Goal: Contribute content: Contribute content

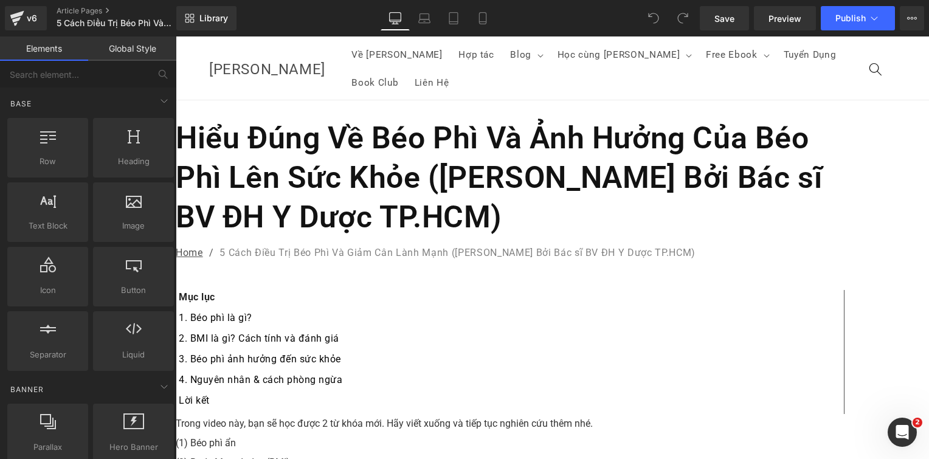
click at [367, 144] on h1 "Hiểu Đúng Về Béo Phì Và Ảnh Hưởng Của Béo Phì Lên Sức Khỏe ([PERSON_NAME] Bởi B…" at bounding box center [510, 178] width 669 height 119
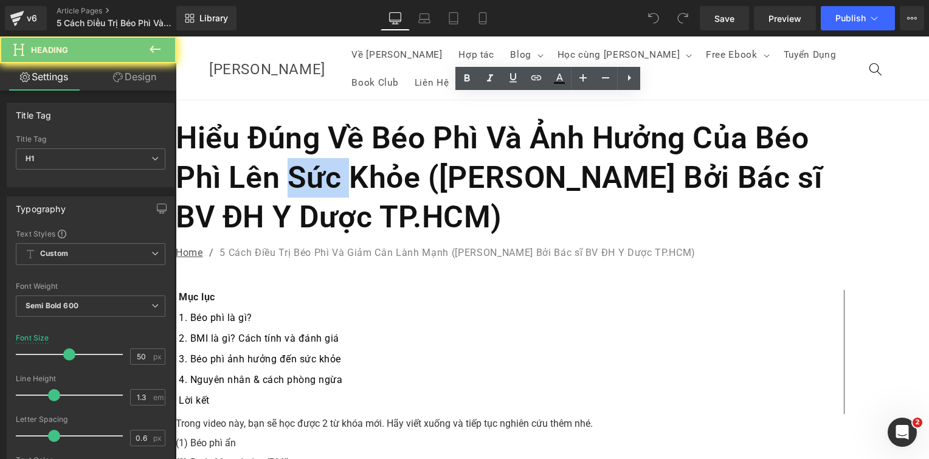
click at [367, 144] on h1 "Hiểu Đúng Về Béo Phì Và Ảnh Hưởng Của Béo Phì Lên Sức Khỏe ([PERSON_NAME] Bởi B…" at bounding box center [510, 178] width 669 height 119
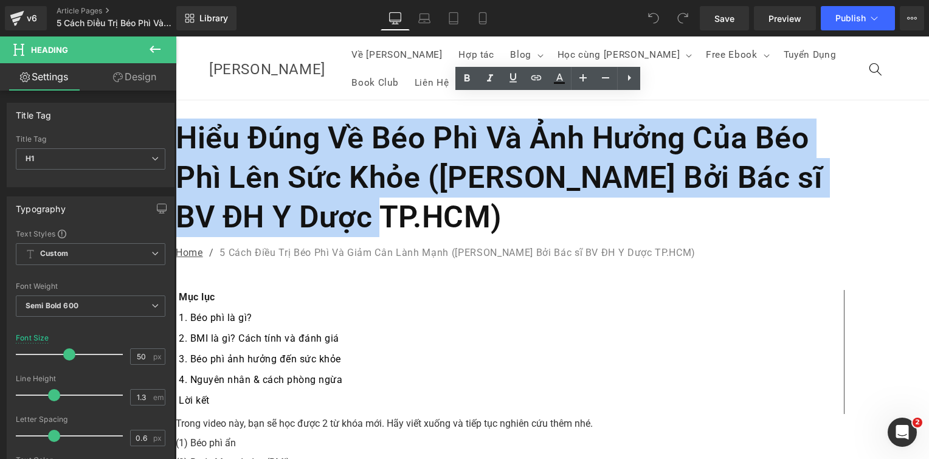
paste div
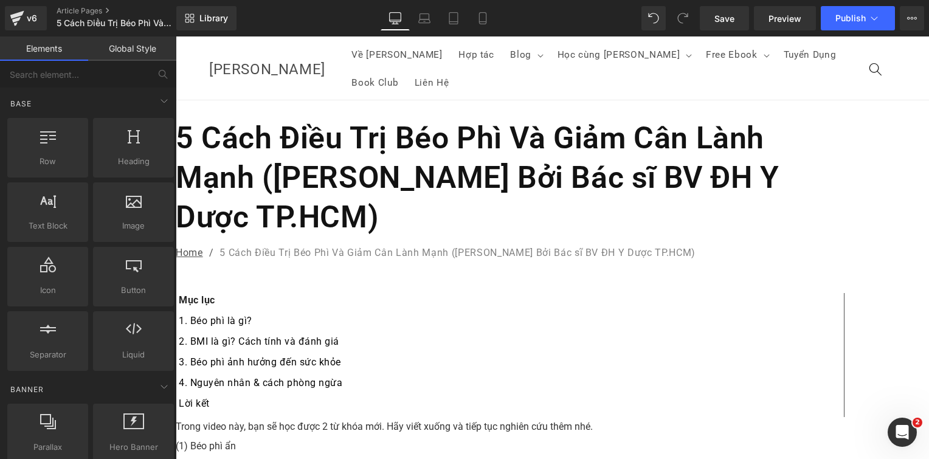
click at [483, 456] on p "(2) Body Mass Index (BMI)" at bounding box center [510, 465] width 669 height 19
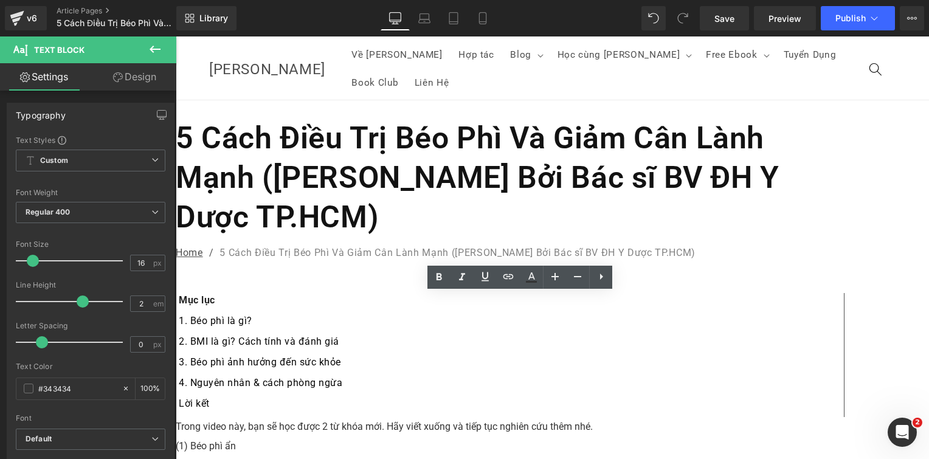
click at [358, 417] on p "Trong video này, bạn sẽ học được 2 từ khóa mới. Hãy viết xuống và tiếp tục nghi…" at bounding box center [510, 426] width 669 height 19
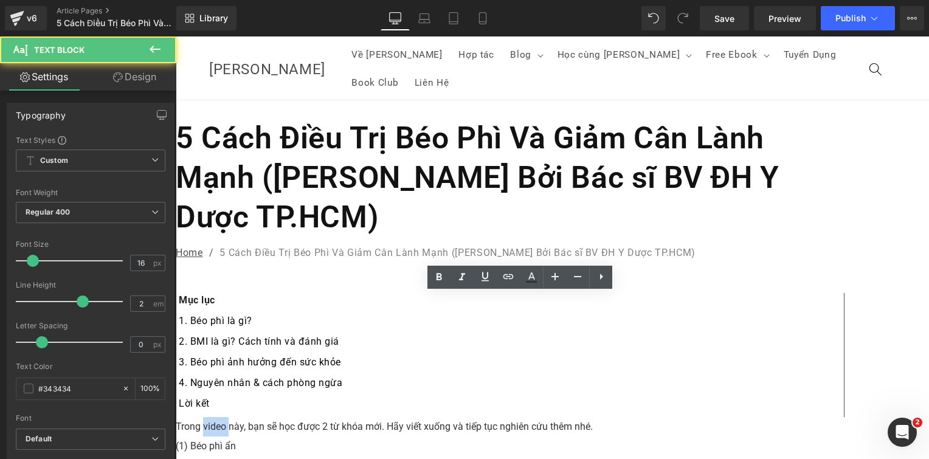
click at [358, 417] on p "Trong video này, bạn sẽ học được 2 từ khóa mới. Hãy viết xuống và tiếp tục nghi…" at bounding box center [510, 426] width 669 height 19
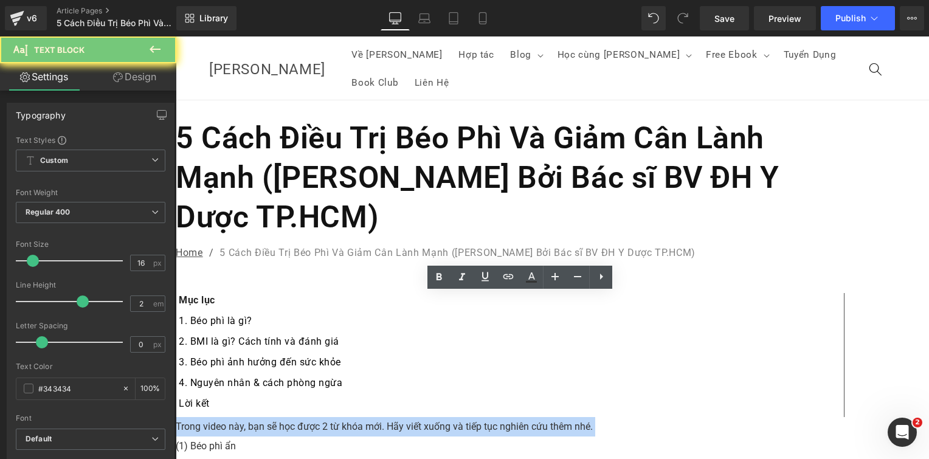
click at [358, 417] on p "Trong video này, bạn sẽ học được 2 từ khóa mới. Hãy viết xuống và tiếp tục nghi…" at bounding box center [510, 426] width 669 height 19
paste div
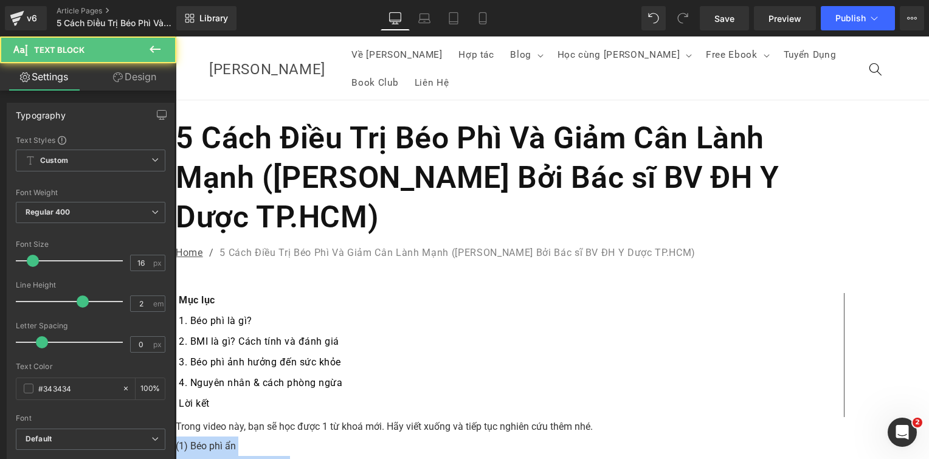
drag, startPoint x: 406, startPoint y: 348, endPoint x: 332, endPoint y: 336, distance: 75.1
click at [332, 417] on div "Trong video này, bạn sẽ học được 1 từ khoá mới. Hãy viết xuống và tiếp tục nghi…" at bounding box center [510, 446] width 669 height 59
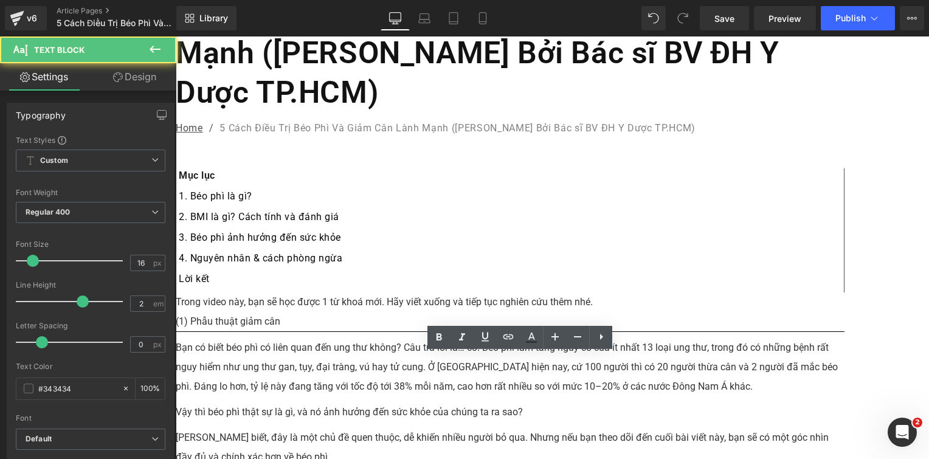
scroll to position [182, 0]
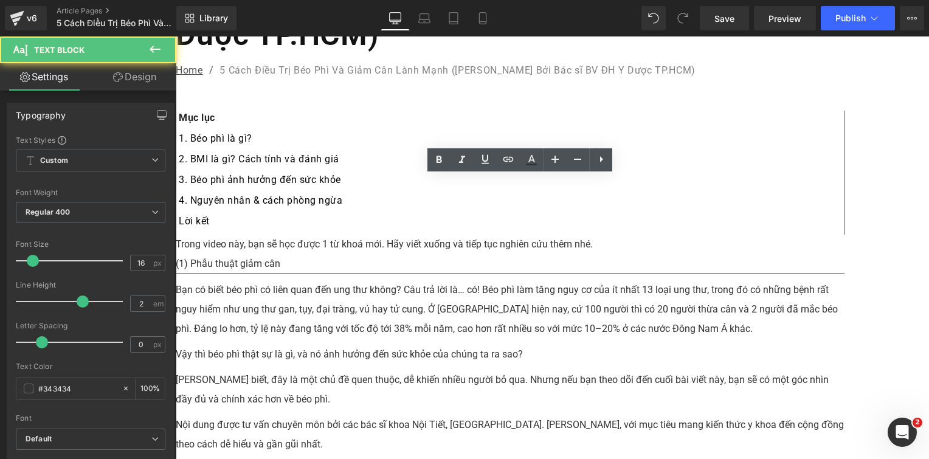
click at [435, 280] on div "Bạn có biết béo phì có liên quan đến ung thư không? Câu trả lời là… có! Béo phì…" at bounding box center [510, 309] width 669 height 58
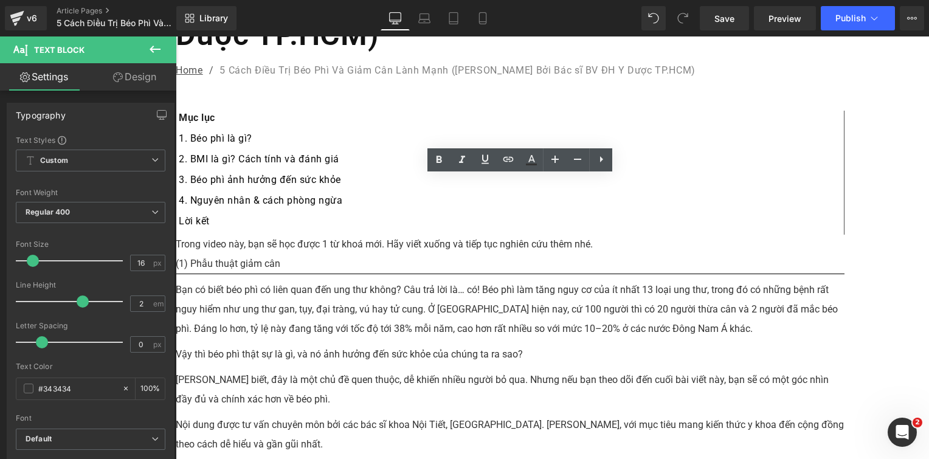
click at [400, 280] on div "Bạn có biết béo phì có liên quan đến ung thư không? Câu trả lời là… có! Béo phì…" at bounding box center [510, 309] width 669 height 58
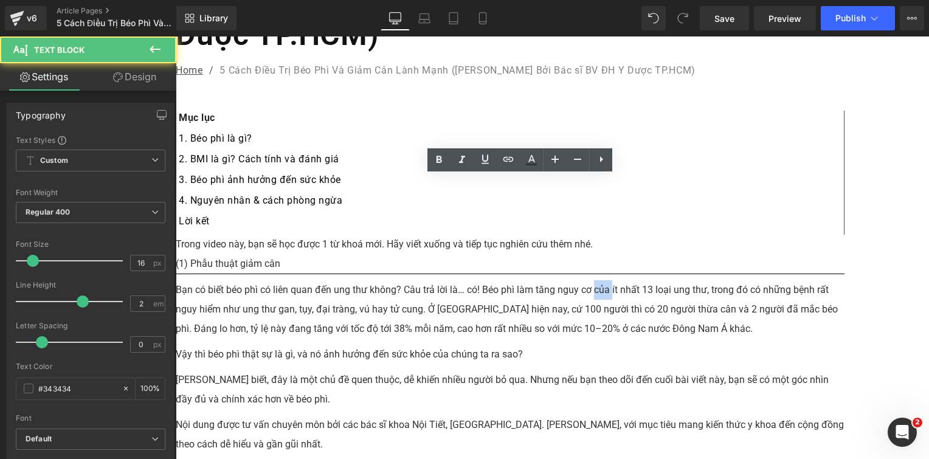
click at [400, 280] on div "Bạn có biết béo phì có liên quan đến ung thư không? Câu trả lời là… có! Béo phì…" at bounding box center [510, 309] width 669 height 58
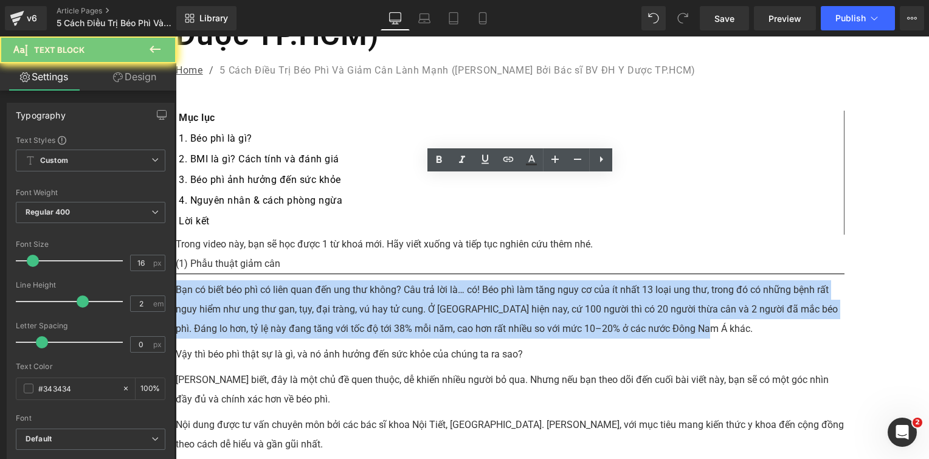
click at [400, 280] on div "Bạn có biết béo phì có liên quan đến ung thư không? Câu trả lời là… có! Béo phì…" at bounding box center [510, 309] width 669 height 58
paste div
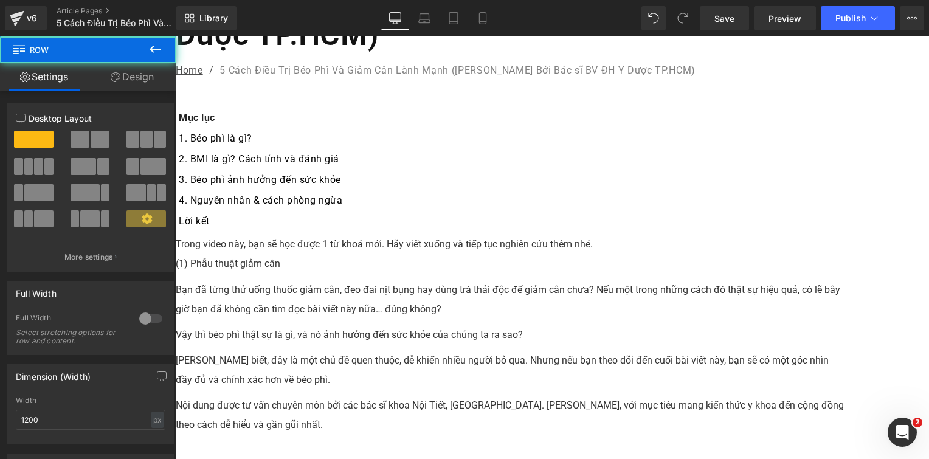
click at [412, 325] on p "Vậy thì béo phì thật sự là gì, và nó ảnh hưởng đến sức khỏe của chúng ta ra sao?" at bounding box center [510, 334] width 669 height 19
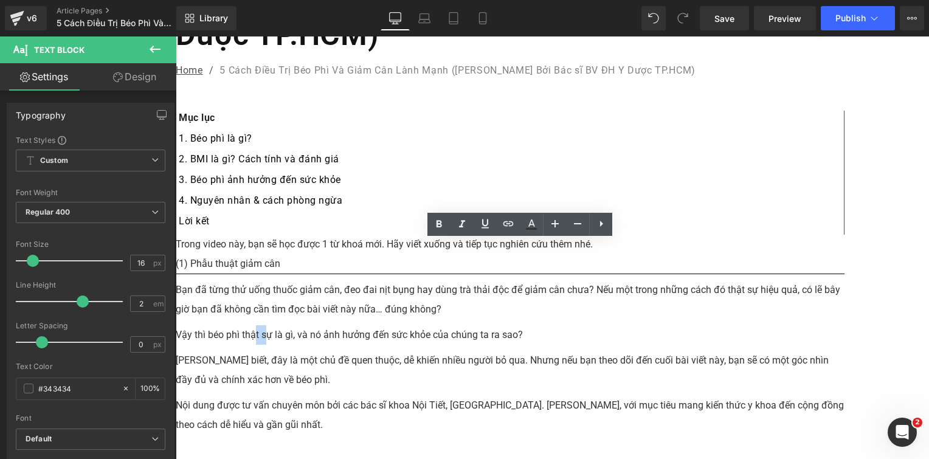
click at [424, 325] on p "Vậy thì béo phì thật sự là gì, và nó ảnh hưởng đến sức khỏe của chúng ta ra sao?" at bounding box center [510, 334] width 669 height 19
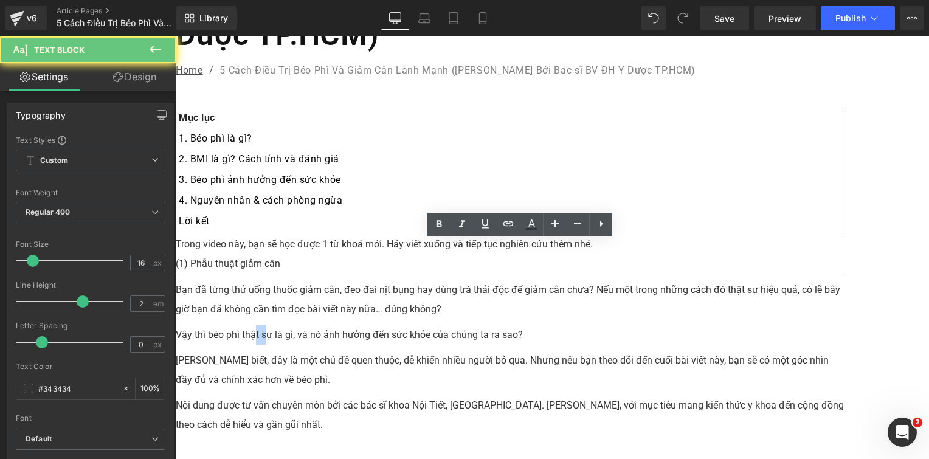
click at [424, 325] on p "Vậy thì béo phì thật sự là gì, và nó ảnh hưởng đến sức khỏe của chúng ta ra sao?" at bounding box center [510, 334] width 669 height 19
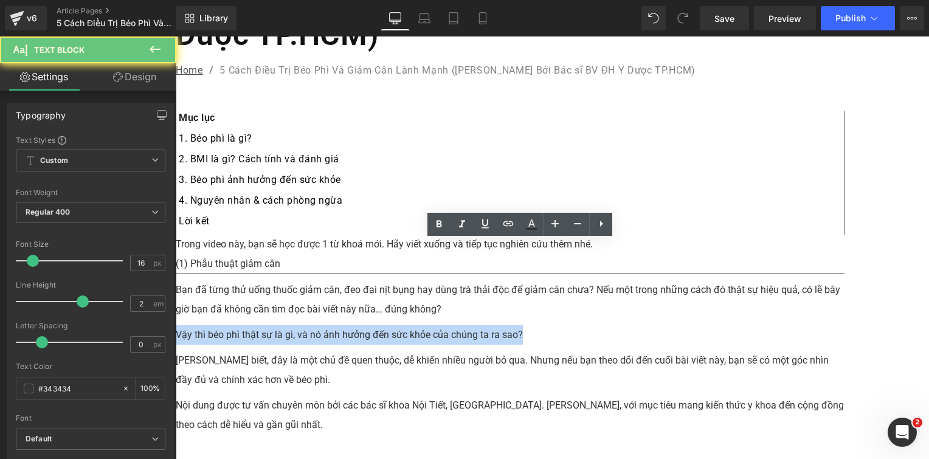
click at [424, 325] on p "Vậy thì béo phì thật sự là gì, và nó ảnh hưởng đến sức khỏe của chúng ta ra sao?" at bounding box center [510, 334] width 669 height 19
paste div
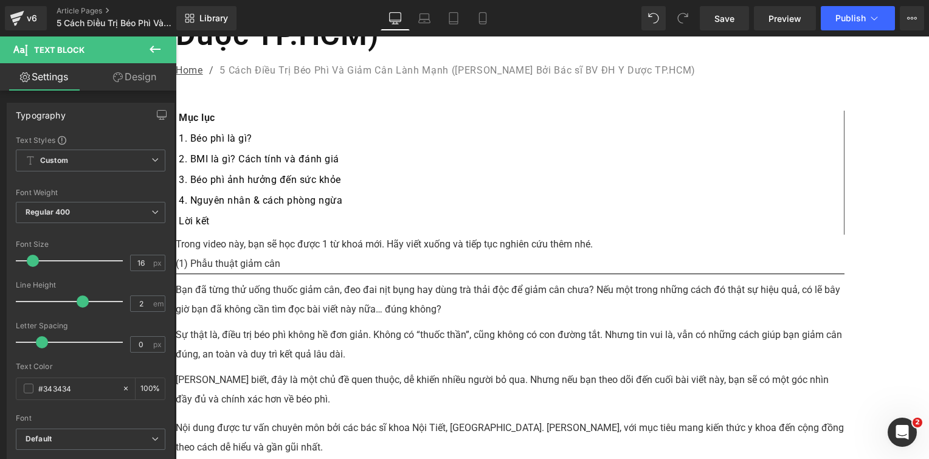
click at [401, 370] on p "Linh biết, đây là một chủ đề quen thuộc, dễ khiến nhiều người bỏ qua. Nhưng nếu…" at bounding box center [510, 389] width 669 height 39
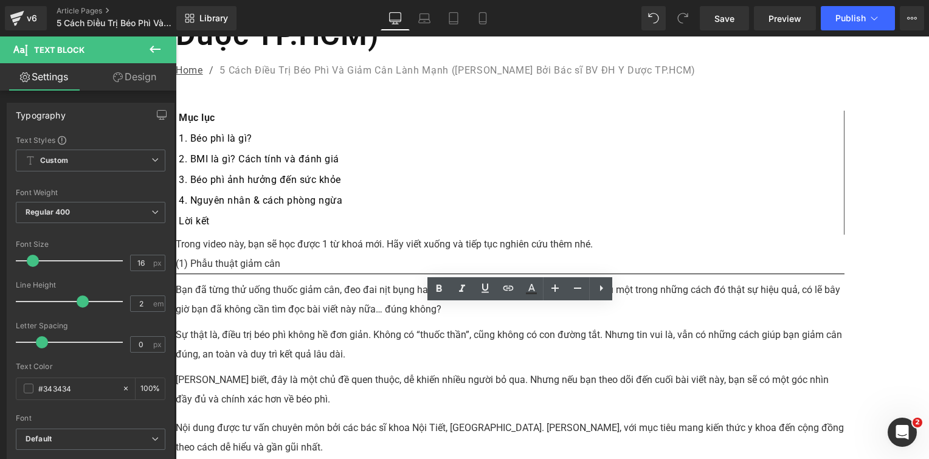
click at [406, 370] on p "Linh biết, đây là một chủ đề quen thuộc, dễ khiến nhiều người bỏ qua. Nhưng nếu…" at bounding box center [510, 389] width 669 height 39
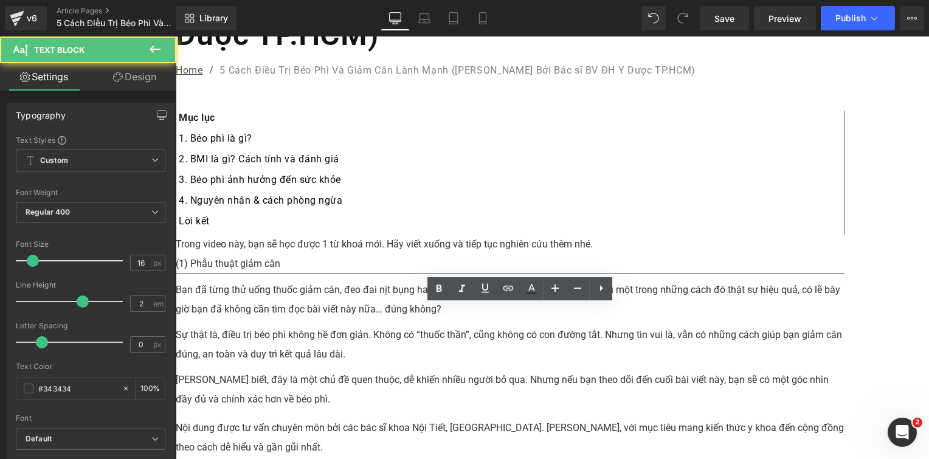
click at [406, 370] on p "Linh biết, đây là một chủ đề quen thuộc, dễ khiến nhiều người bỏ qua. Nhưng nếu…" at bounding box center [510, 389] width 669 height 39
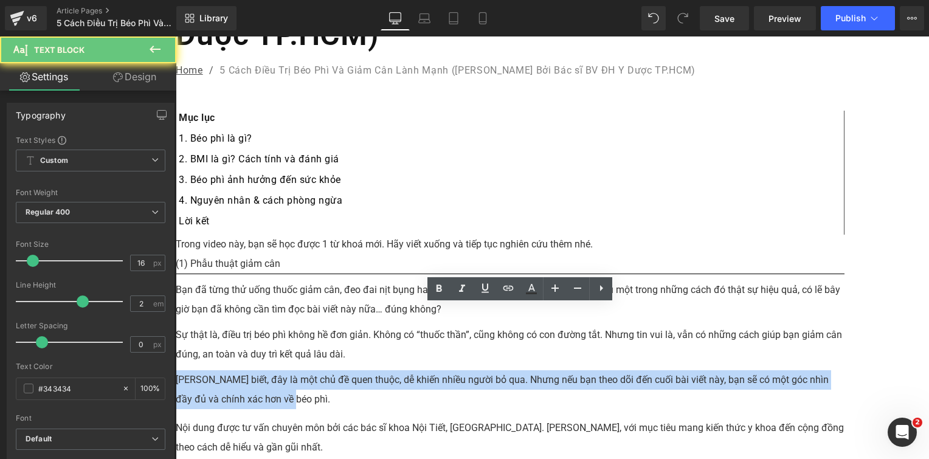
click at [405, 370] on p "Linh biết, đây là một chủ đề quen thuộc, dễ khiến nhiều người bỏ qua. Nhưng nếu…" at bounding box center [510, 389] width 669 height 39
paste div
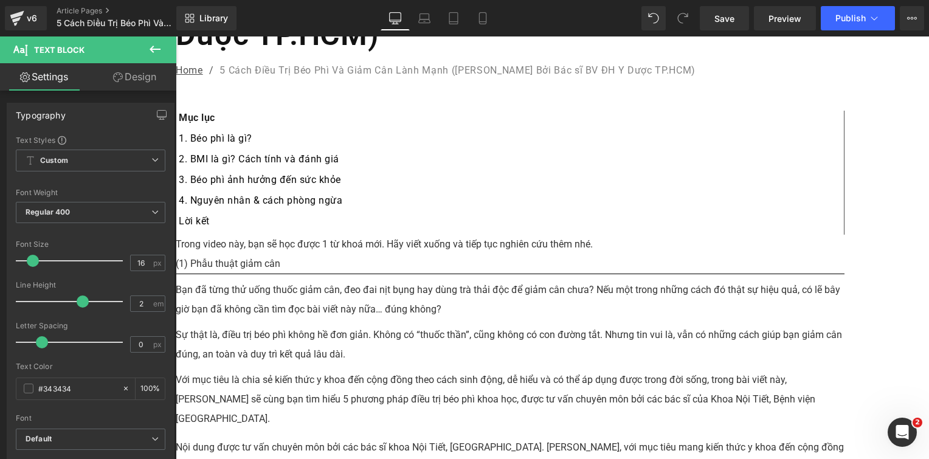
drag, startPoint x: 633, startPoint y: 370, endPoint x: 506, endPoint y: 347, distance: 129.2
click at [506, 370] on p "Với mục tiêu là chia sẻ kiến thức y khoa đến cộng đồng theo cách sinh động, dễ …" at bounding box center [510, 399] width 669 height 58
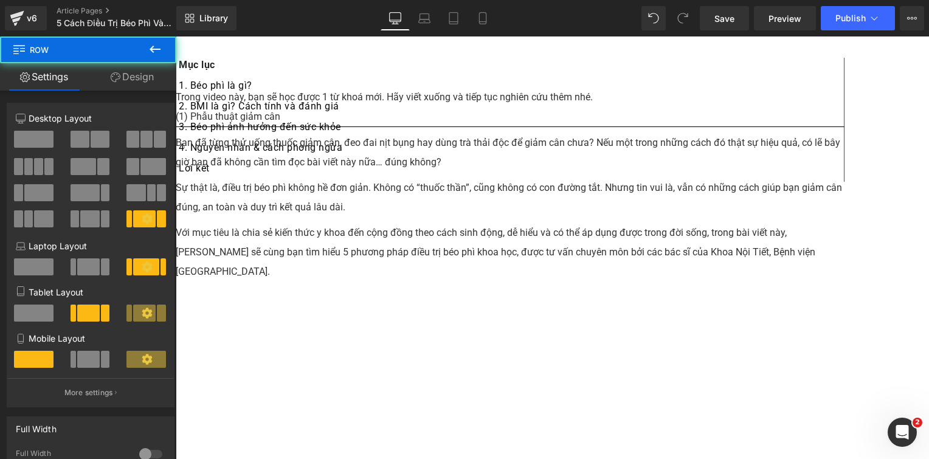
scroll to position [426, 0]
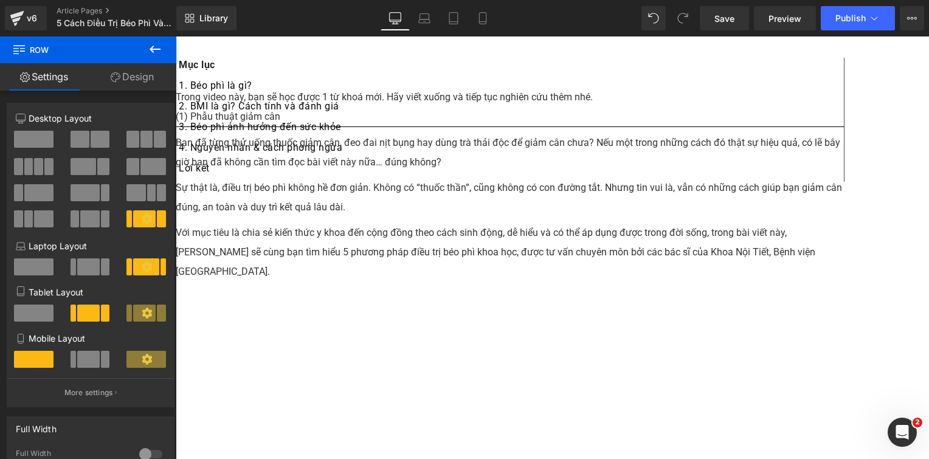
click at [176, 36] on span "Youtube" at bounding box center [176, 36] width 0 height 0
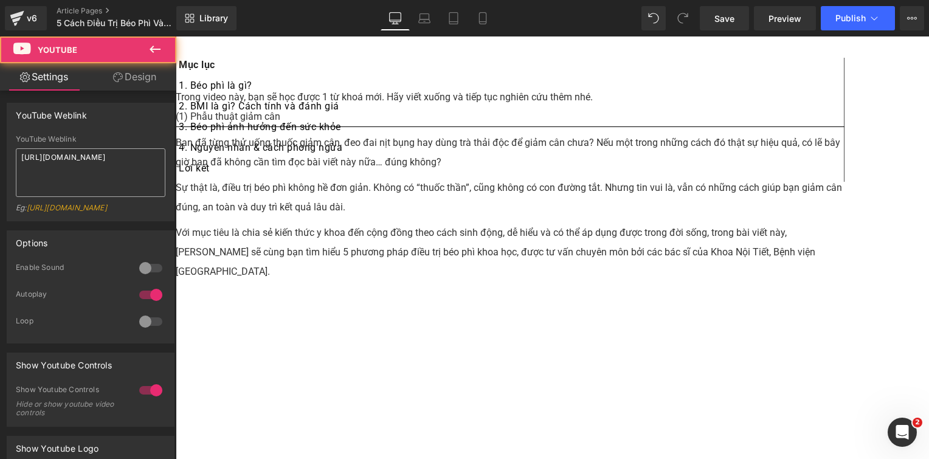
click at [96, 163] on textarea "https://youtu.be/p8MYM_7F_7o" at bounding box center [91, 172] width 150 height 49
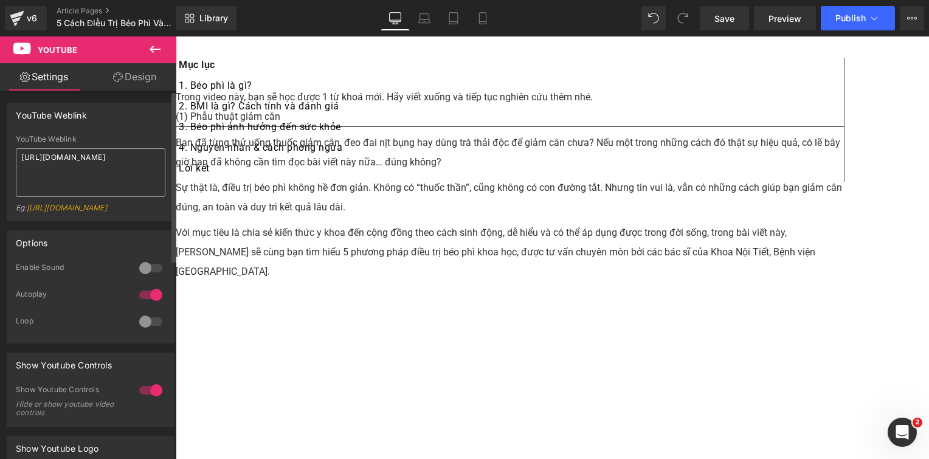
type textarea "https://youtu.be/koU0rYgpLzo"
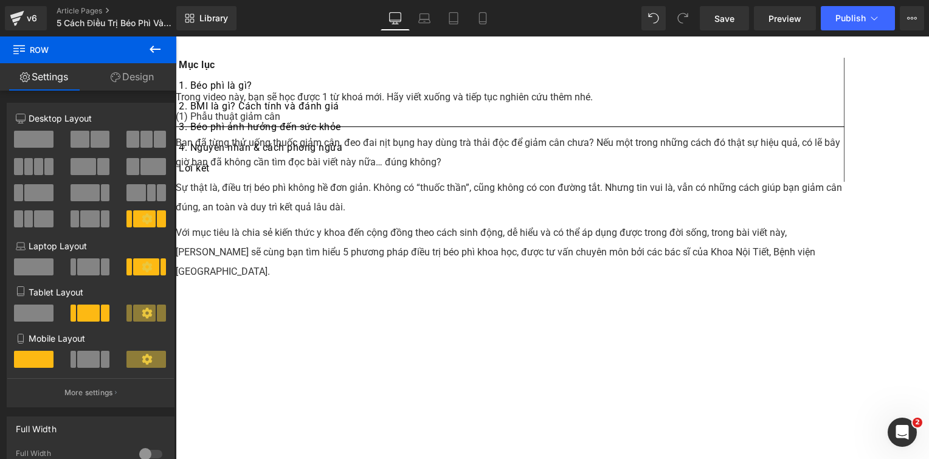
scroll to position [608, 0]
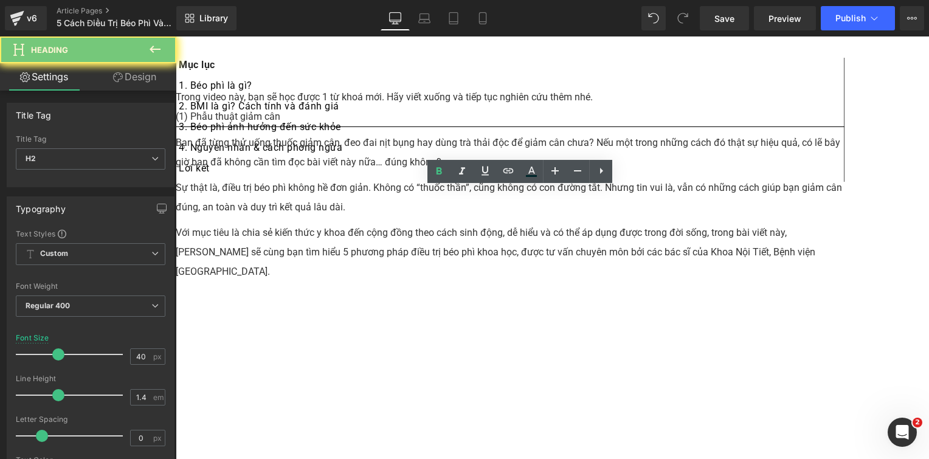
paste div
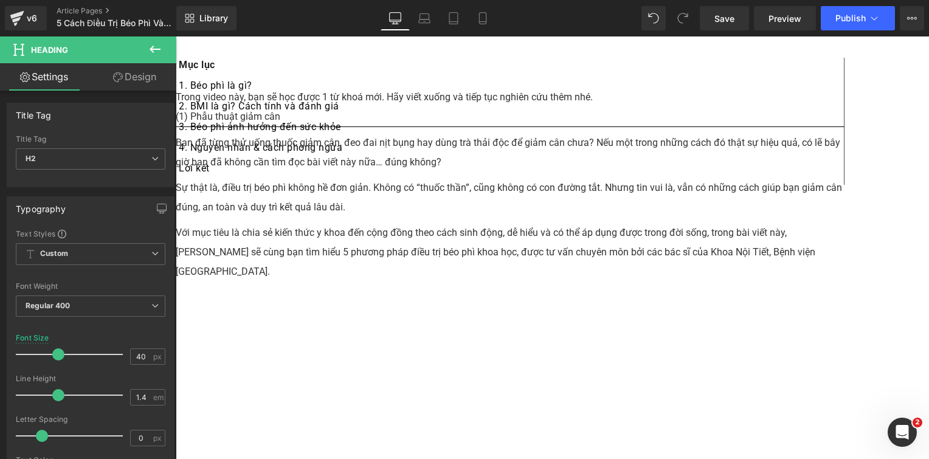
click at [308, 93] on div "1. Béo phì là gì?" at bounding box center [510, 85] width 662 height 27
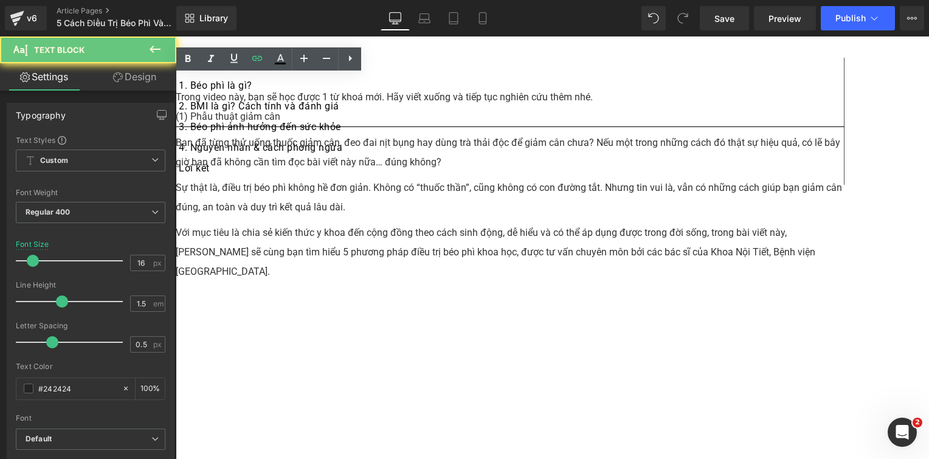
click at [308, 93] on div "1. Béo phì là gì?" at bounding box center [510, 85] width 662 height 27
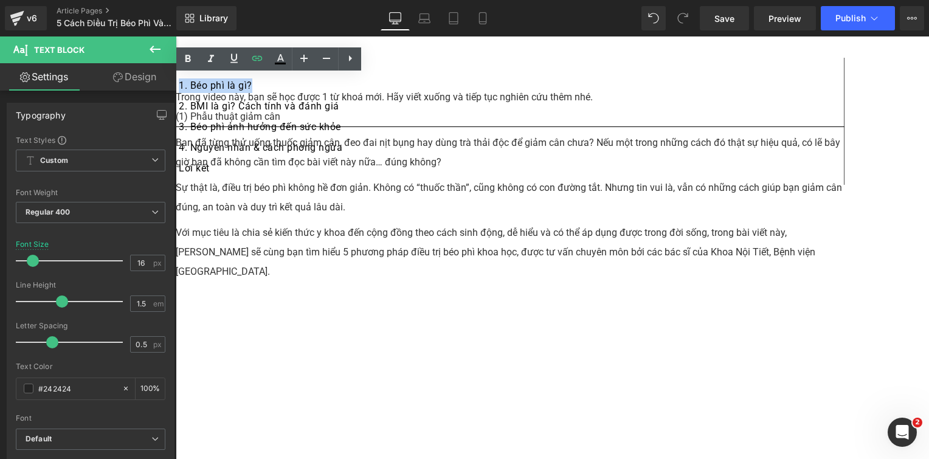
drag, startPoint x: 288, startPoint y: 89, endPoint x: 218, endPoint y: 90, distance: 70.5
click at [218, 90] on div "Mục lục Text Block 1. Béo phì là gì? Text Block 2. BMI là gì? Cách tính và đánh…" at bounding box center [510, 121] width 669 height 127
paste div
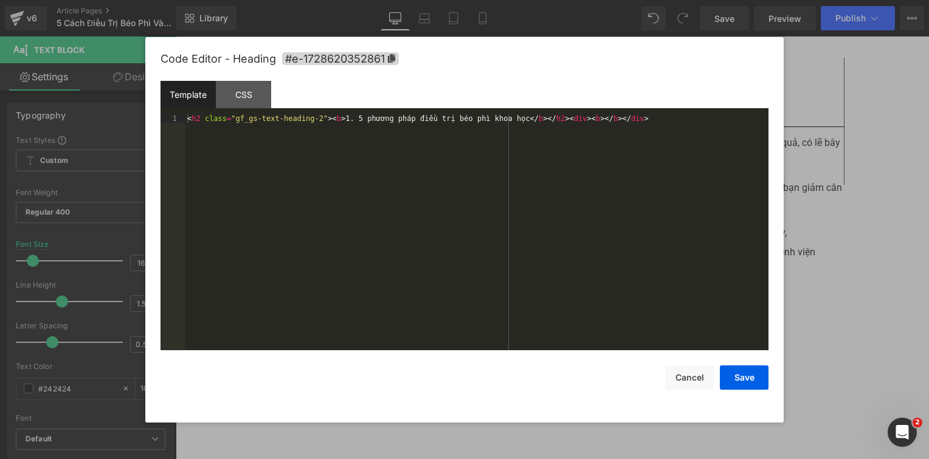
click at [398, 0] on div "Youtube You are previewing how the will restyle your page. You can not edit Ele…" at bounding box center [464, 0] width 929 height 0
click at [389, 57] on icon at bounding box center [391, 58] width 7 height 9
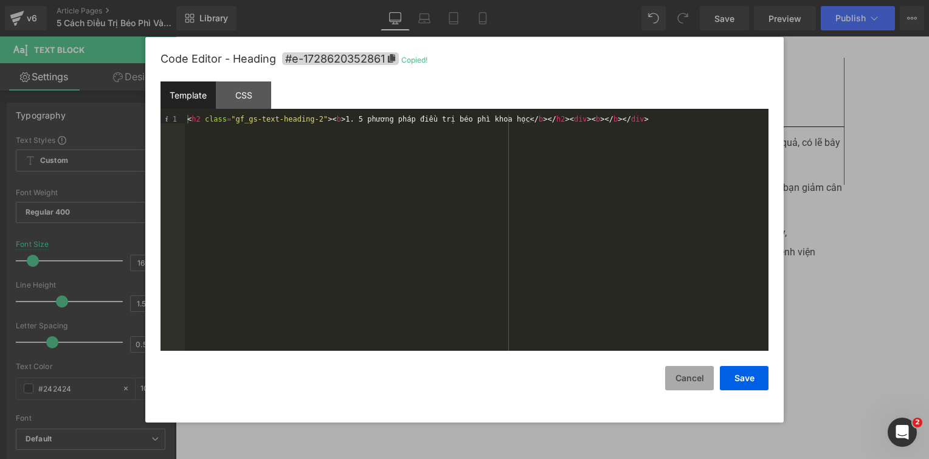
click at [676, 379] on button "Cancel" at bounding box center [689, 378] width 49 height 24
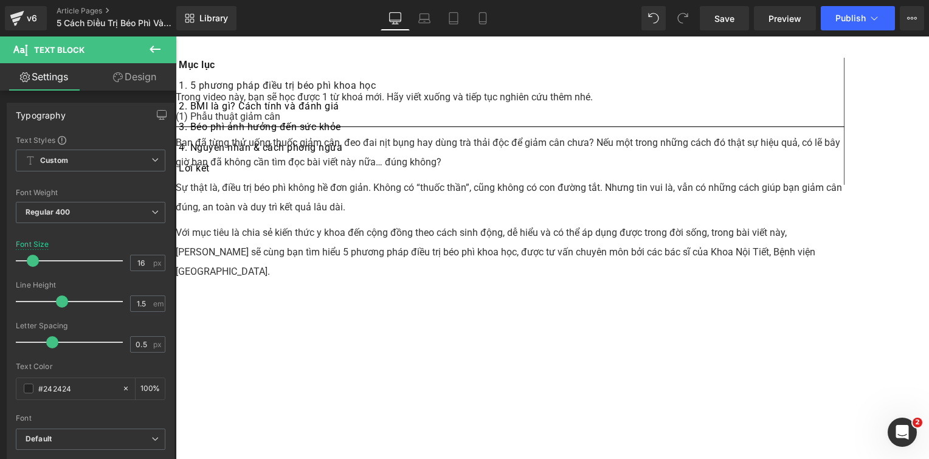
click at [272, 99] on div "1. 5 phương pháp điều trị béo phì khoa học" at bounding box center [510, 85] width 662 height 27
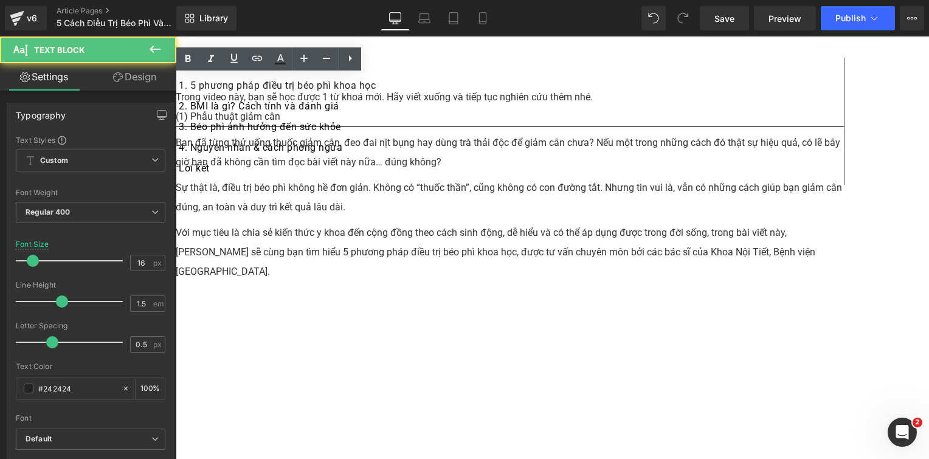
click at [272, 99] on div "1. 5 phương pháp điều trị béo phì khoa học" at bounding box center [510, 85] width 662 height 27
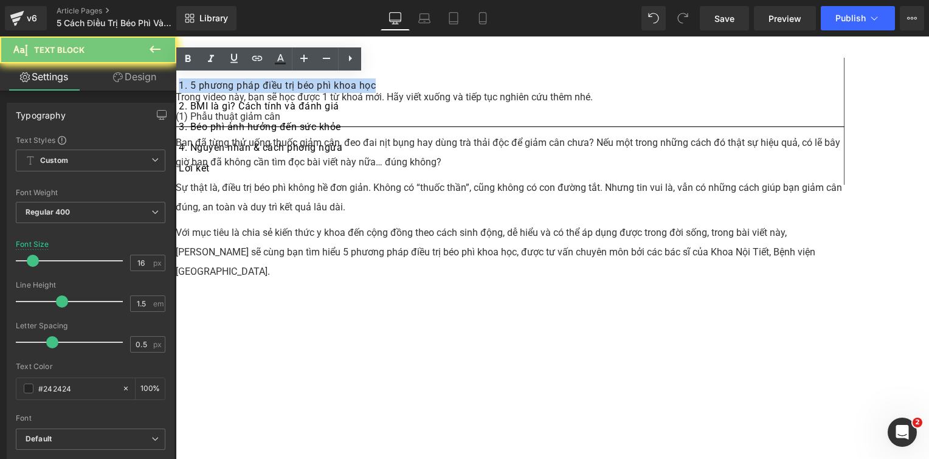
click at [272, 99] on div "1. 5 phương pháp điều trị béo phì khoa học" at bounding box center [510, 85] width 662 height 27
click at [260, 58] on icon at bounding box center [257, 58] width 15 height 15
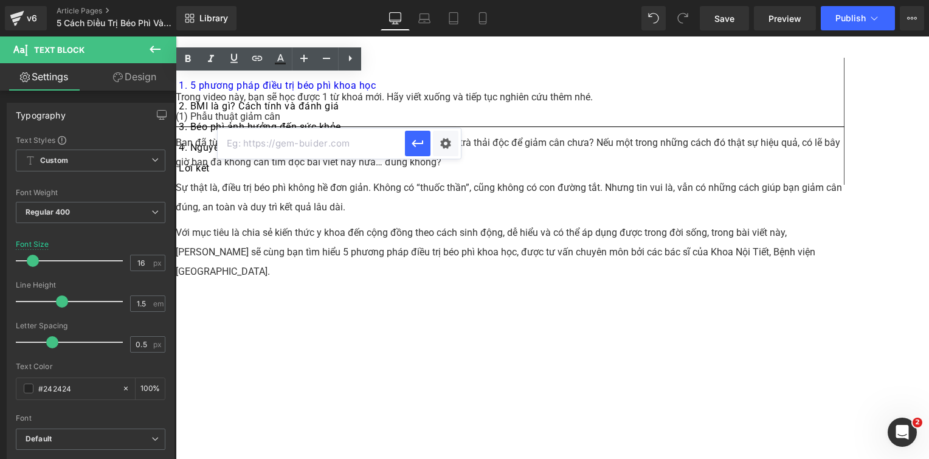
click at [300, 139] on input "text" at bounding box center [311, 143] width 187 height 30
paste input "#e-1728620352861"
type input "#e-1728620352861"
click at [447, 0] on div "Text Color Highlight Color #333333 Edit or remove link: Edit - Unlink - Cancel …" at bounding box center [464, 0] width 929 height 0
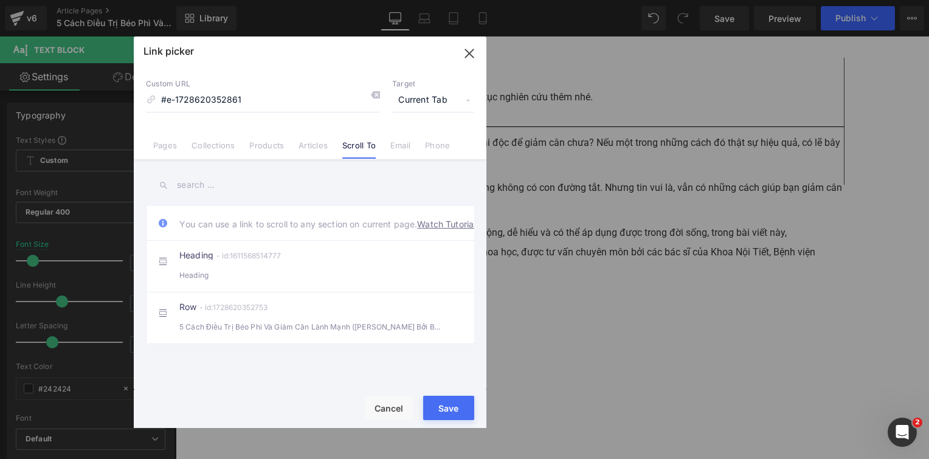
click at [418, 97] on span "Current Tab" at bounding box center [433, 100] width 82 height 23
click at [438, 83] on p "Target" at bounding box center [433, 84] width 82 height 10
click at [448, 404] on button "Save" at bounding box center [448, 408] width 51 height 24
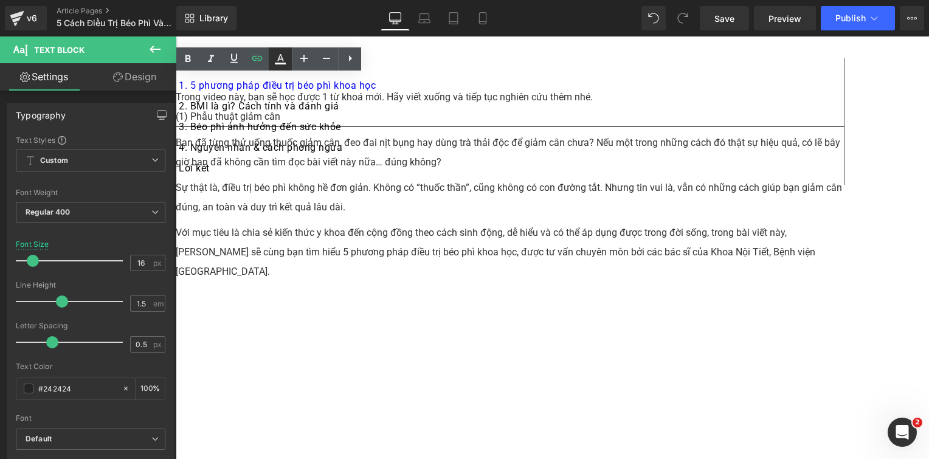
click at [277, 57] on icon at bounding box center [280, 59] width 15 height 15
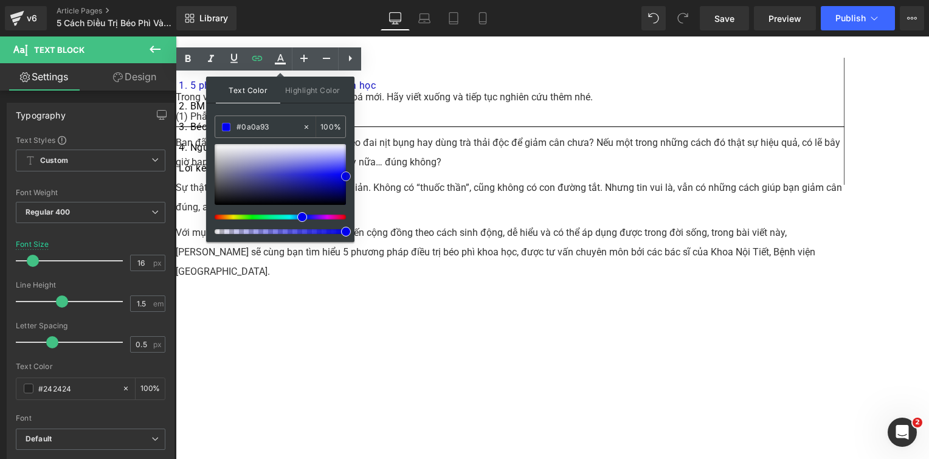
type input "#000000"
drag, startPoint x: 503, startPoint y: 222, endPoint x: 363, endPoint y: 227, distance: 140.0
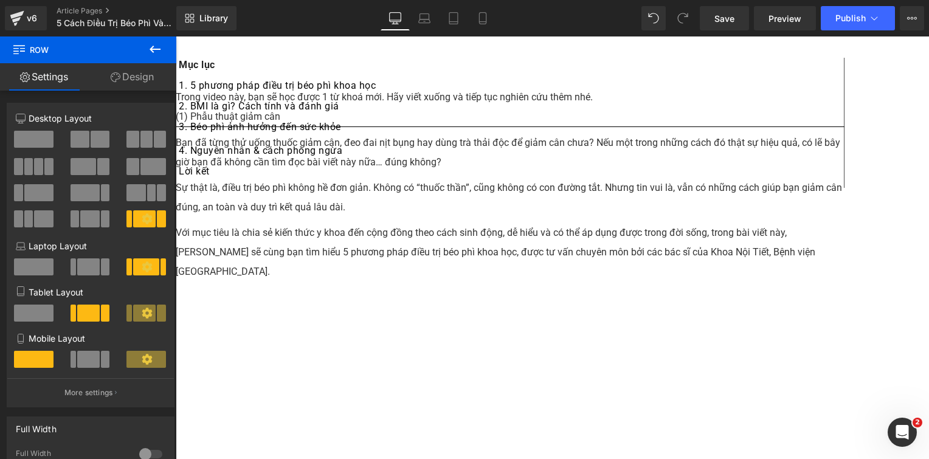
scroll to position [669, 0]
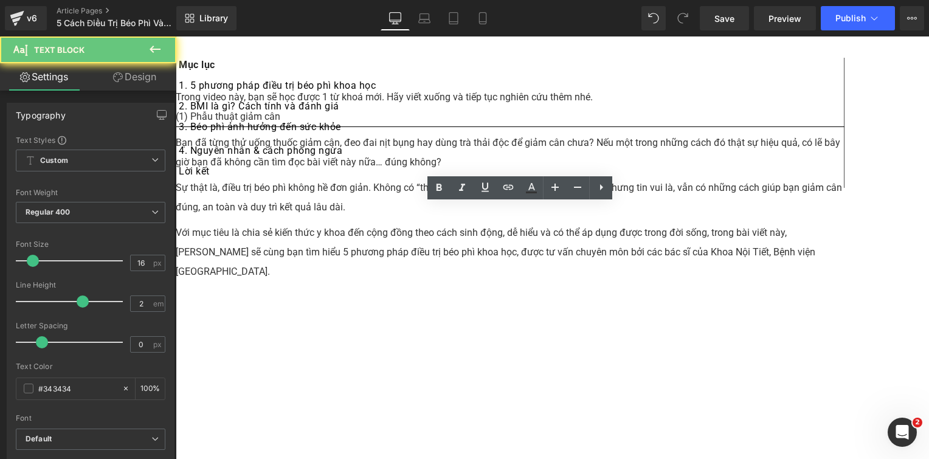
paste div
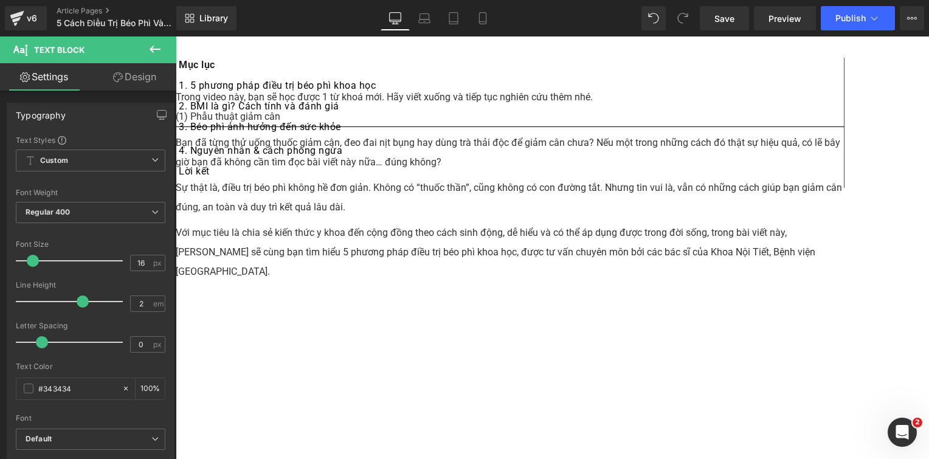
scroll to position [730, 0]
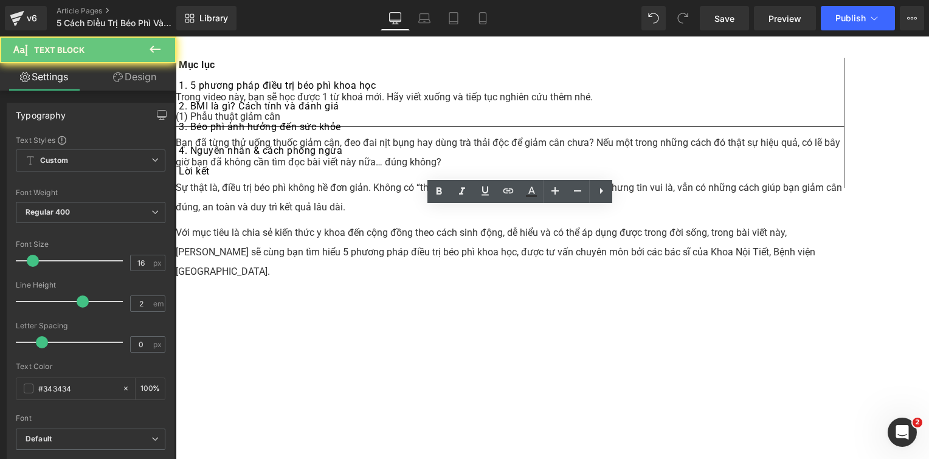
paste div
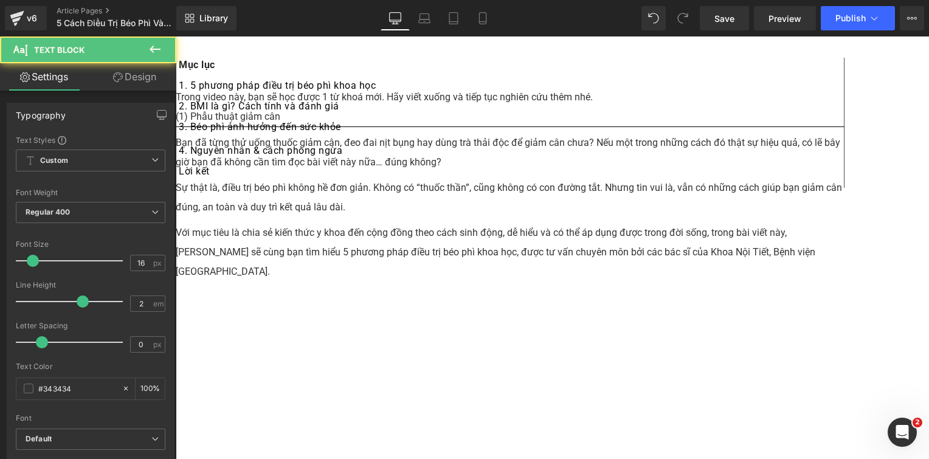
drag, startPoint x: 347, startPoint y: 215, endPoint x: 268, endPoint y: 213, distance: 79.1
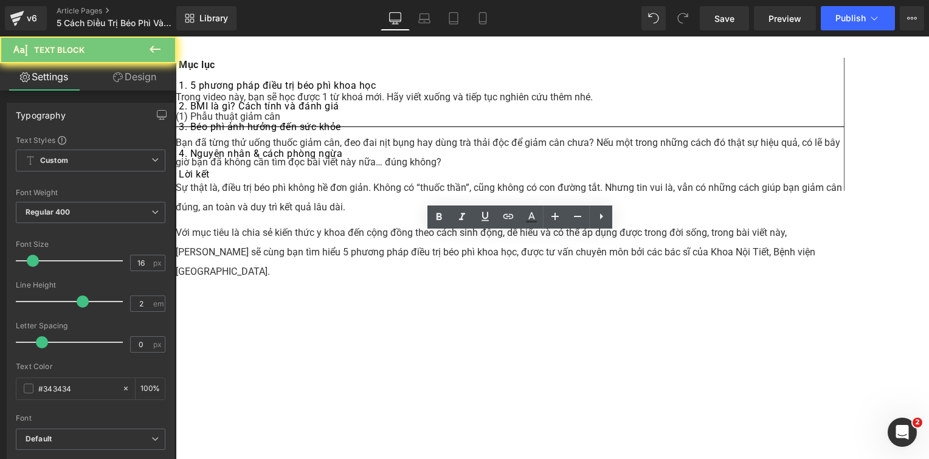
paste div
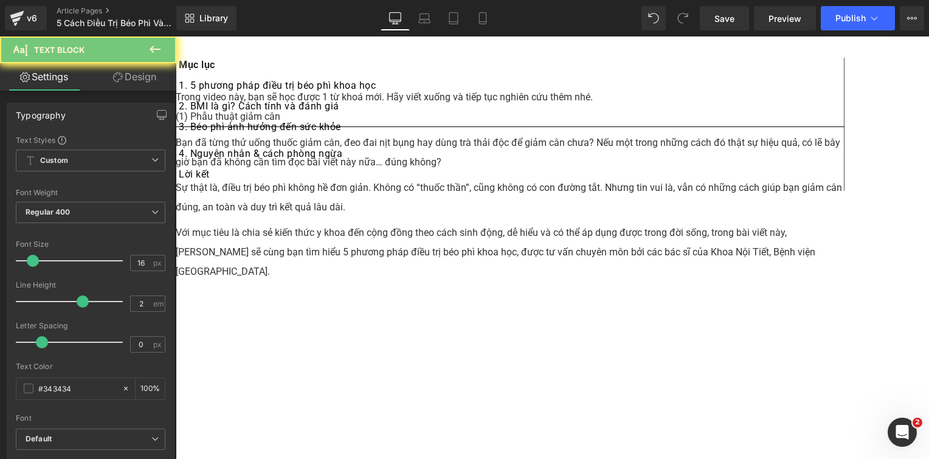
paste div
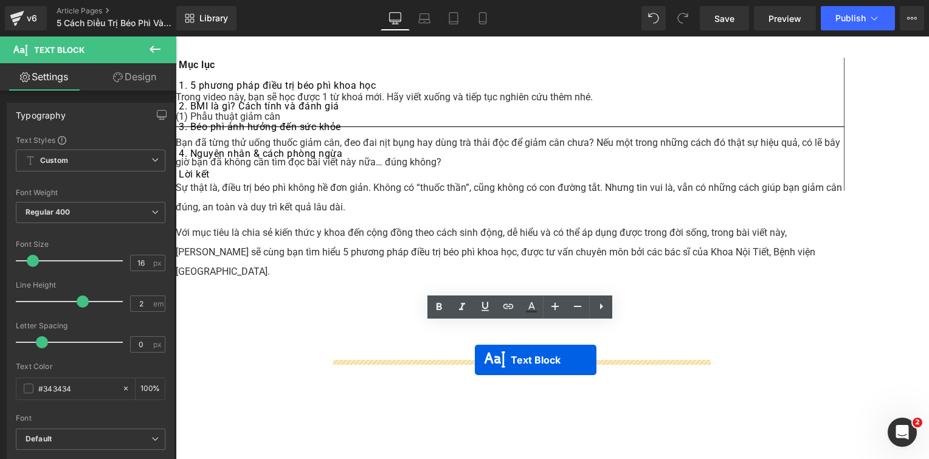
drag, startPoint x: 491, startPoint y: 327, endPoint x: 475, endPoint y: 360, distance: 37.3
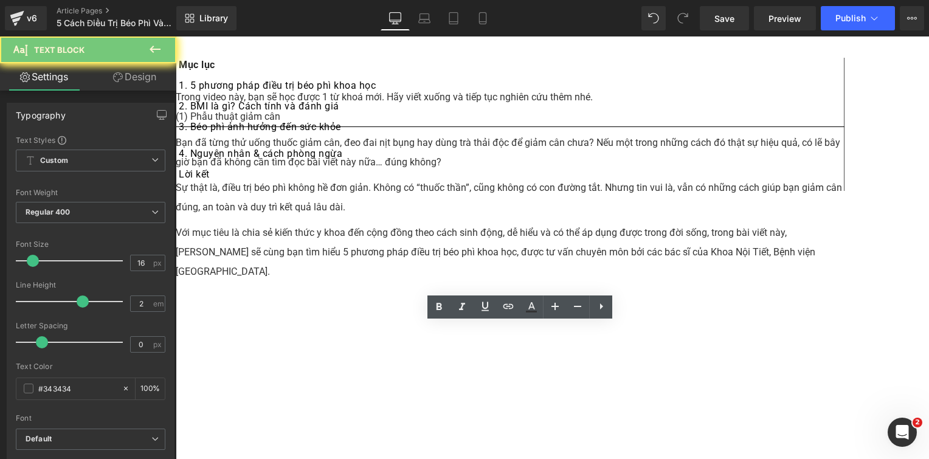
paste div
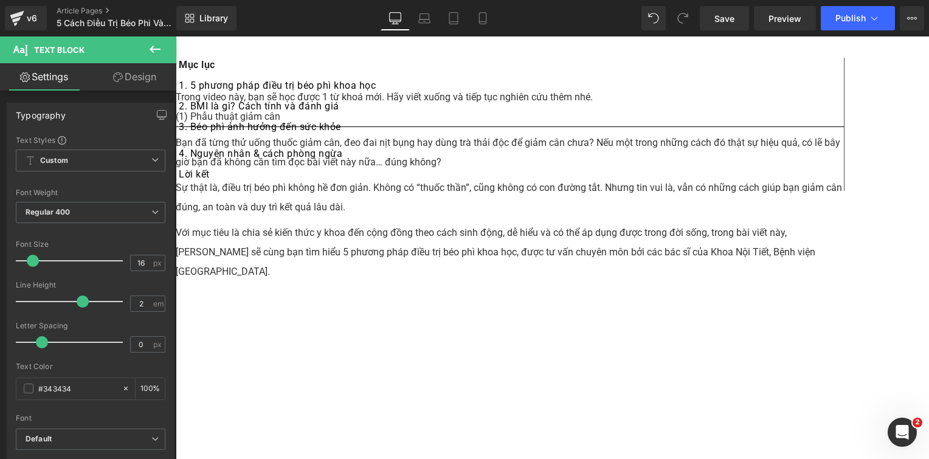
scroll to position [912, 0]
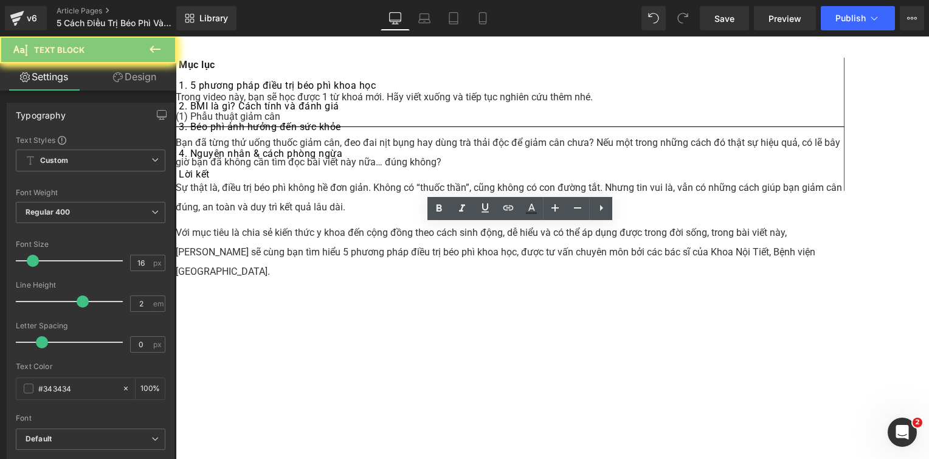
paste div
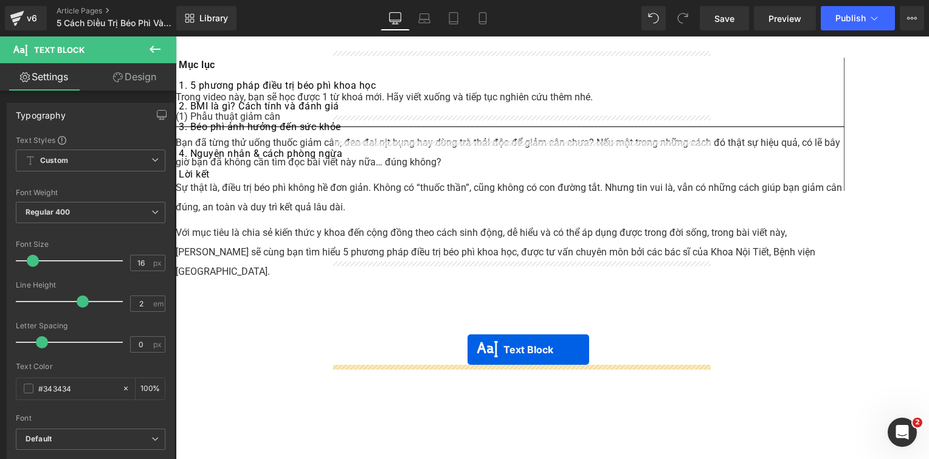
drag, startPoint x: 490, startPoint y: 153, endPoint x: 468, endPoint y: 350, distance: 197.7
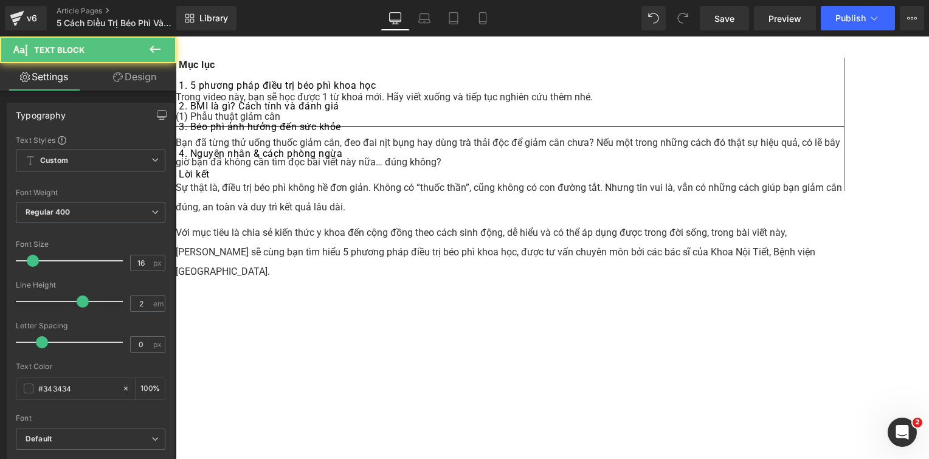
scroll to position [1095, 0]
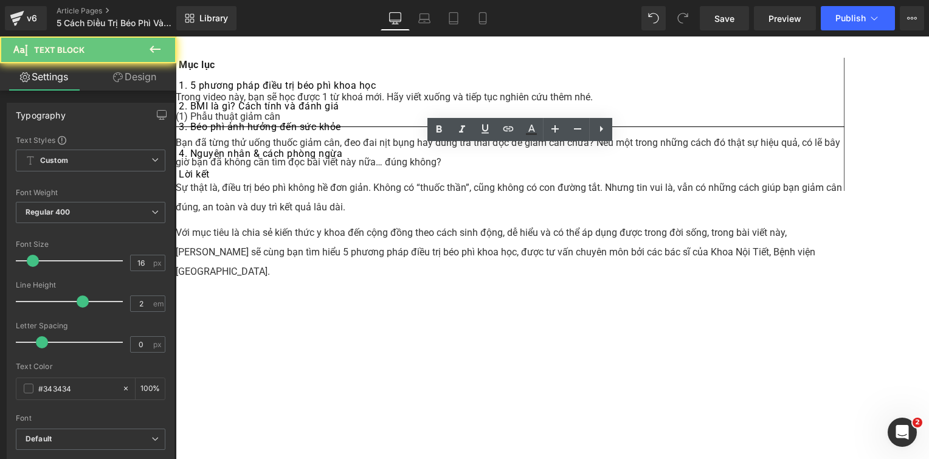
paste div
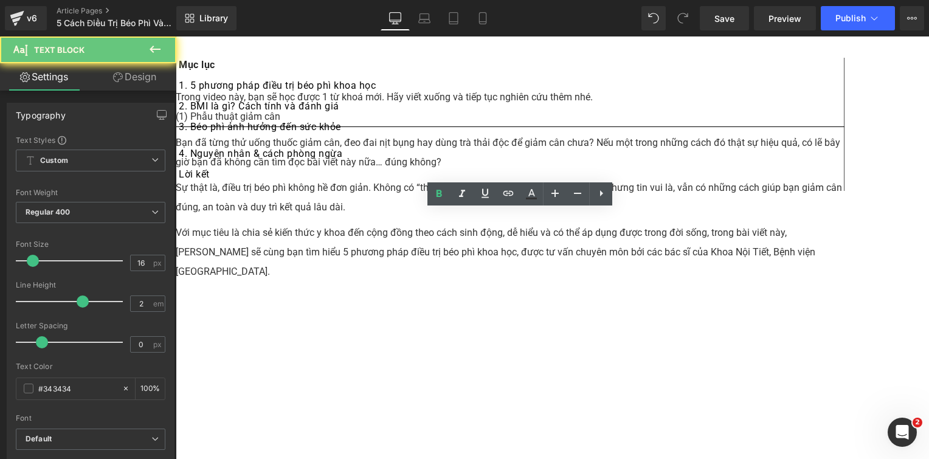
paste div
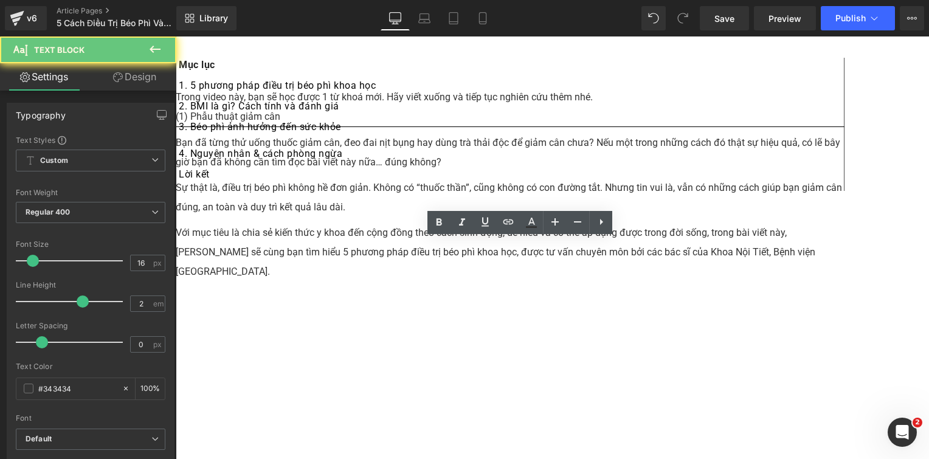
paste div
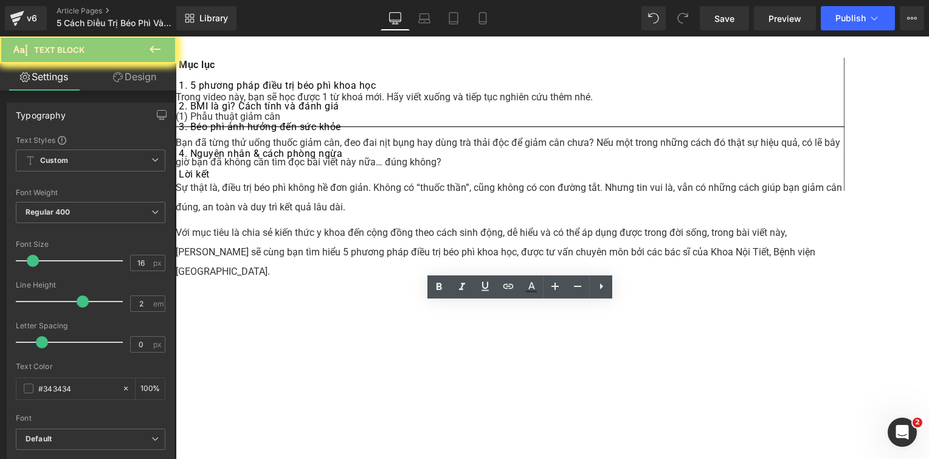
paste div
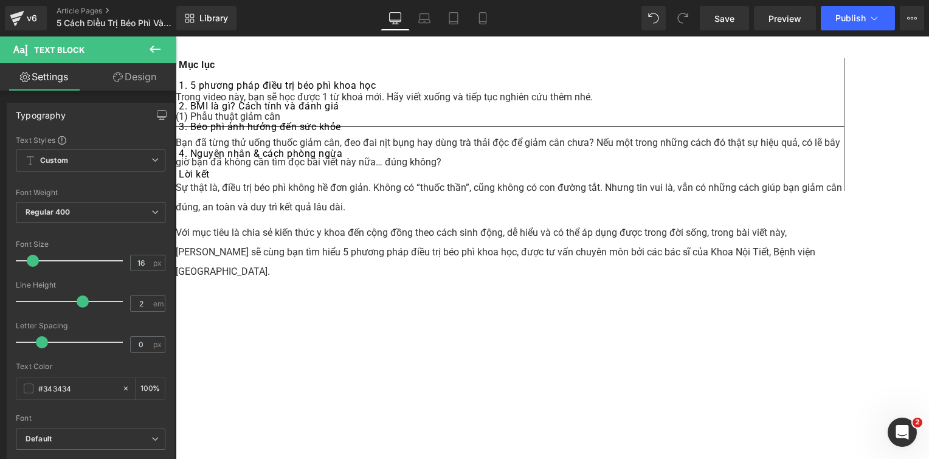
scroll to position [1397, 0]
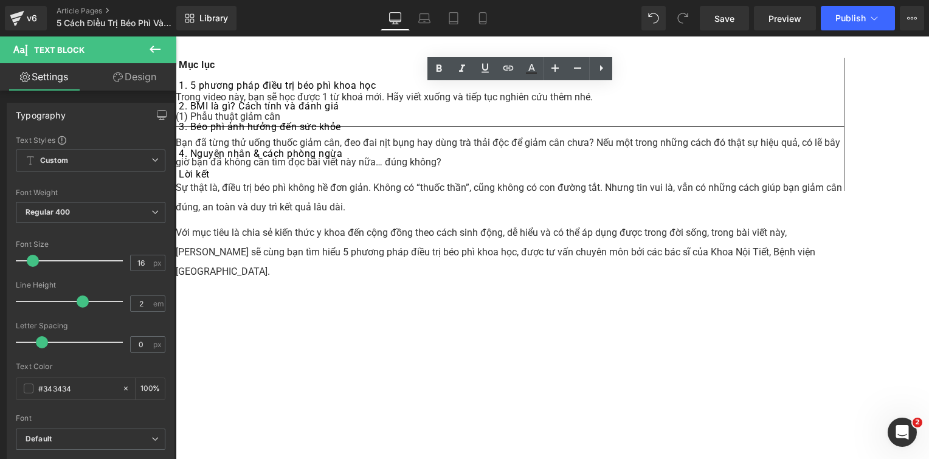
paste div
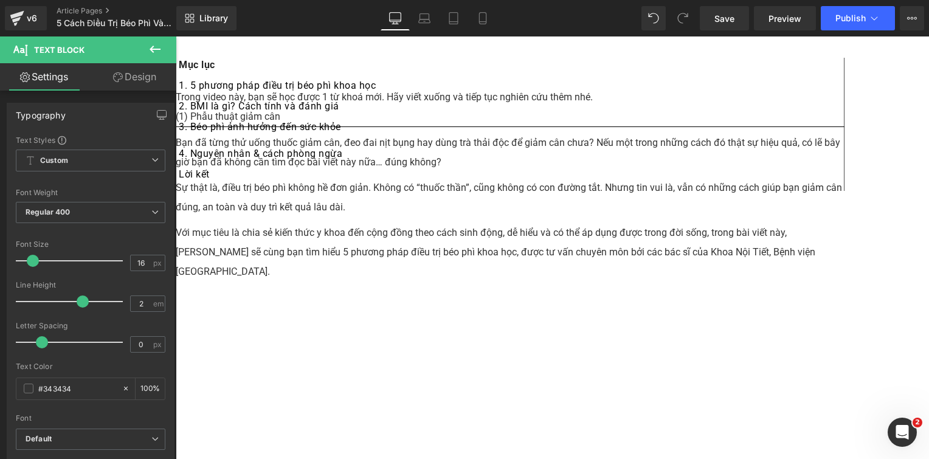
scroll to position [1275, 0]
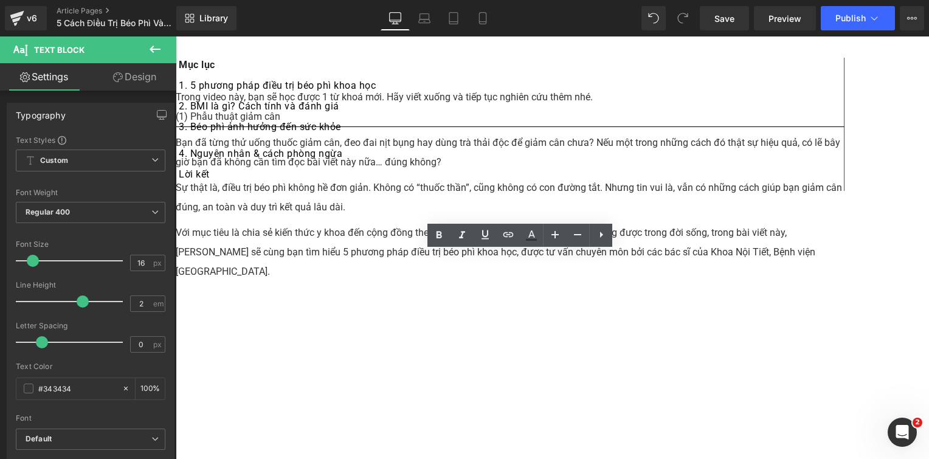
paste div
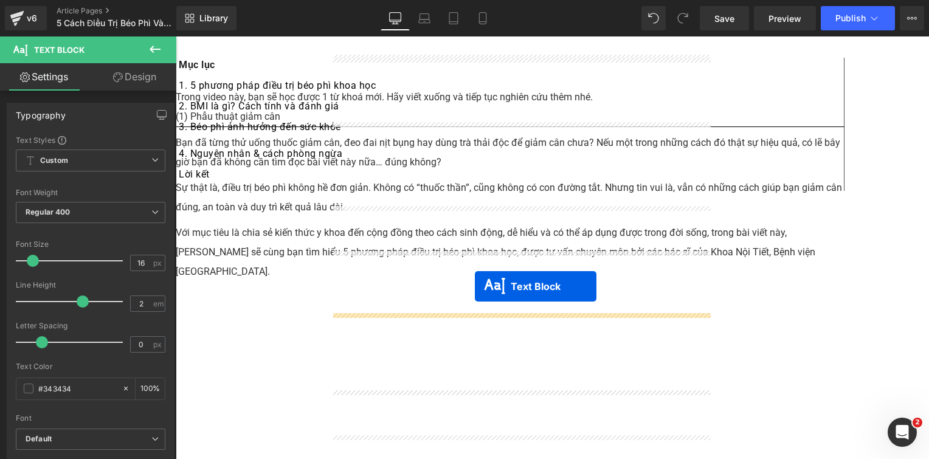
drag, startPoint x: 482, startPoint y: 271, endPoint x: 475, endPoint y: 288, distance: 18.5
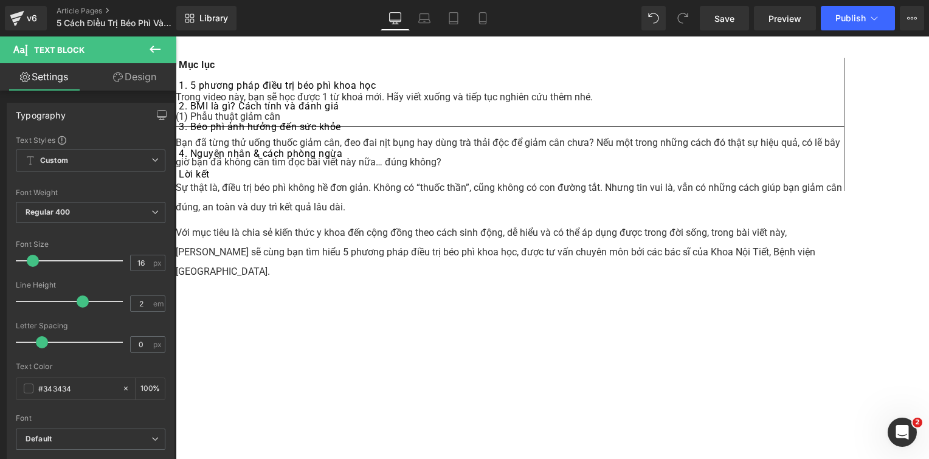
paste div
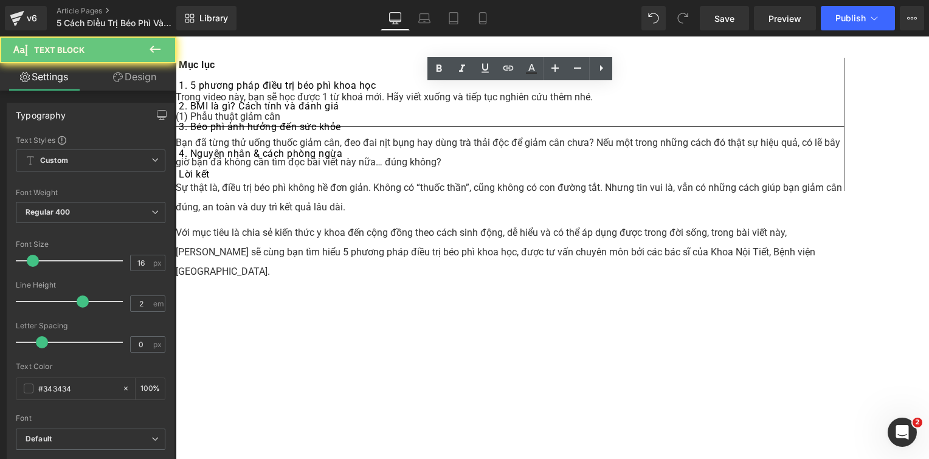
paste div
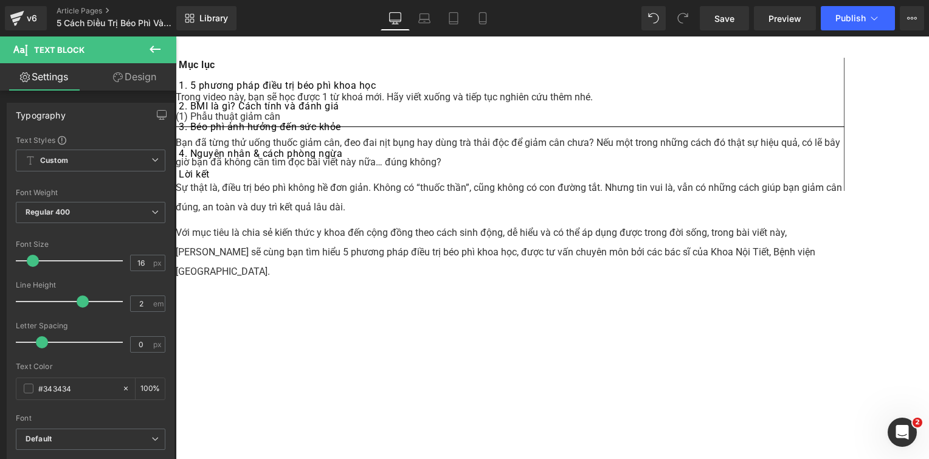
scroll to position [1452, 0]
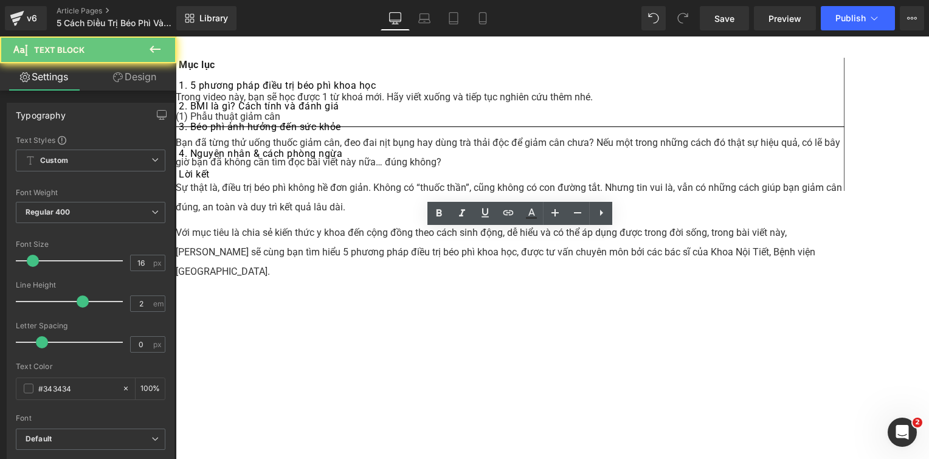
paste div
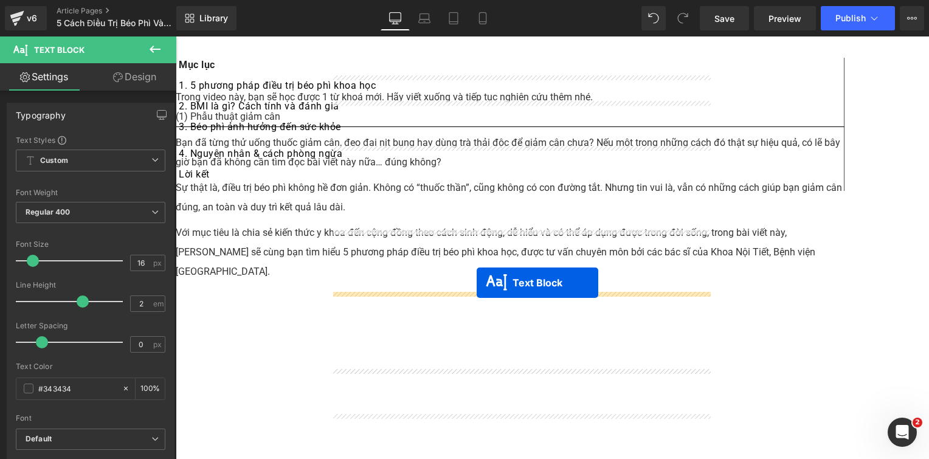
drag, startPoint x: 483, startPoint y: 271, endPoint x: 477, endPoint y: 283, distance: 13.4
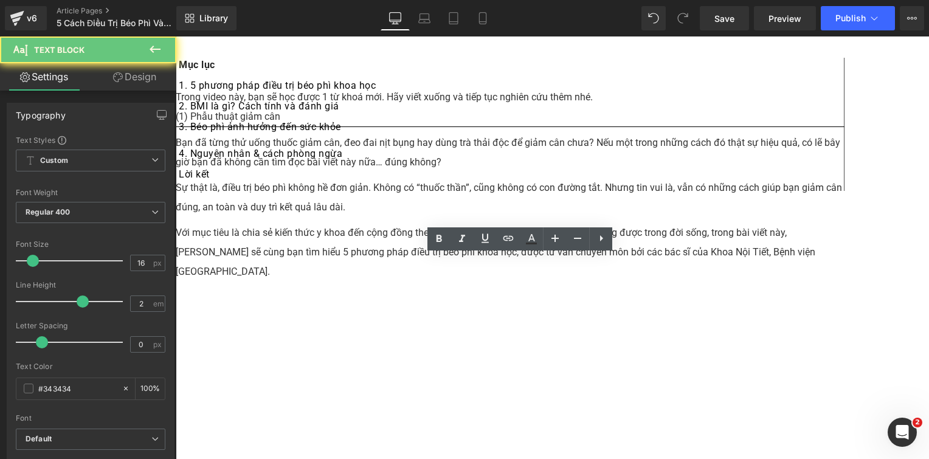
paste div
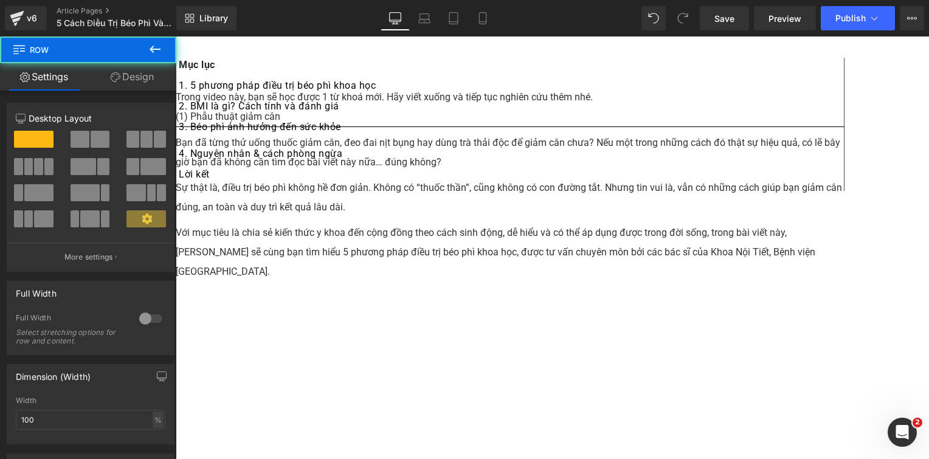
scroll to position [1573, 0]
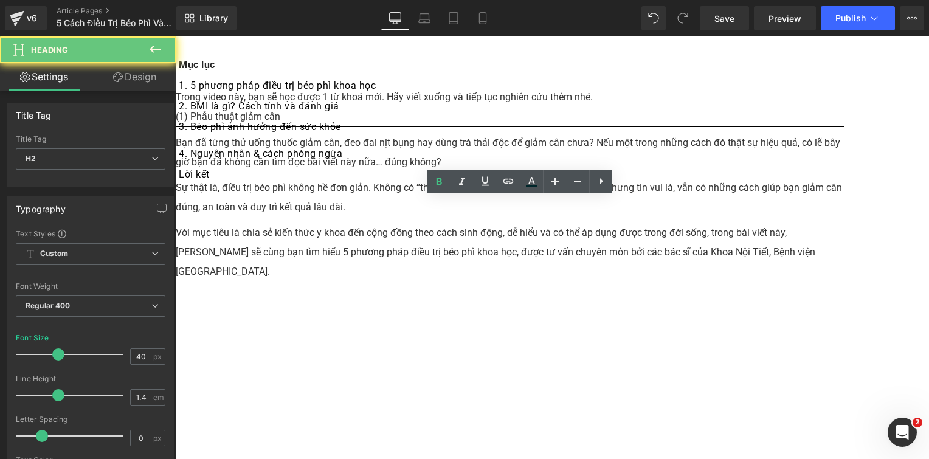
paste div
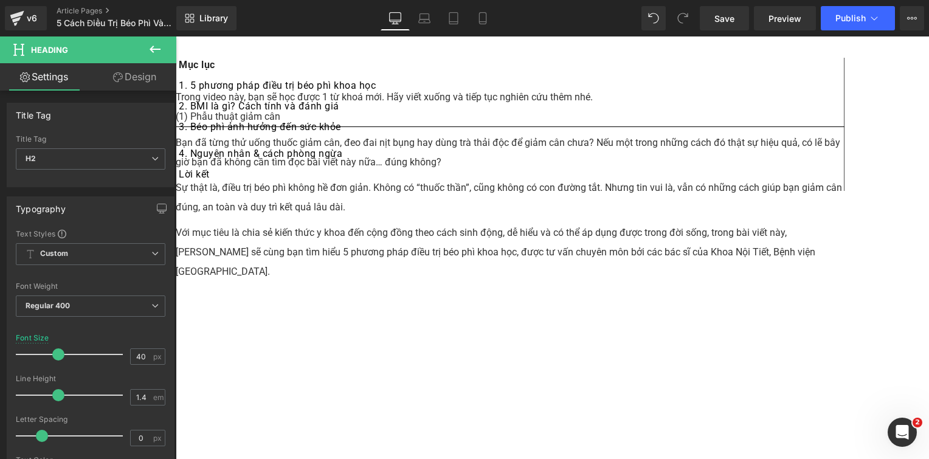
click at [176, 36] on span "Row" at bounding box center [176, 36] width 0 height 0
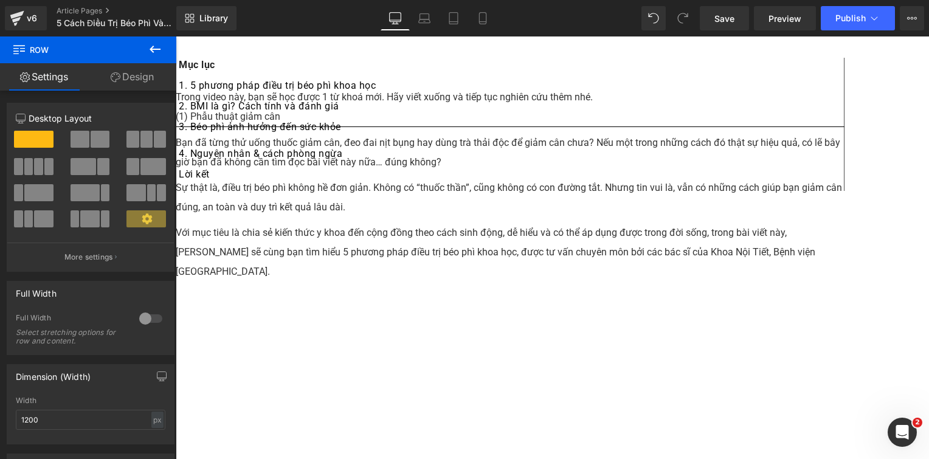
click at [299, 120] on div "2. BMI là gì? Cách tính và đánh giá" at bounding box center [510, 109] width 662 height 21
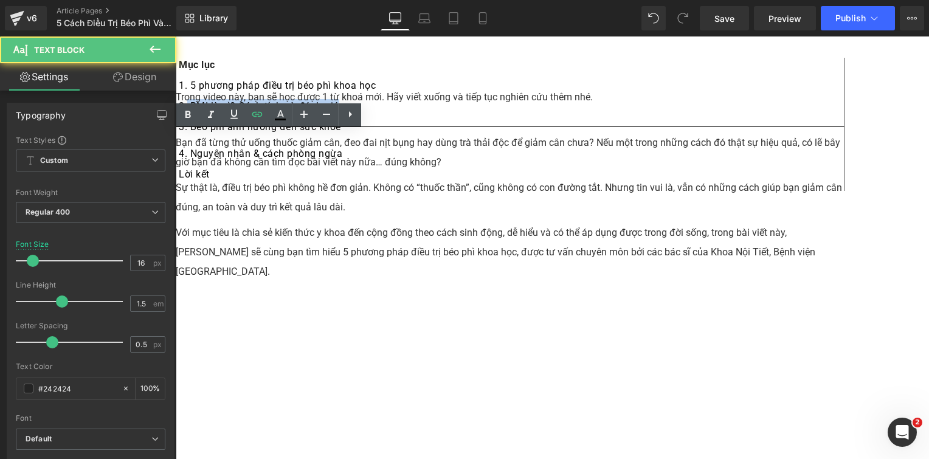
drag, startPoint x: 232, startPoint y: 139, endPoint x: 295, endPoint y: 154, distance: 64.9
click at [295, 112] on link "2. BMI là gì? Cách tính và đánh giá" at bounding box center [259, 106] width 161 height 12
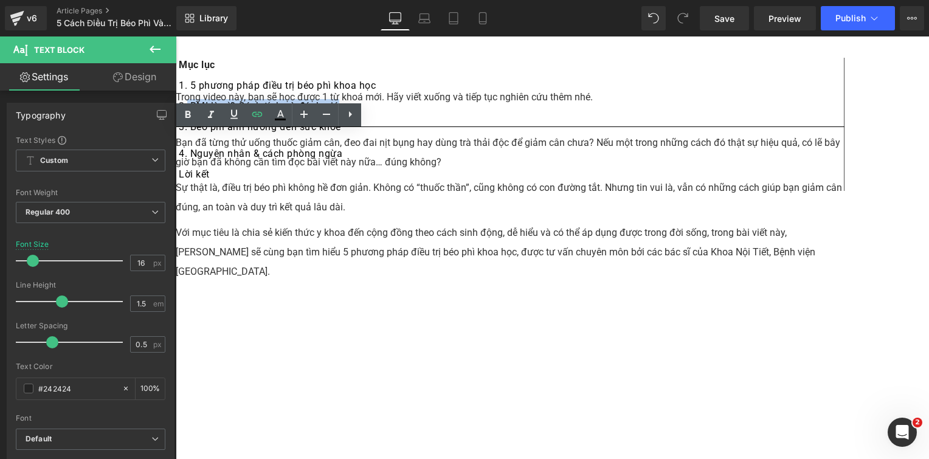
paste div
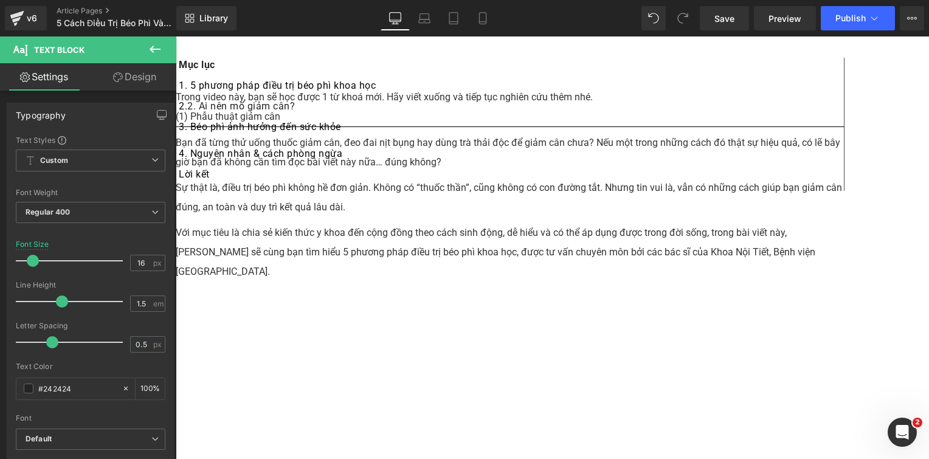
scroll to position [1717, 0]
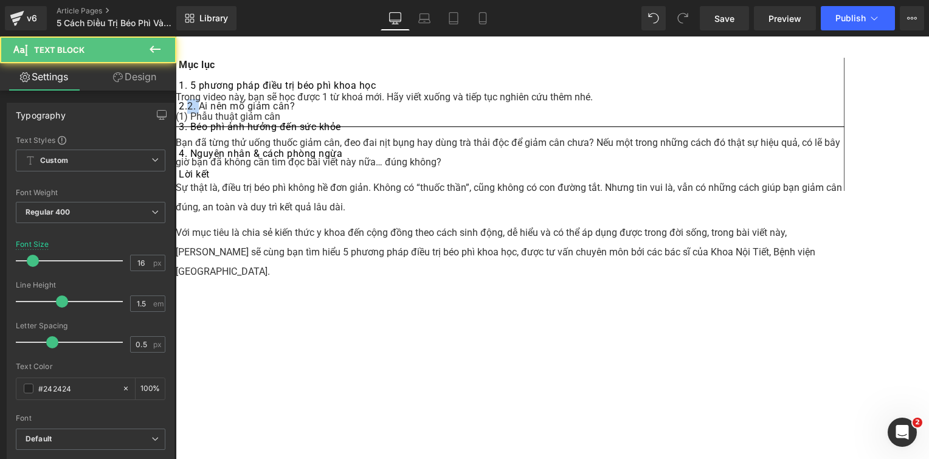
drag, startPoint x: 243, startPoint y: 137, endPoint x: 231, endPoint y: 141, distance: 12.3
click at [231, 120] on div "2. 2. Ai nên mổ giảm cân?" at bounding box center [510, 109] width 662 height 21
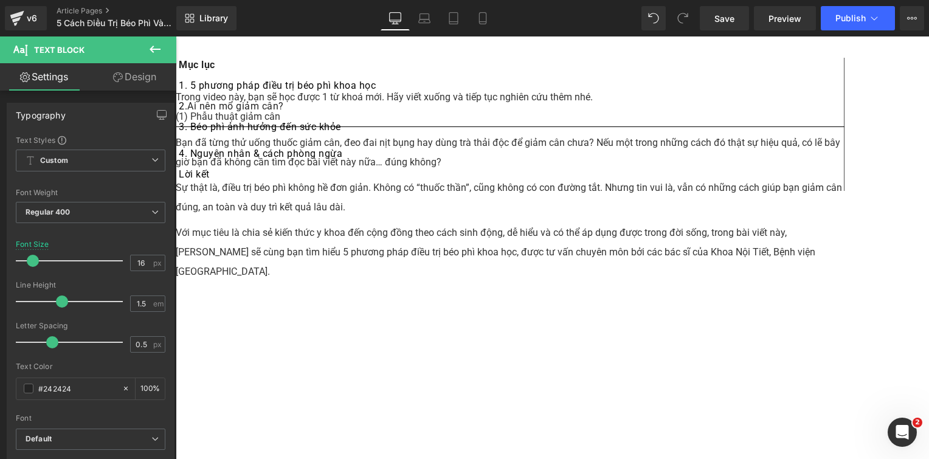
click at [246, 120] on div "2. Ai nên mổ giảm cân?" at bounding box center [510, 109] width 662 height 21
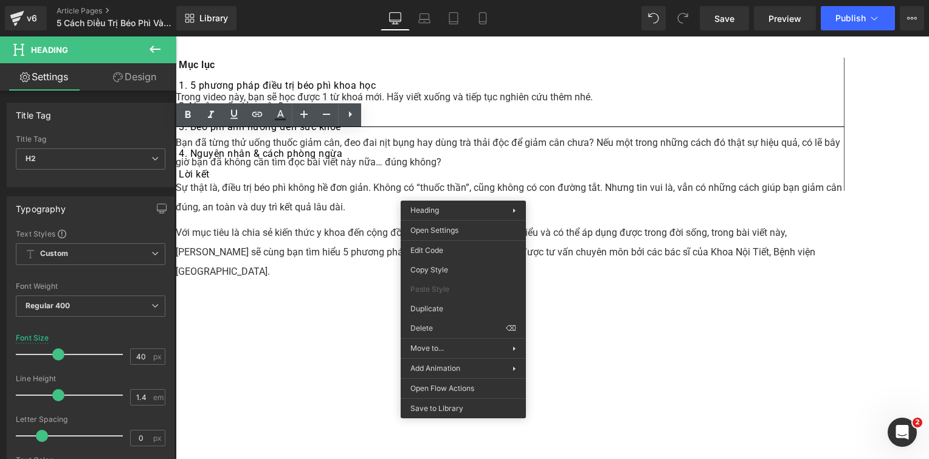
scroll to position [1595, 0]
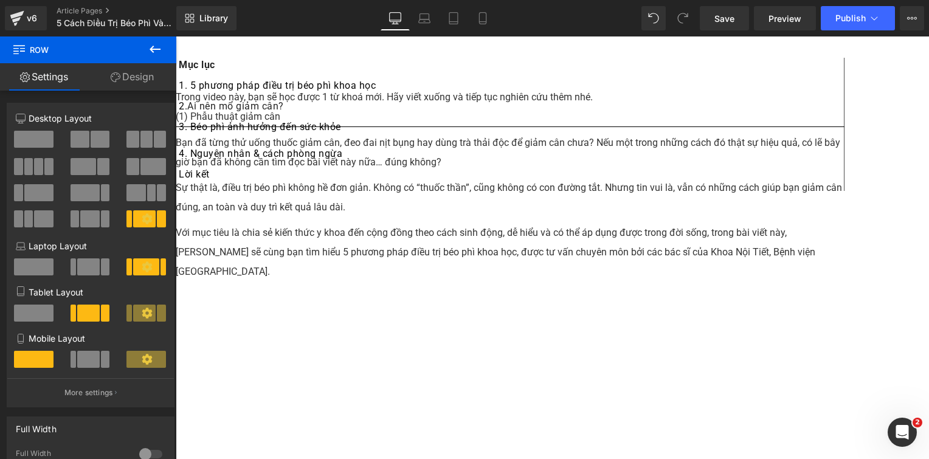
scroll to position [1109, 0]
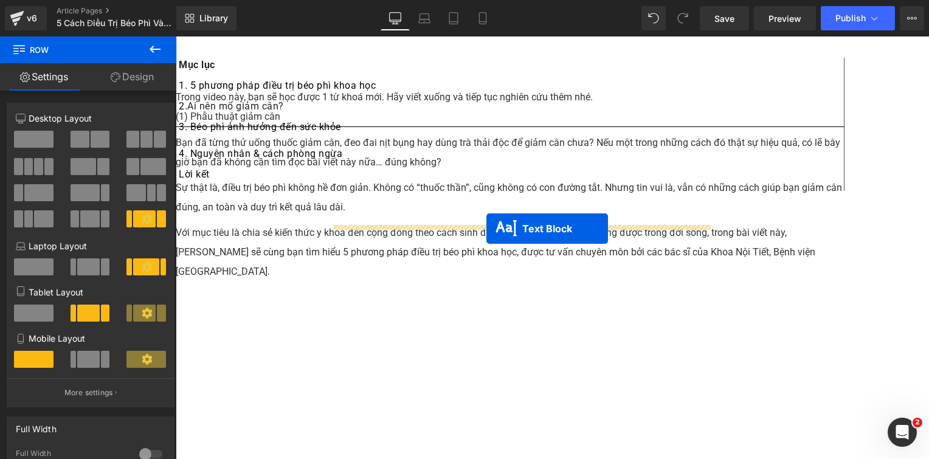
drag, startPoint x: 488, startPoint y: 258, endPoint x: 486, endPoint y: 229, distance: 29.2
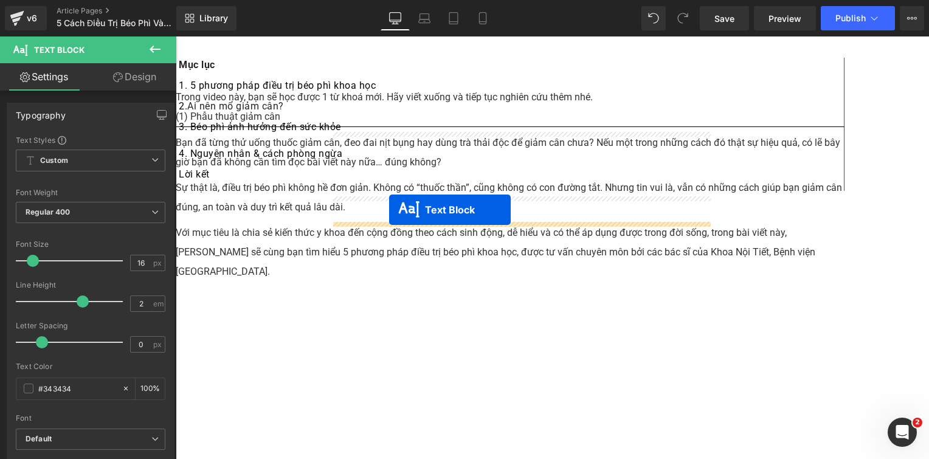
drag, startPoint x: 484, startPoint y: 237, endPoint x: 389, endPoint y: 210, distance: 98.7
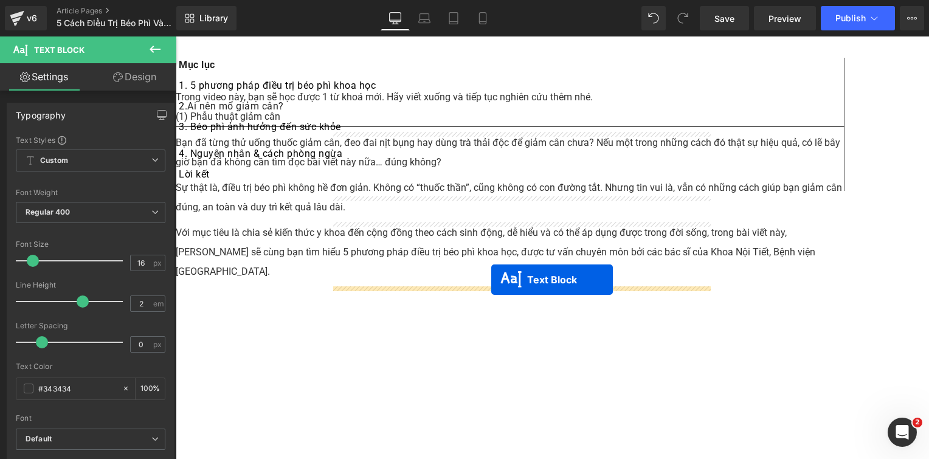
drag, startPoint x: 486, startPoint y: 330, endPoint x: 491, endPoint y: 280, distance: 50.1
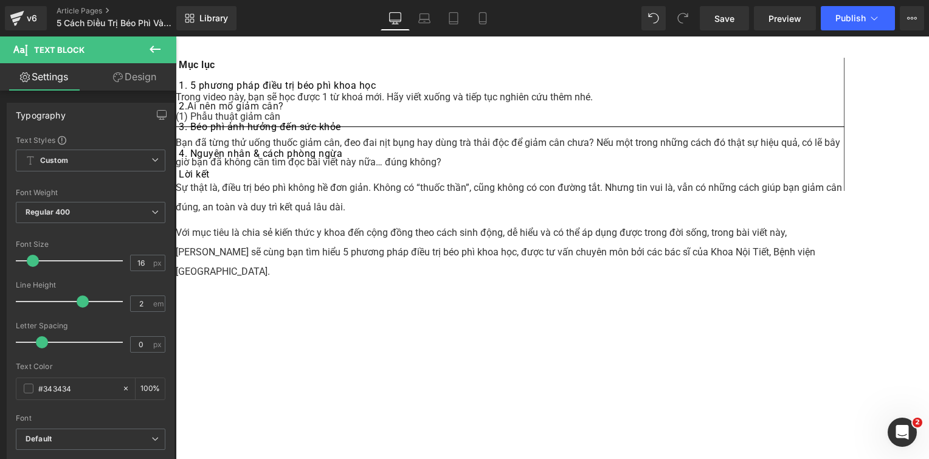
scroll to position [1230, 0]
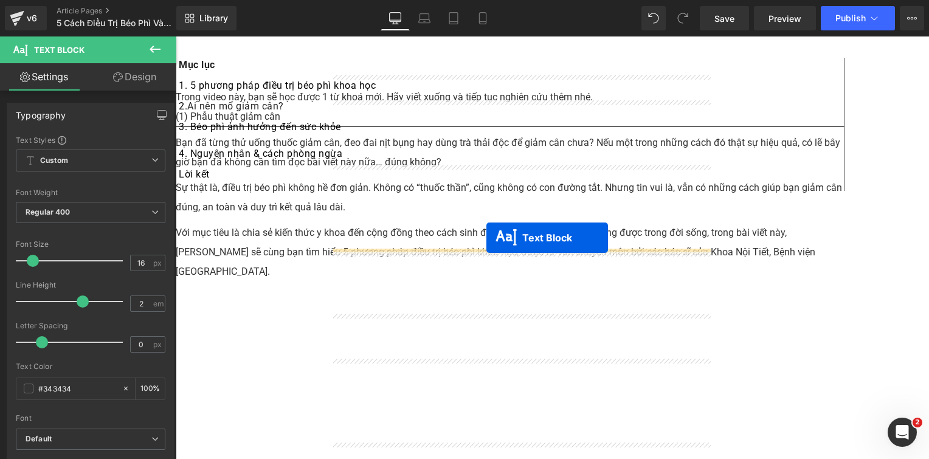
drag, startPoint x: 486, startPoint y: 272, endPoint x: 486, endPoint y: 238, distance: 34.7
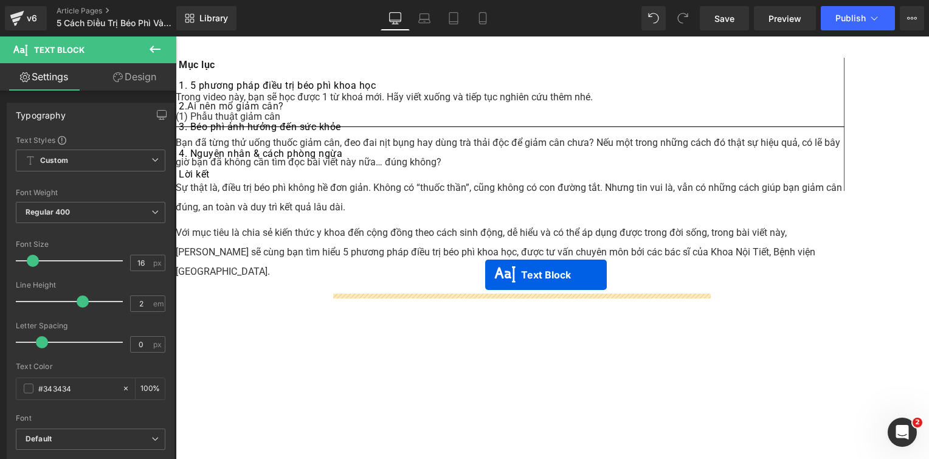
drag, startPoint x: 484, startPoint y: 306, endPoint x: 485, endPoint y: 275, distance: 31.6
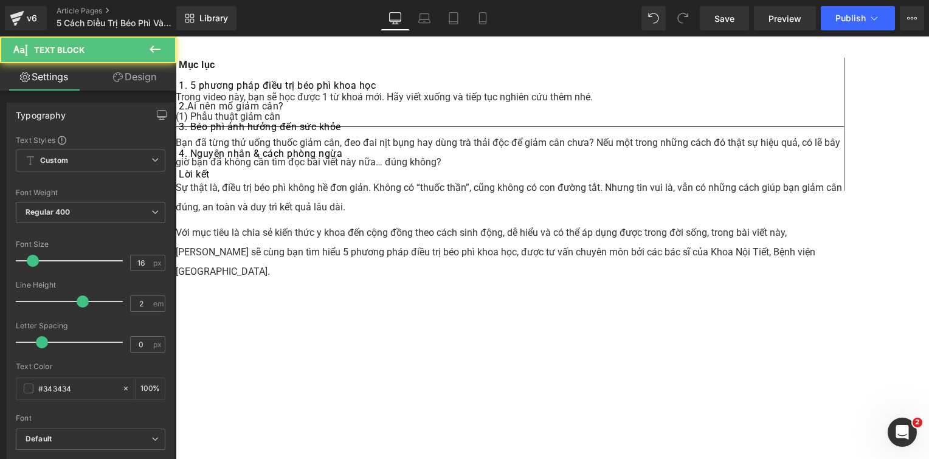
scroll to position [1352, 0]
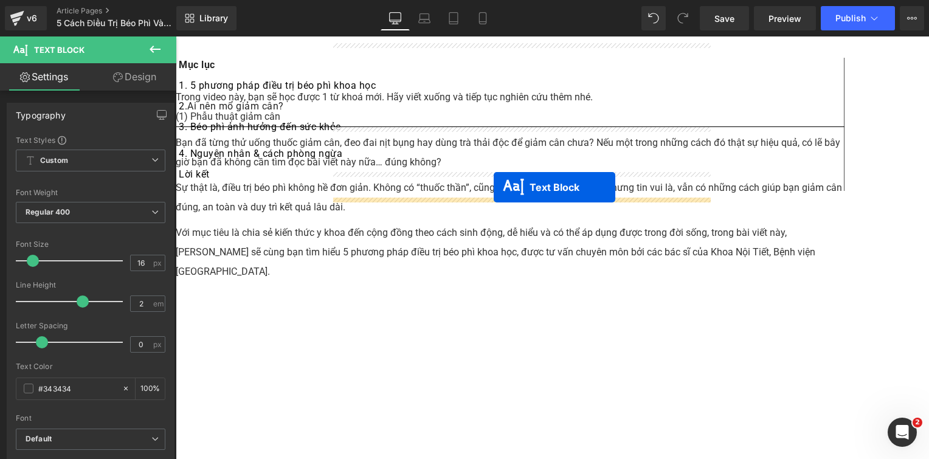
drag, startPoint x: 486, startPoint y: 219, endPoint x: 494, endPoint y: 187, distance: 32.6
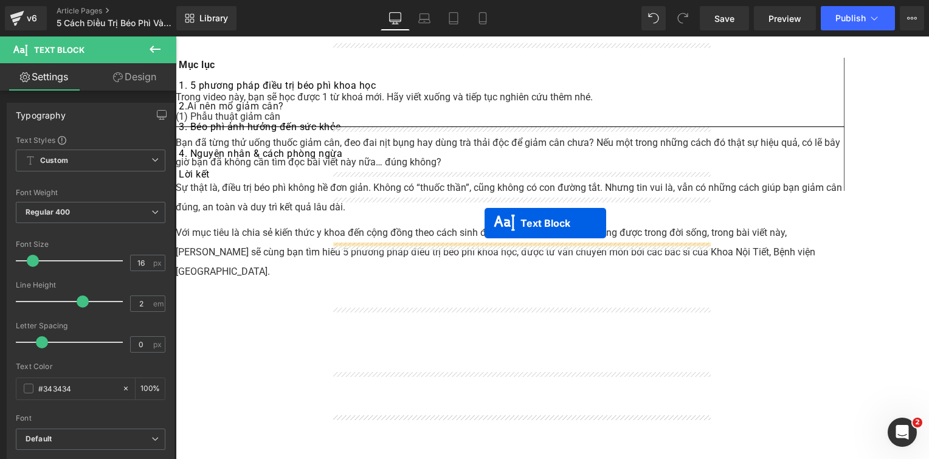
drag, startPoint x: 485, startPoint y: 282, endPoint x: 485, endPoint y: 223, distance: 59.0
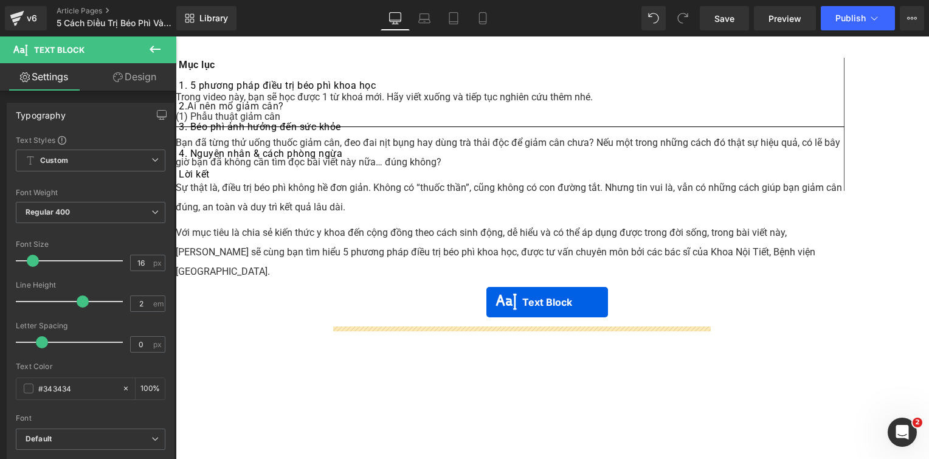
drag, startPoint x: 486, startPoint y: 337, endPoint x: 486, endPoint y: 302, distance: 35.3
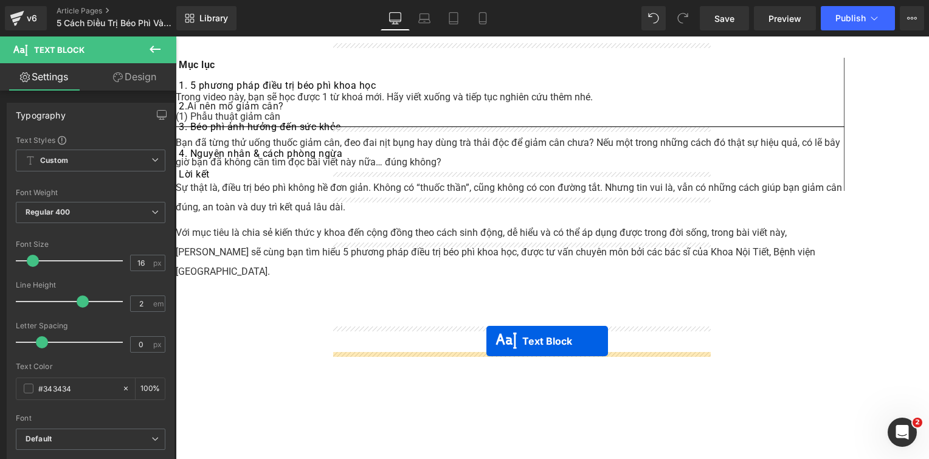
drag, startPoint x: 486, startPoint y: 384, endPoint x: 487, endPoint y: 341, distance: 42.6
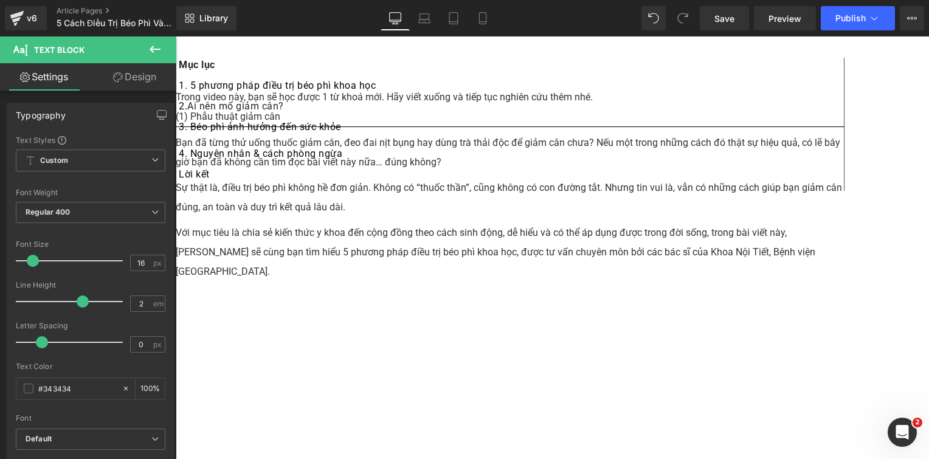
scroll to position [1534, 0]
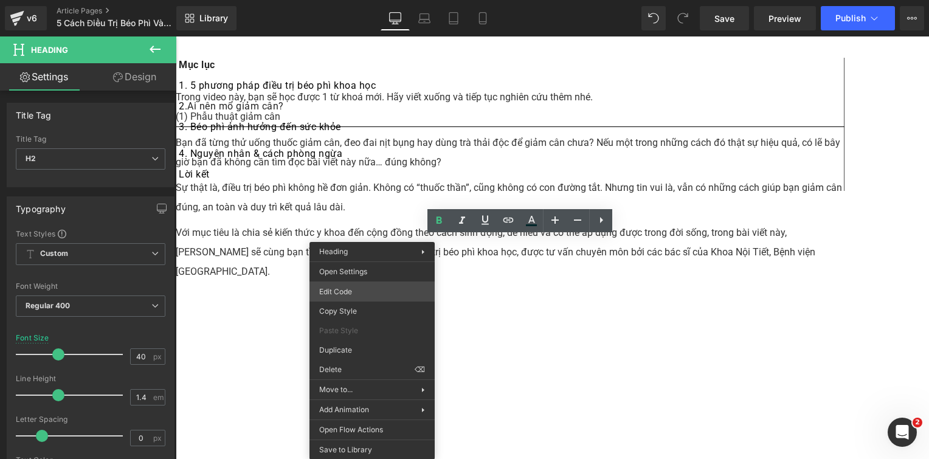
click at [366, 0] on div "Text Block You are previewing how the will restyle your page. You can not edit …" at bounding box center [464, 0] width 929 height 0
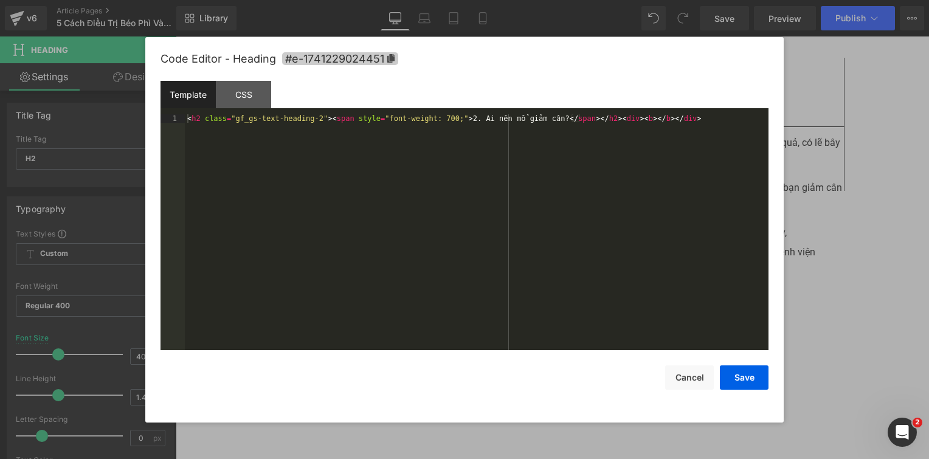
click at [393, 61] on icon at bounding box center [391, 58] width 9 height 9
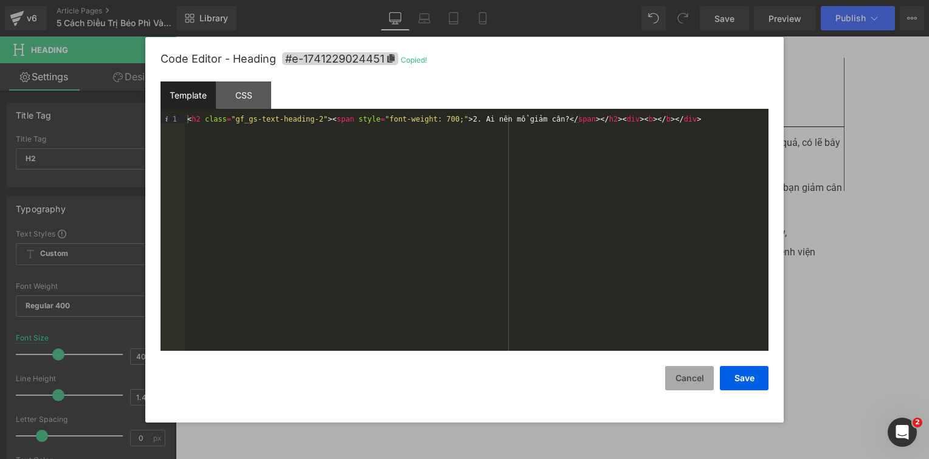
drag, startPoint x: 689, startPoint y: 377, endPoint x: 453, endPoint y: 319, distance: 243.1
click at [689, 377] on button "Cancel" at bounding box center [689, 378] width 49 height 24
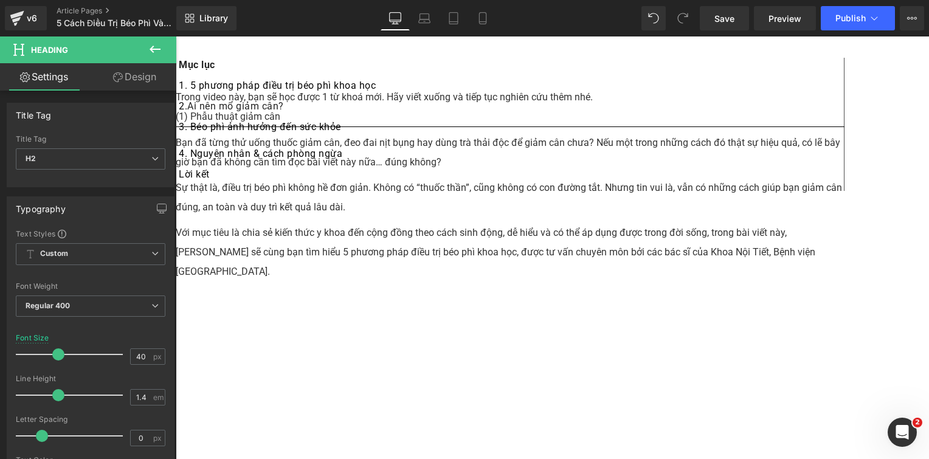
click at [176, 36] on span "Text Block" at bounding box center [176, 36] width 0 height 0
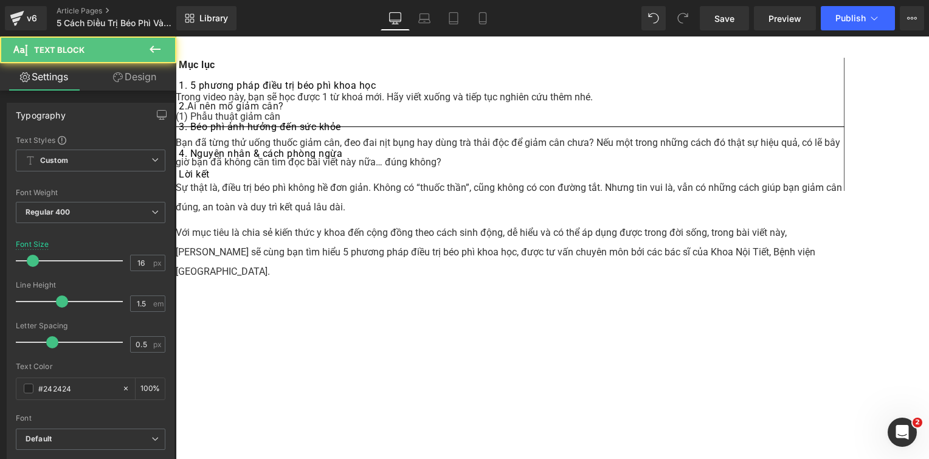
click at [270, 120] on div "2. Ai nên mổ giảm cân?" at bounding box center [510, 109] width 662 height 21
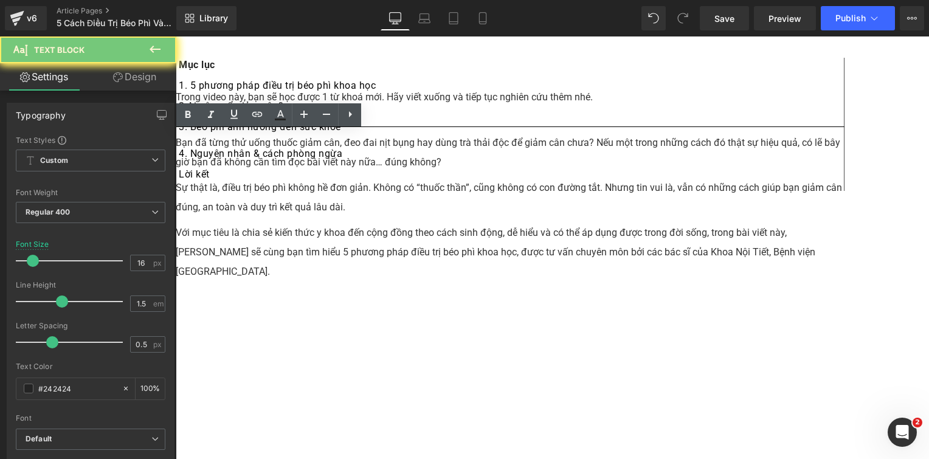
click at [270, 120] on div "2. Ai nên mổ giảm cân?" at bounding box center [510, 109] width 662 height 21
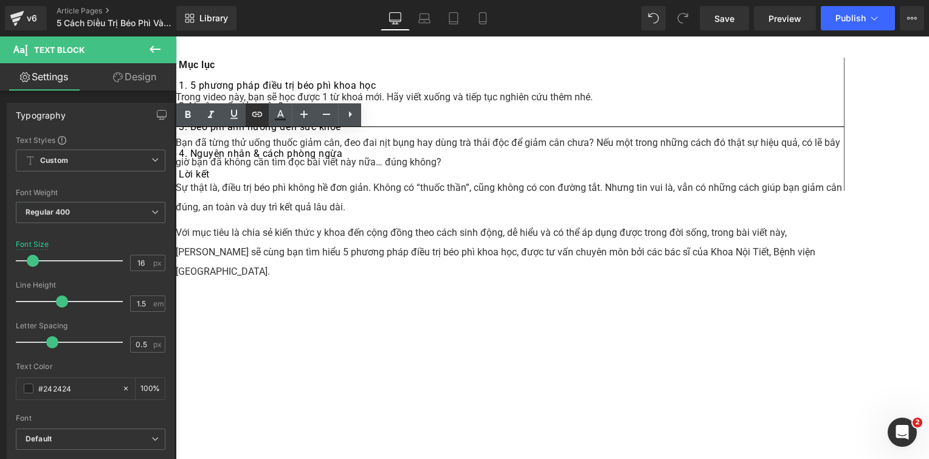
click at [257, 108] on icon at bounding box center [257, 114] width 15 height 15
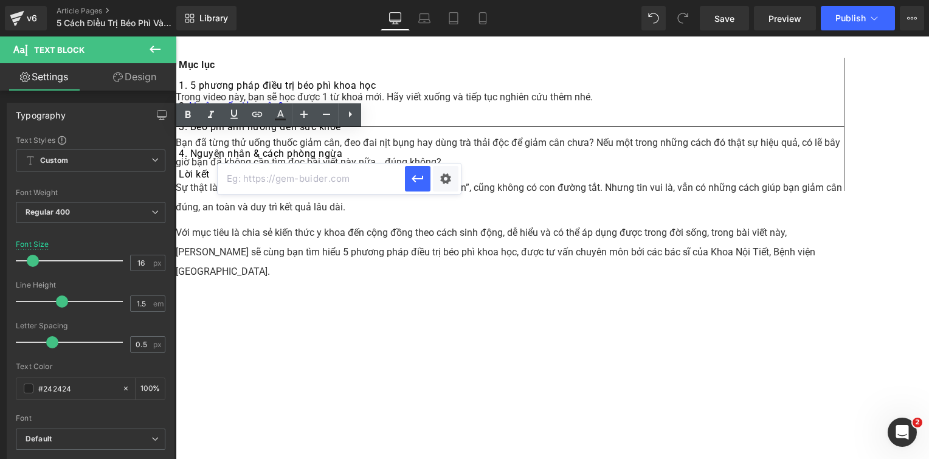
click at [295, 175] on input "text" at bounding box center [311, 179] width 187 height 30
paste input "#e-1741229024451"
type input "#e-1741229024451"
click at [431, 180] on div at bounding box center [433, 179] width 56 height 30
click at [424, 180] on icon "button" at bounding box center [417, 178] width 15 height 15
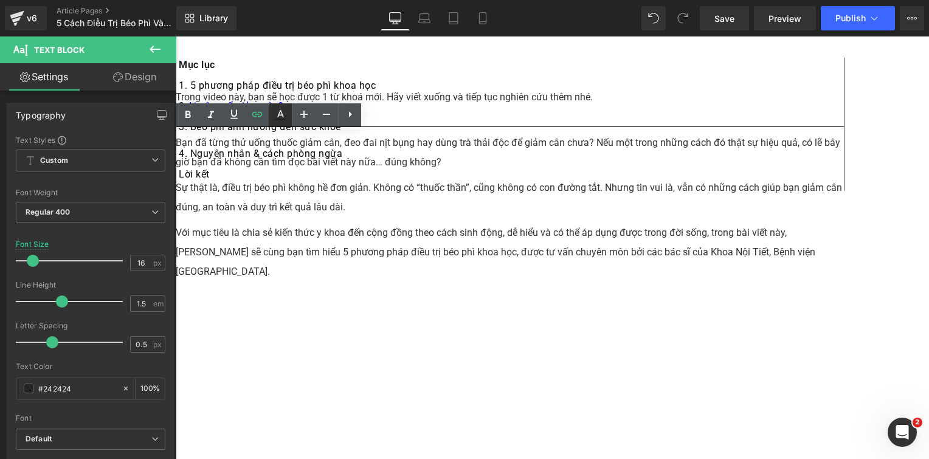
click at [287, 116] on icon at bounding box center [280, 115] width 15 height 15
type input "#0000ee"
type input "100"
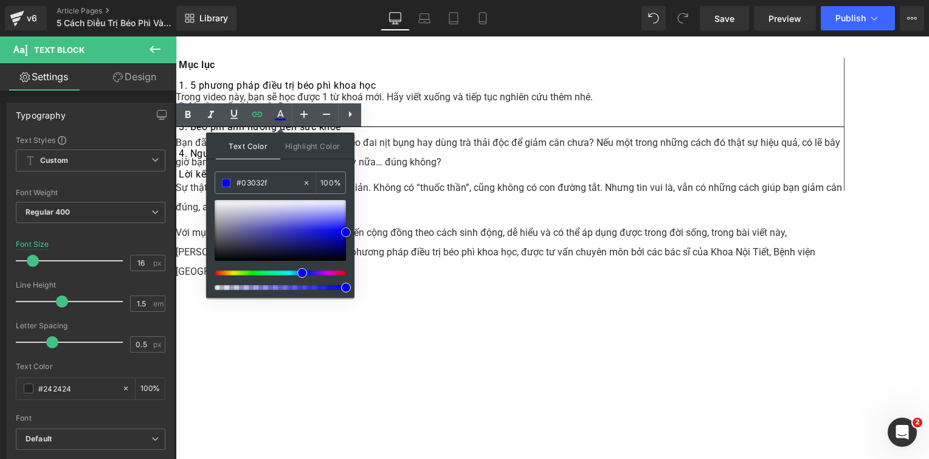
type input "#000000"
drag, startPoint x: 485, startPoint y: 258, endPoint x: 358, endPoint y: 321, distance: 141.7
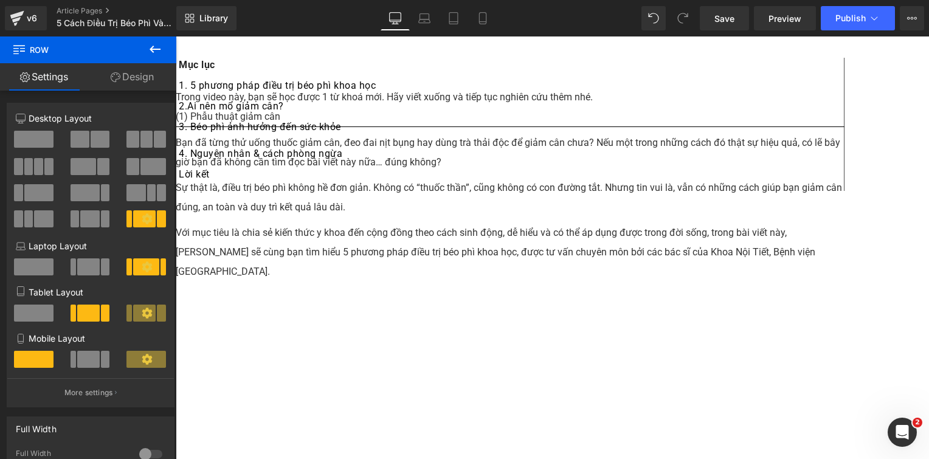
scroll to position [1717, 0]
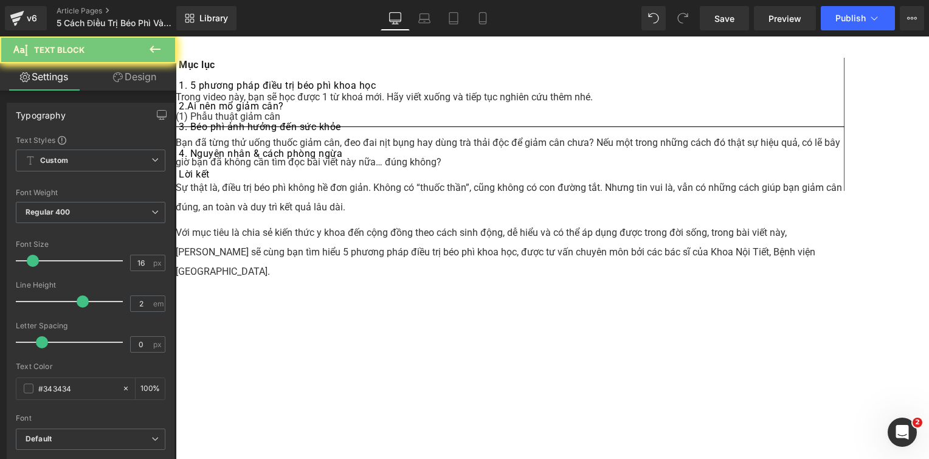
paste div
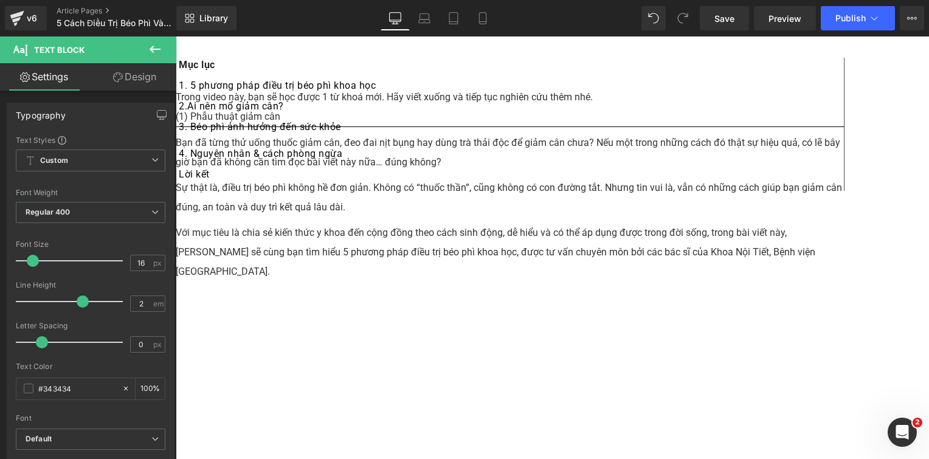
click at [313, 191] on div "Mục lục Text Block 1. 5 phương pháp điều trị béo phì khoa học Text Block 2. Ai …" at bounding box center [510, 124] width 669 height 133
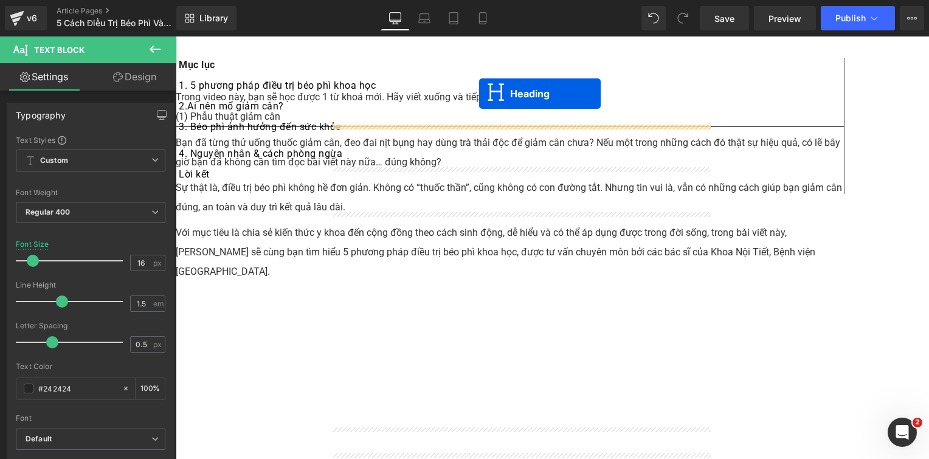
scroll to position [1583, 0]
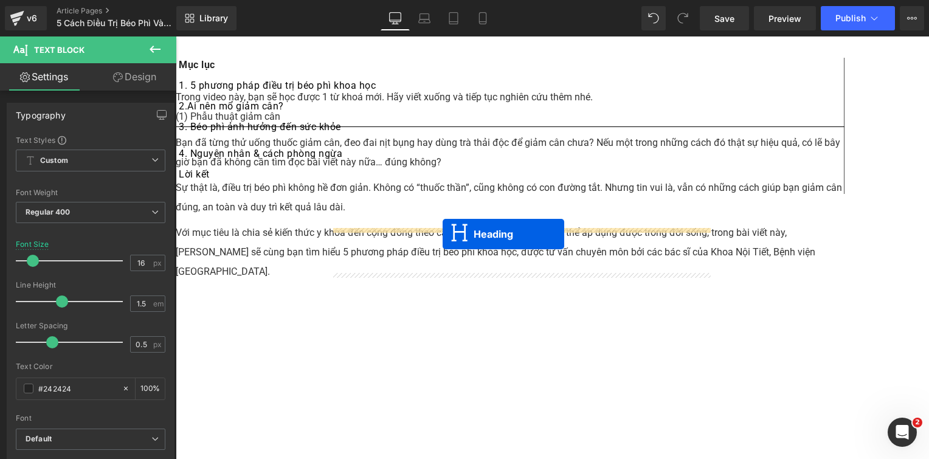
drag, startPoint x: 490, startPoint y: 72, endPoint x: 443, endPoint y: 234, distance: 168.6
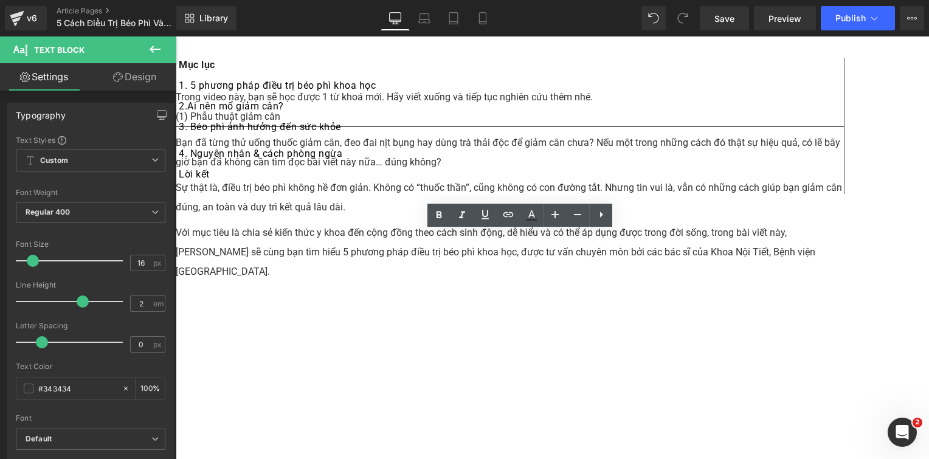
scroll to position [1765, 0]
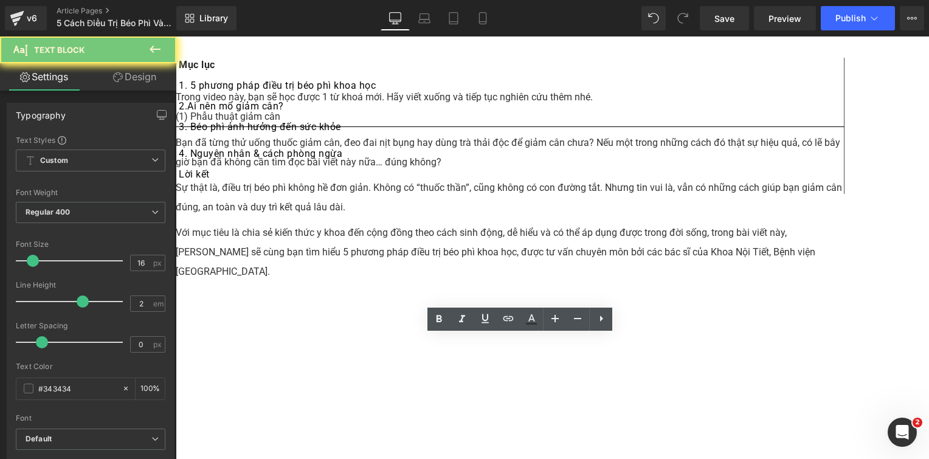
paste div
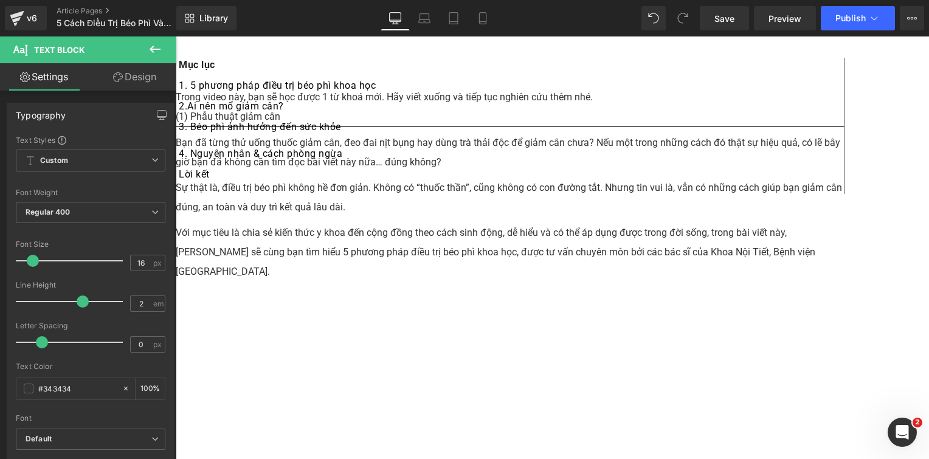
scroll to position [1948, 0]
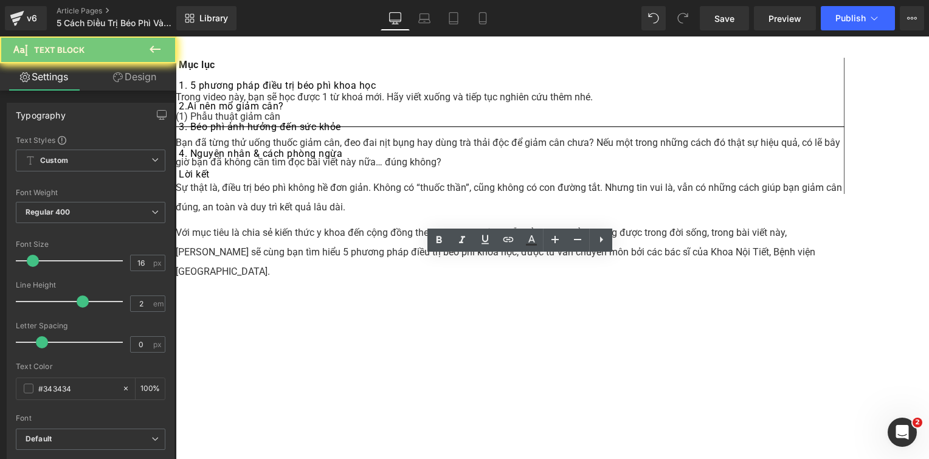
paste div
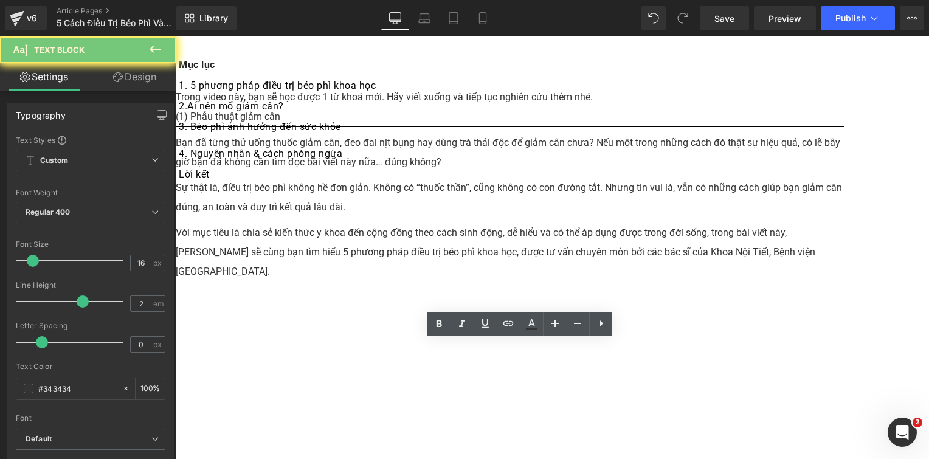
paste div
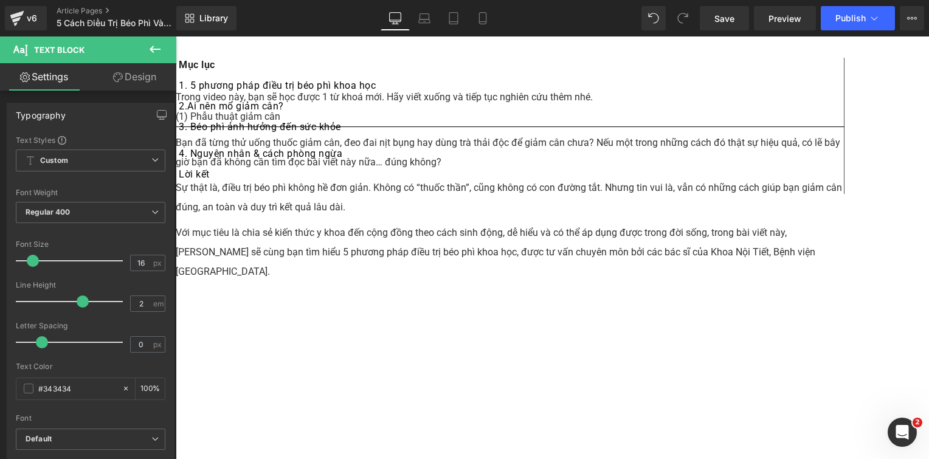
scroll to position [2069, 0]
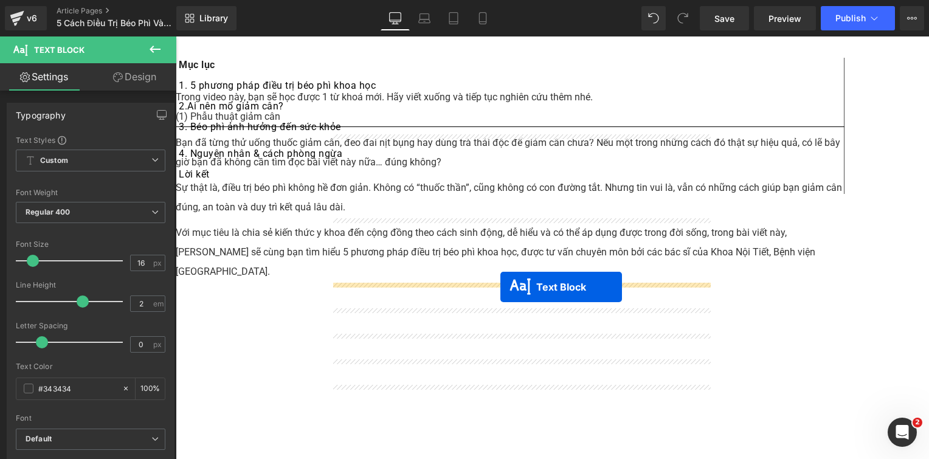
drag, startPoint x: 490, startPoint y: 392, endPoint x: 500, endPoint y: 287, distance: 105.2
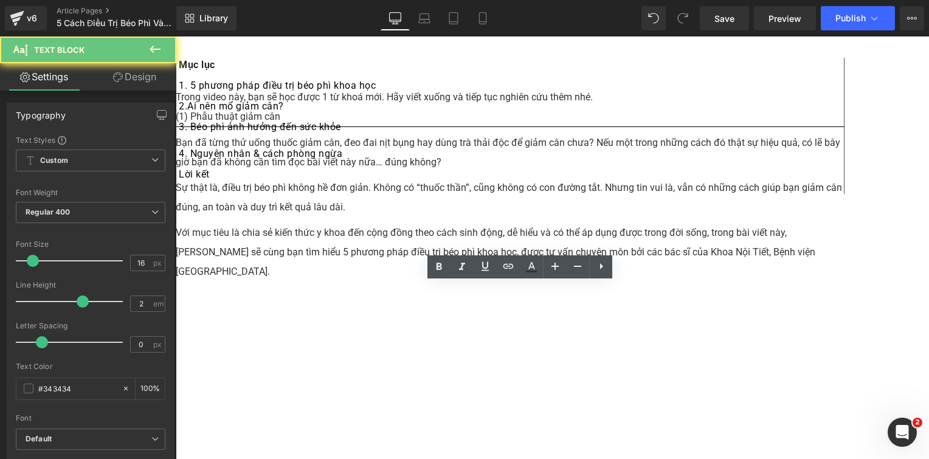
paste div
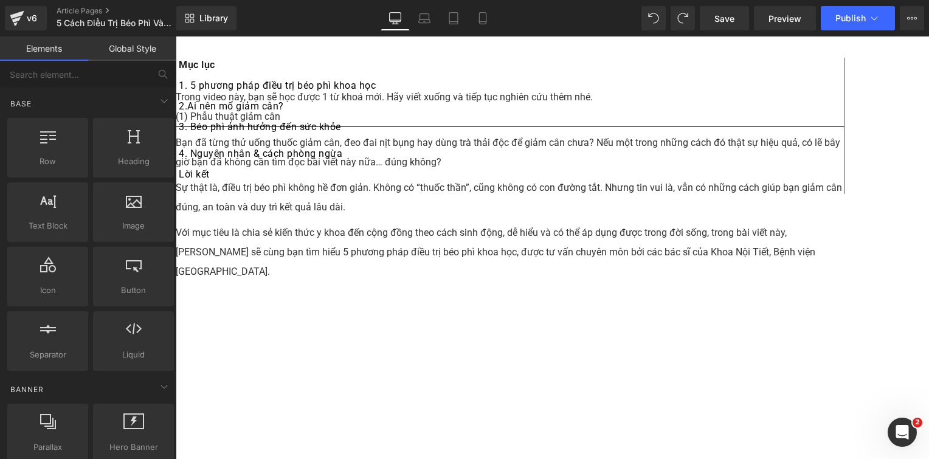
scroll to position [2196, 0]
drag, startPoint x: 659, startPoint y: 393, endPoint x: 482, endPoint y: 348, distance: 182.6
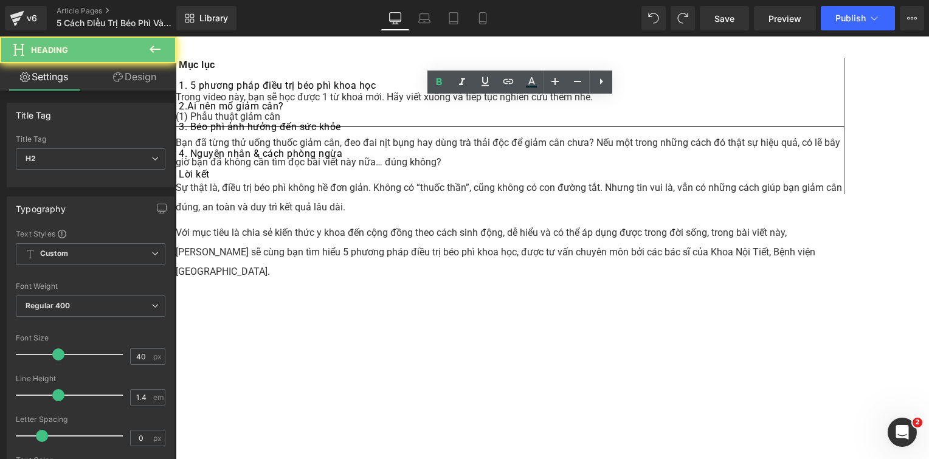
paste div
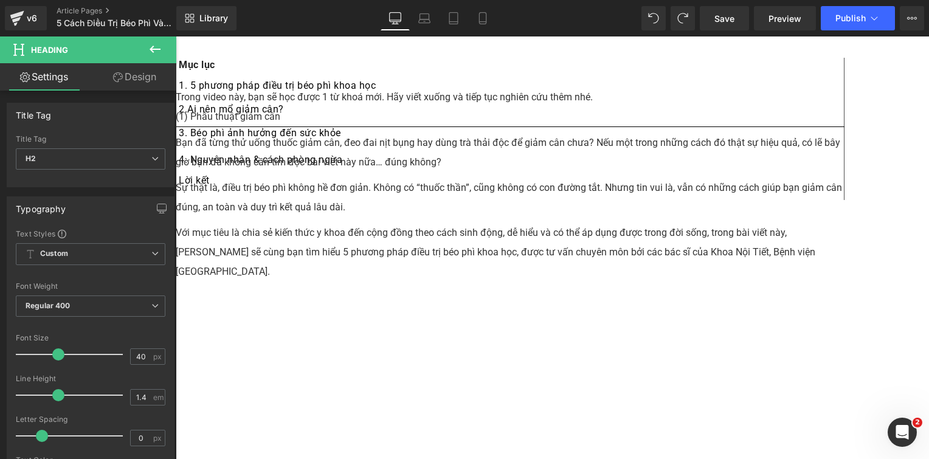
click at [253, 147] on div "3. Béo phì ảnh hưởng đến sức khỏe" at bounding box center [510, 136] width 662 height 21
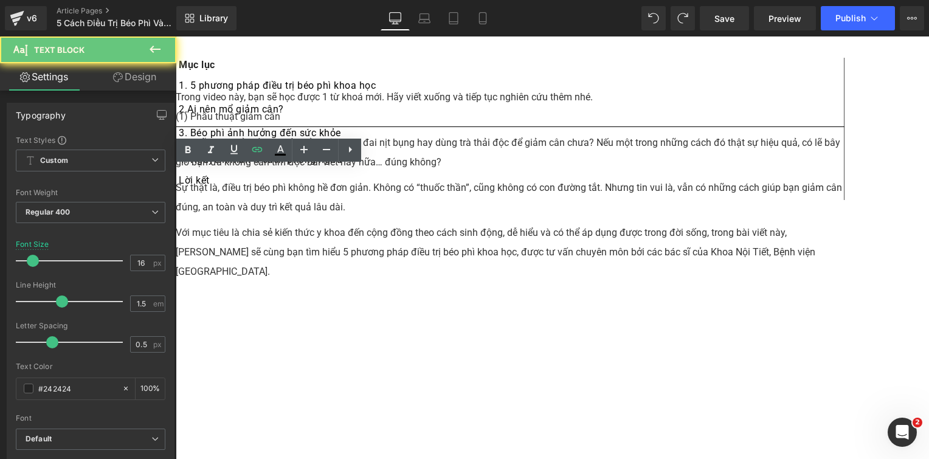
click at [234, 139] on link "3. Béo phì ảnh hưởng đến sức khỏe" at bounding box center [260, 133] width 162 height 12
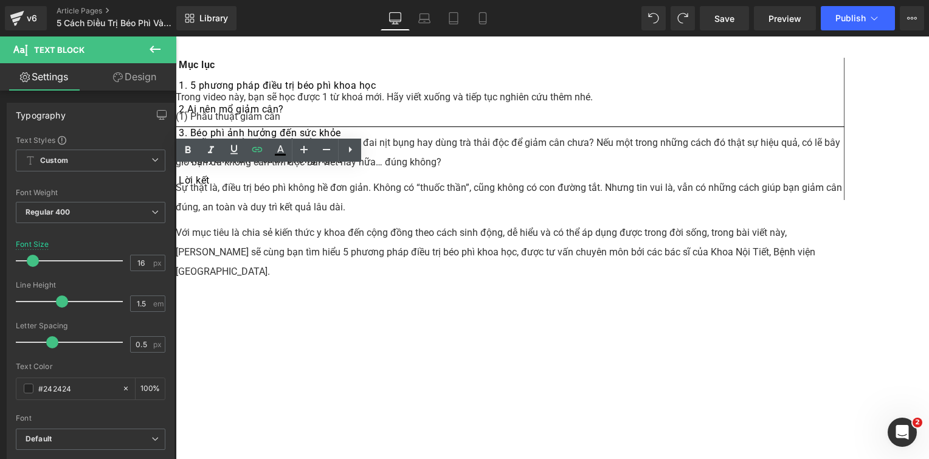
paste div
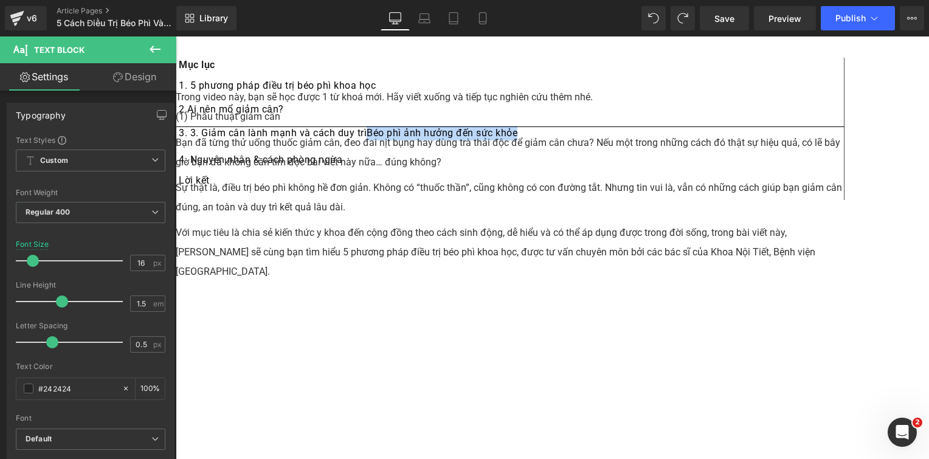
click at [255, 147] on div "3. 3. Giảm cân lành mạnh và cách duy trìBéo phì ảnh hưởng đến sức khỏe" at bounding box center [510, 136] width 662 height 21
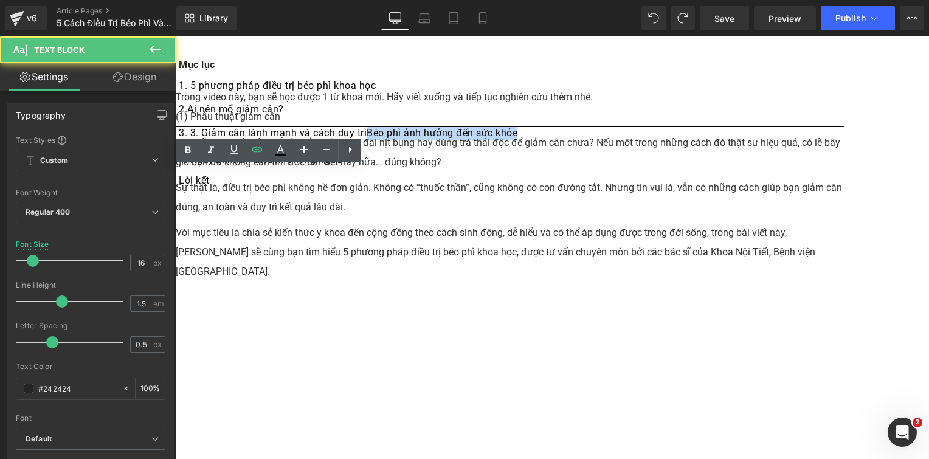
scroll to position [2362, 0]
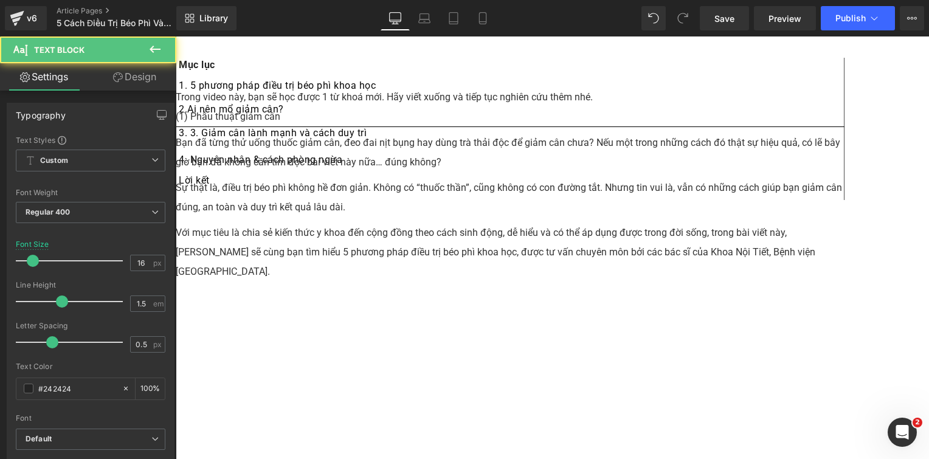
click at [263, 147] on div "3. 3. Giảm cân lành mạnh và cách duy trì" at bounding box center [510, 136] width 662 height 21
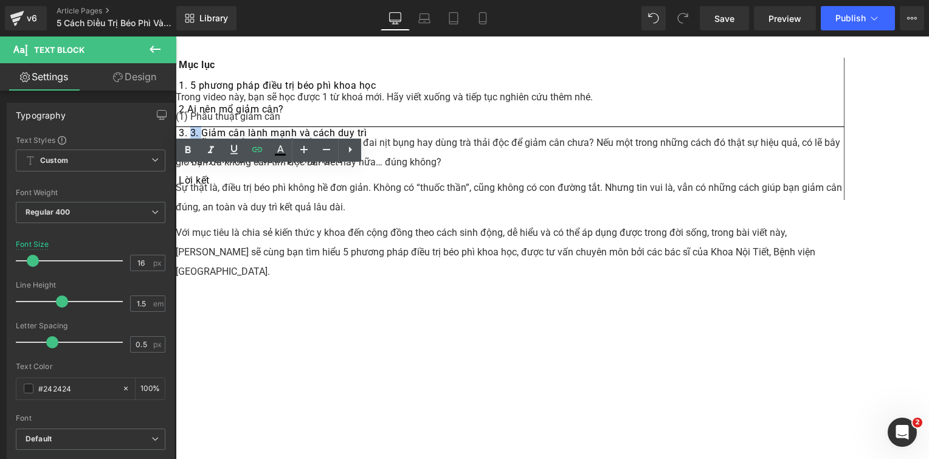
drag, startPoint x: 246, startPoint y: 178, endPoint x: 235, endPoint y: 176, distance: 11.8
click at [235, 139] on link "3. 3. Giảm cân lành mạnh và cách duy trì" at bounding box center [273, 133] width 188 height 12
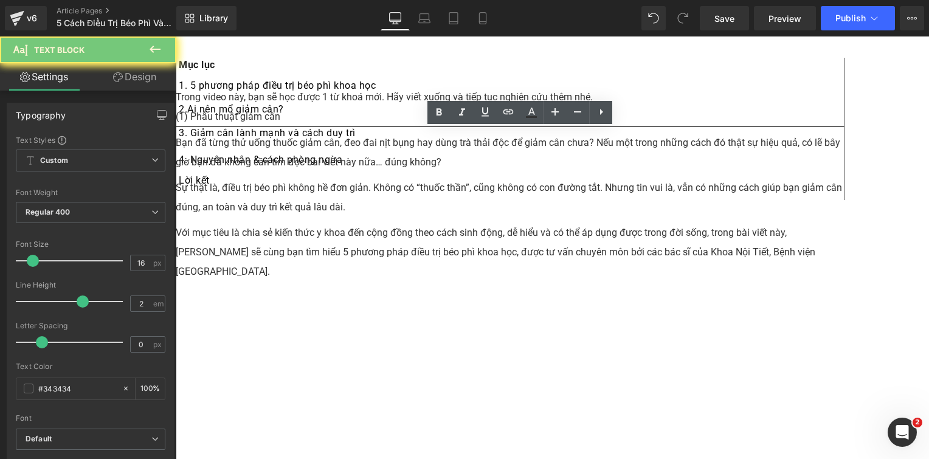
paste div
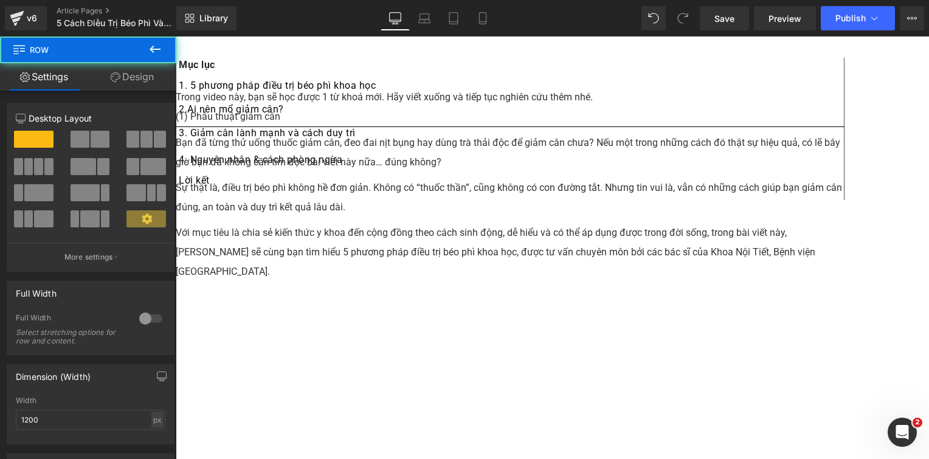
click at [176, 36] on span "Text Block" at bounding box center [176, 36] width 0 height 0
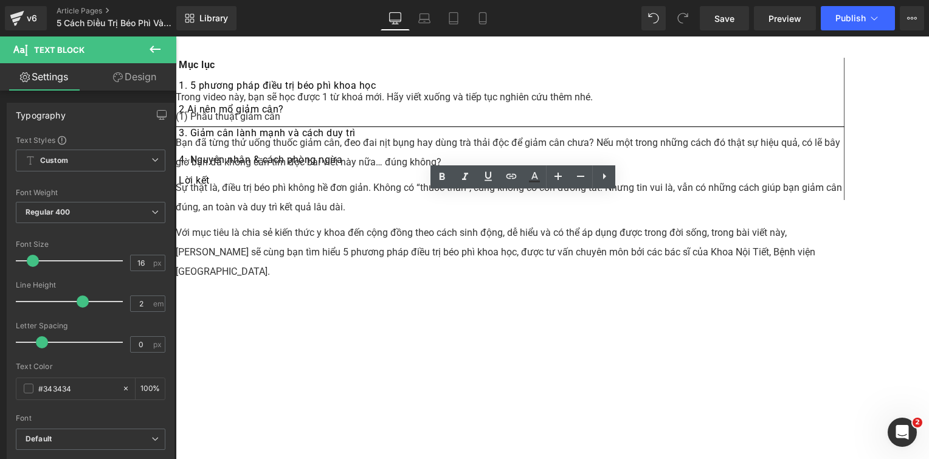
drag, startPoint x: 652, startPoint y: 204, endPoint x: 353, endPoint y: 199, distance: 299.2
paste div
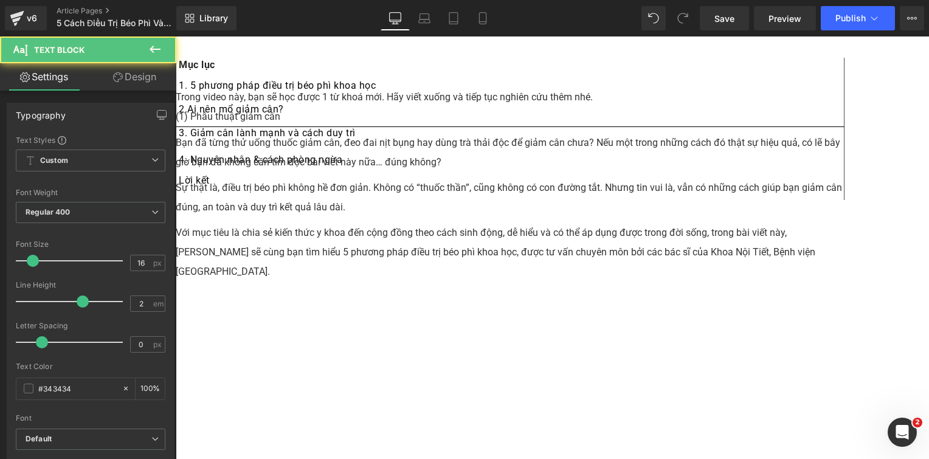
drag, startPoint x: 482, startPoint y: 240, endPoint x: 480, endPoint y: 207, distance: 32.9
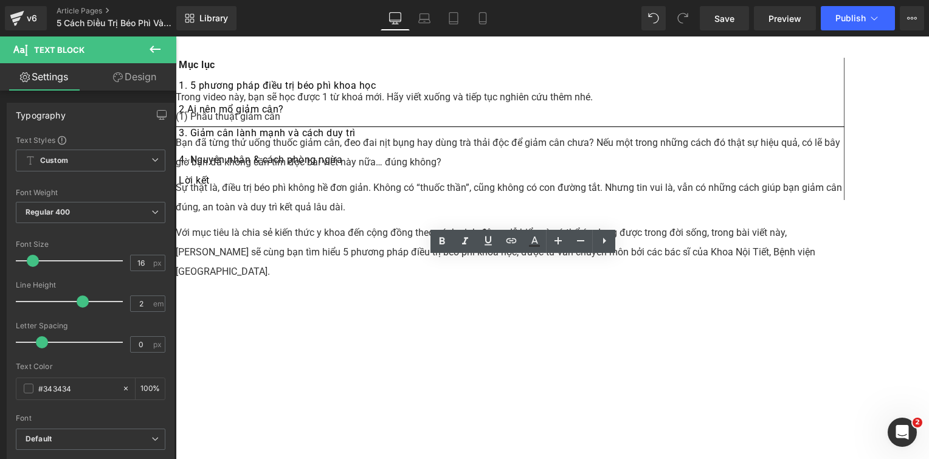
drag, startPoint x: 364, startPoint y: 271, endPoint x: 353, endPoint y: 266, distance: 12.5
paste div
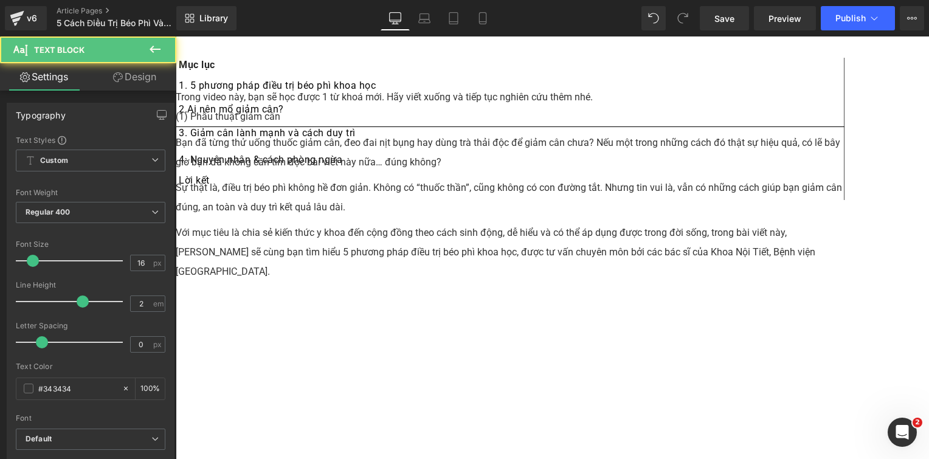
drag, startPoint x: 370, startPoint y: 268, endPoint x: 352, endPoint y: 268, distance: 17.6
drag, startPoint x: 437, startPoint y: 265, endPoint x: 682, endPoint y: 303, distance: 248.0
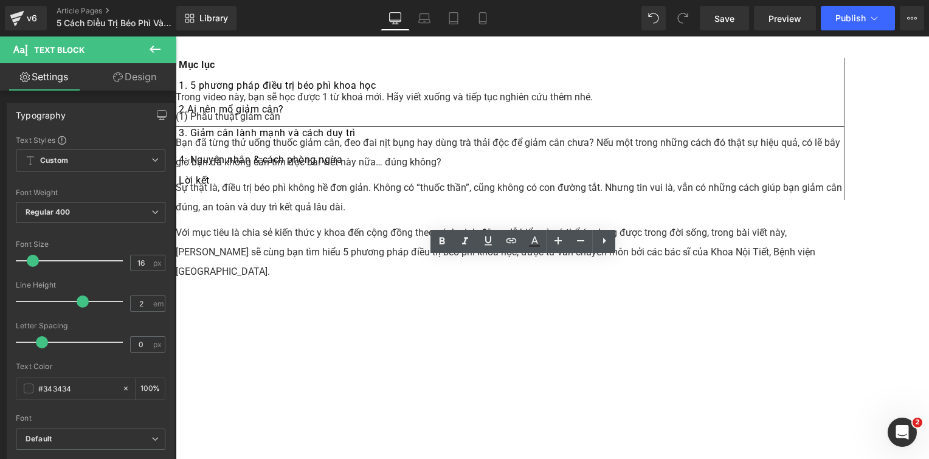
drag, startPoint x: 488, startPoint y: 359, endPoint x: 485, endPoint y: 365, distance: 6.8
click at [176, 36] on icon at bounding box center [176, 36] width 0 height 0
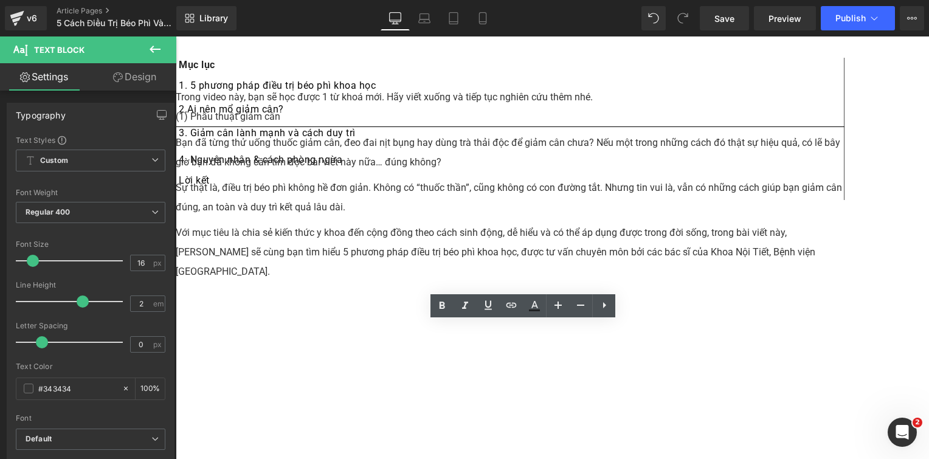
drag, startPoint x: 455, startPoint y: 330, endPoint x: 354, endPoint y: 331, distance: 100.9
paste div
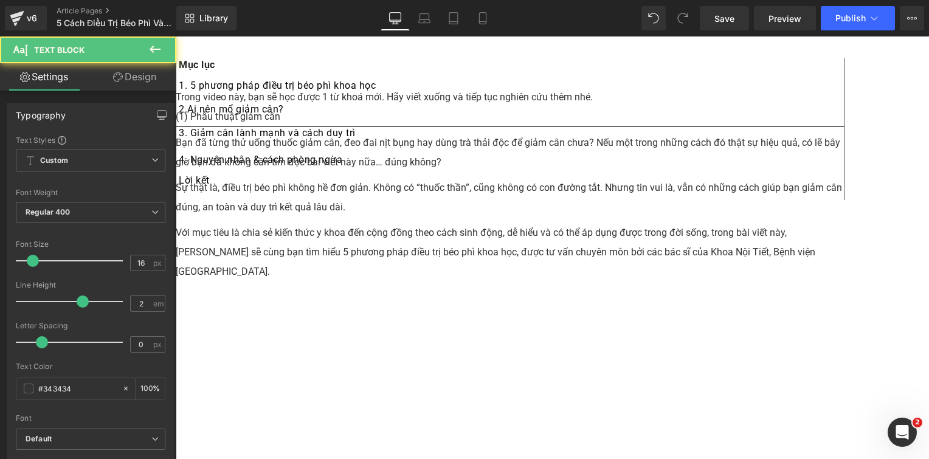
drag, startPoint x: 630, startPoint y: 353, endPoint x: 463, endPoint y: 334, distance: 168.3
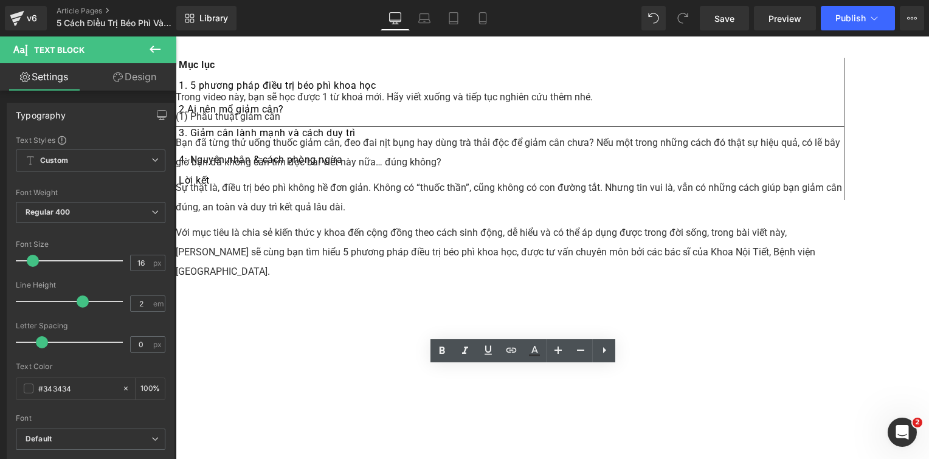
drag, startPoint x: 688, startPoint y: 378, endPoint x: 353, endPoint y: 376, distance: 335.7
paste div
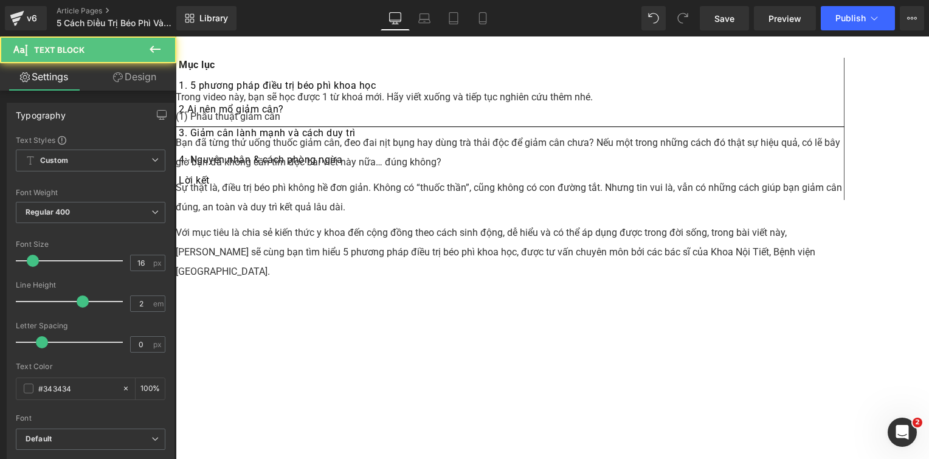
drag, startPoint x: 438, startPoint y: 375, endPoint x: 462, endPoint y: 418, distance: 49.6
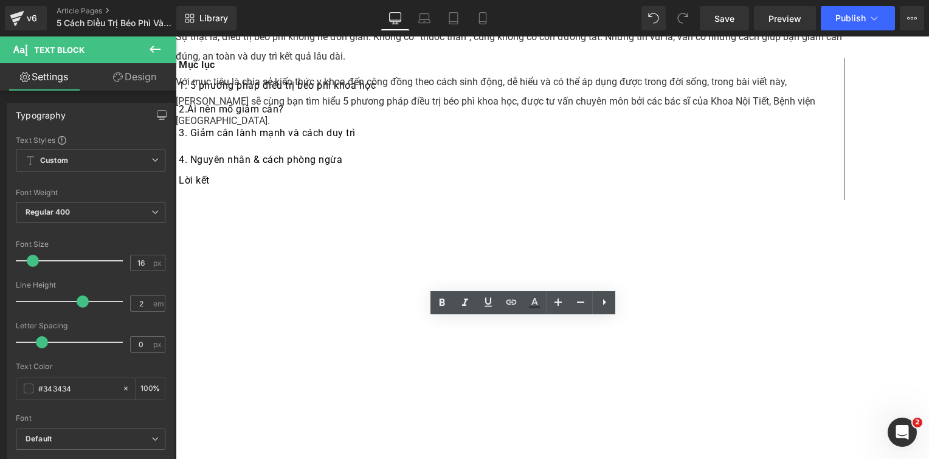
scroll to position [2544, 0]
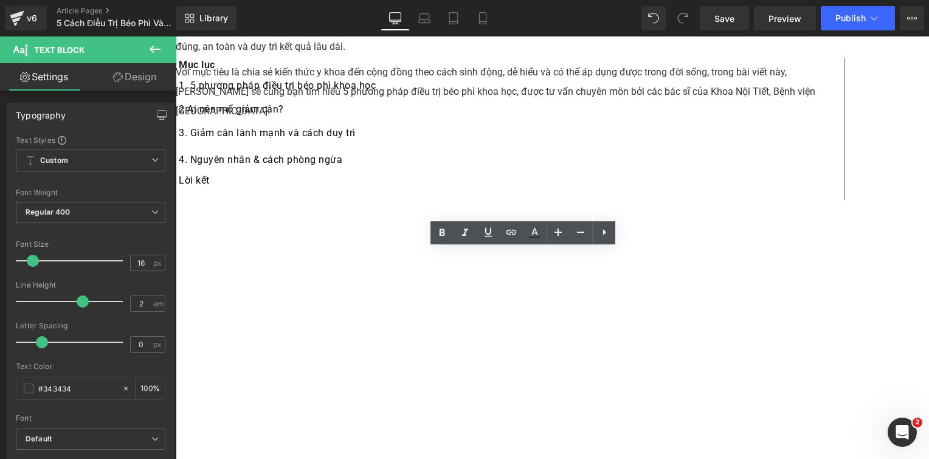
drag, startPoint x: 472, startPoint y: 273, endPoint x: 352, endPoint y: 258, distance: 120.8
paste div
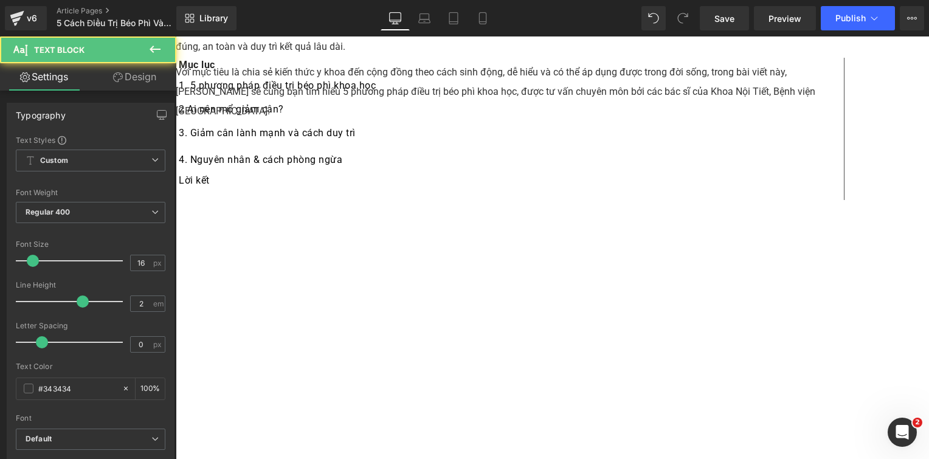
drag, startPoint x: 445, startPoint y: 259, endPoint x: 545, endPoint y: 313, distance: 114.0
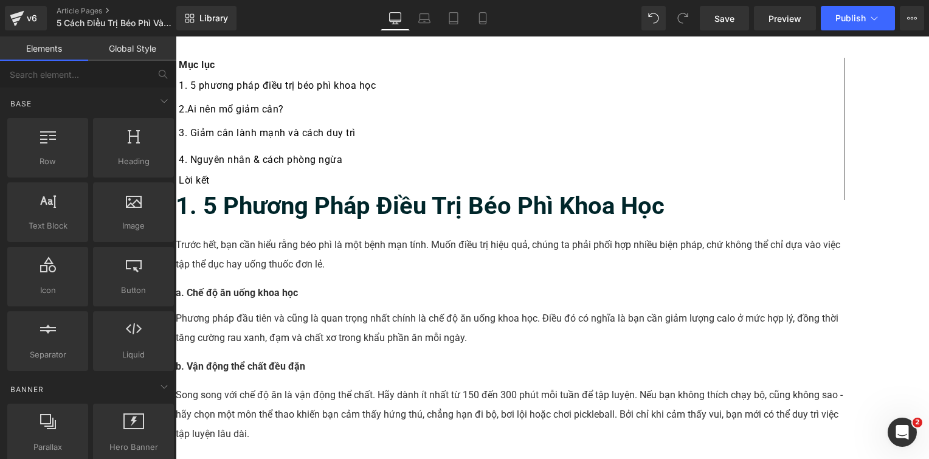
scroll to position [2685, 0]
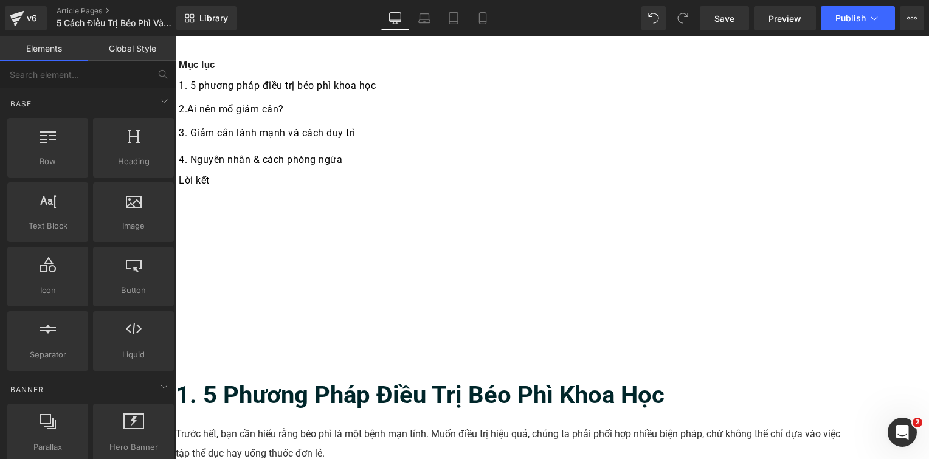
drag, startPoint x: 628, startPoint y: 399, endPoint x: 458, endPoint y: 330, distance: 183.6
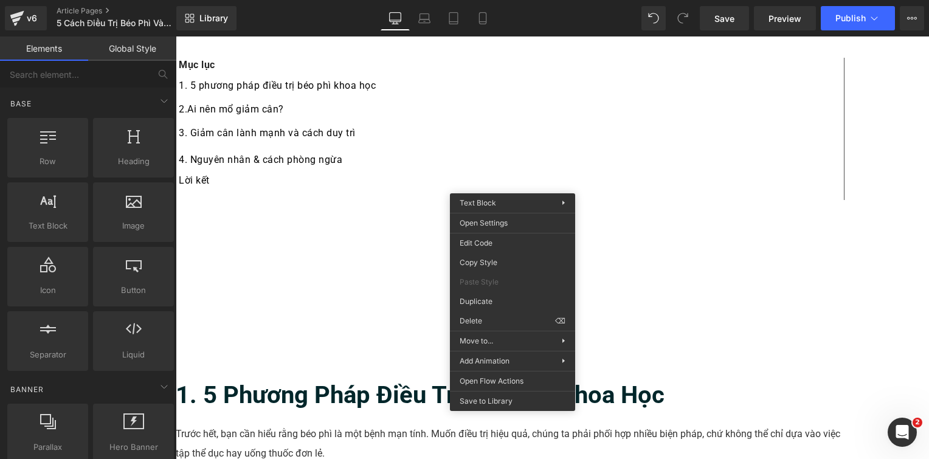
drag, startPoint x: 665, startPoint y: 357, endPoint x: 464, endPoint y: 221, distance: 242.2
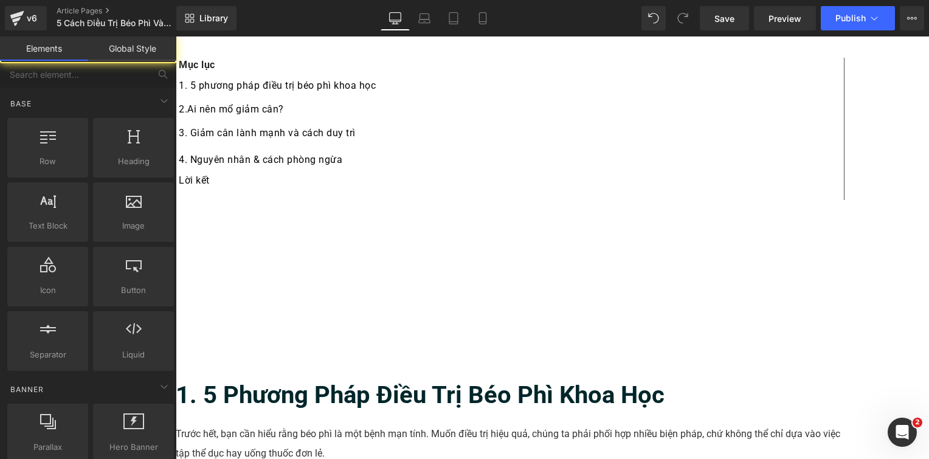
drag, startPoint x: 620, startPoint y: 388, endPoint x: 455, endPoint y: 241, distance: 220.9
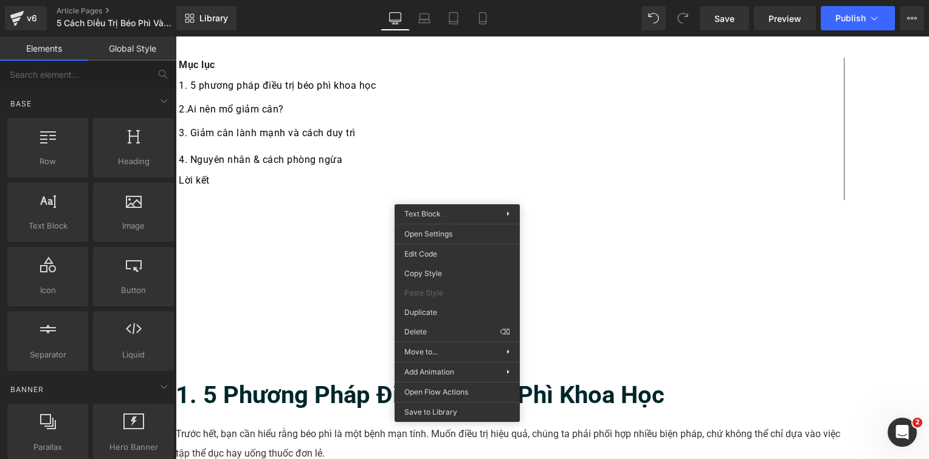
drag, startPoint x: 628, startPoint y: 364, endPoint x: 448, endPoint y: 249, distance: 213.6
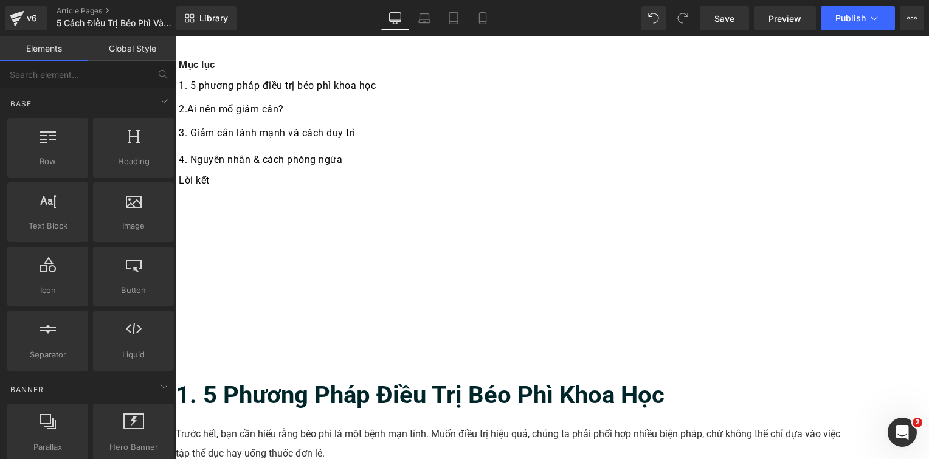
drag, startPoint x: 645, startPoint y: 362, endPoint x: 469, endPoint y: 319, distance: 181.0
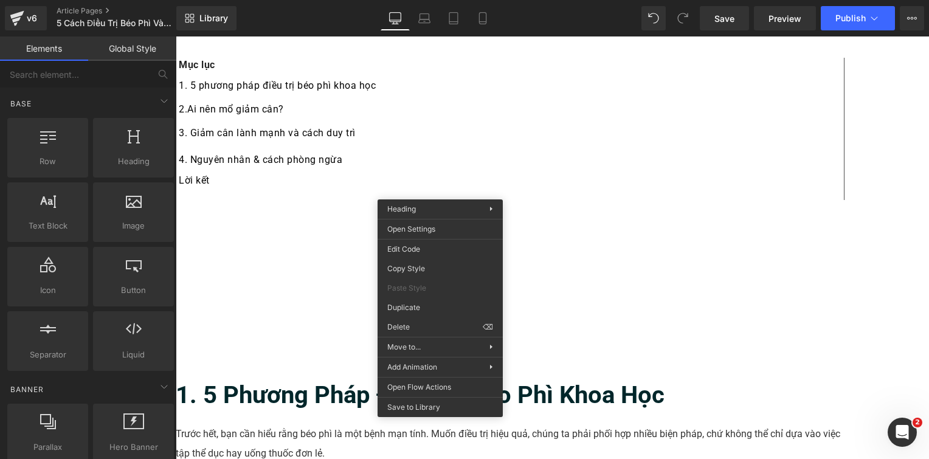
drag, startPoint x: 618, startPoint y: 363, endPoint x: 442, endPoint y: 323, distance: 180.3
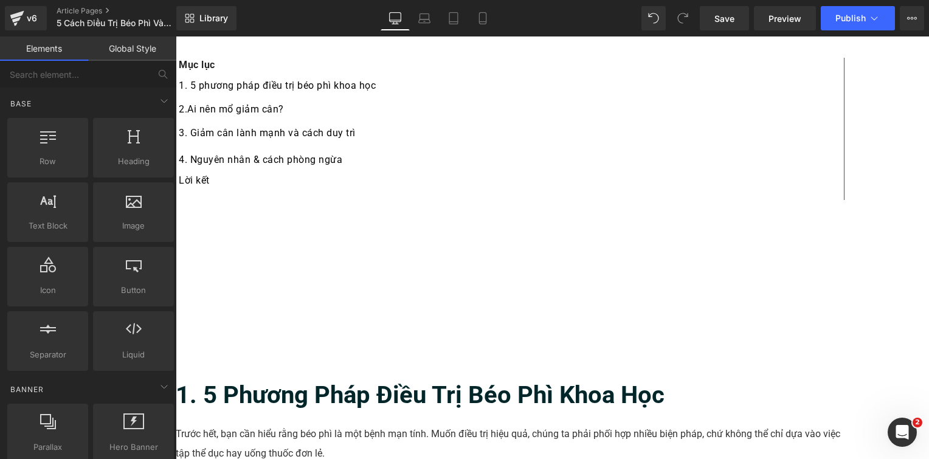
drag, startPoint x: 426, startPoint y: 389, endPoint x: 252, endPoint y: 349, distance: 178.5
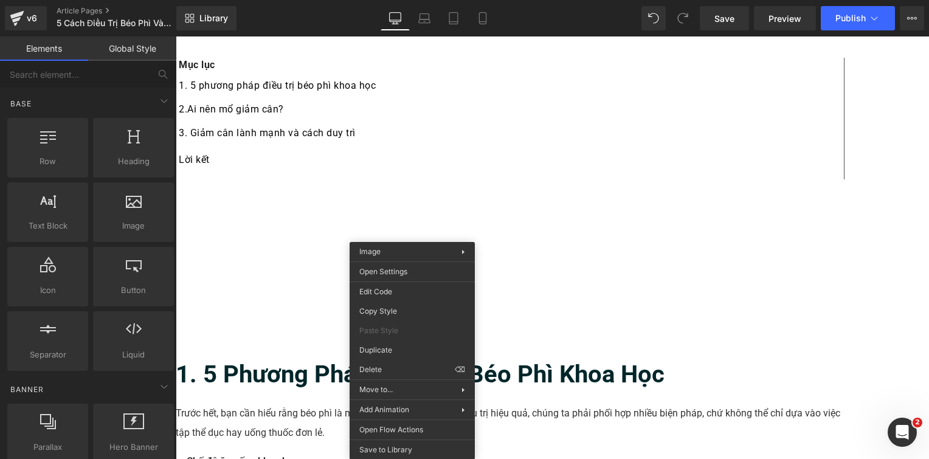
drag, startPoint x: 562, startPoint y: 400, endPoint x: 387, endPoint y: 365, distance: 179.2
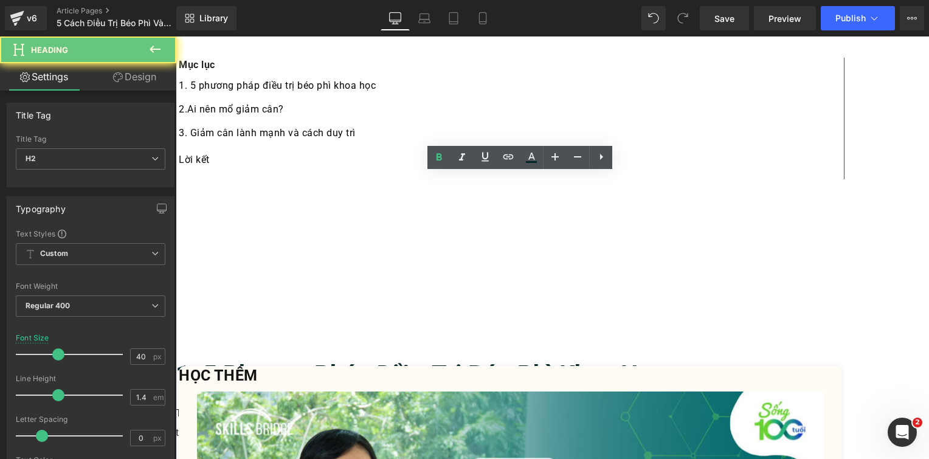
paste div
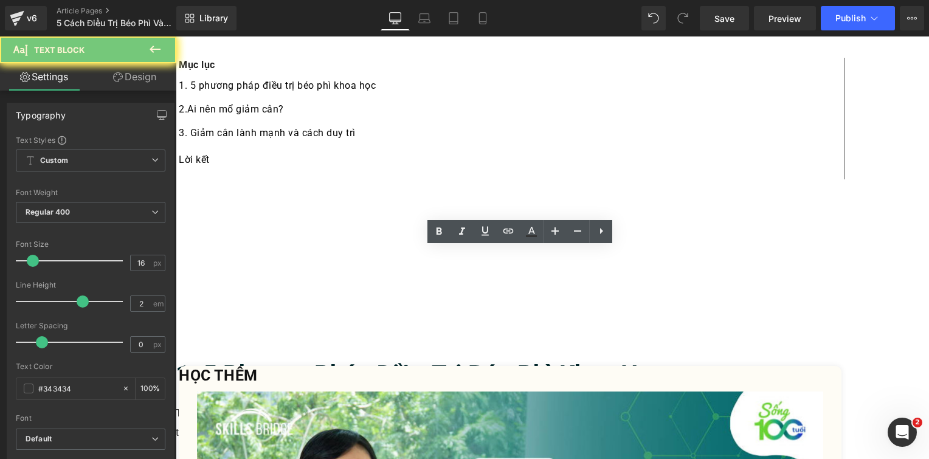
paste div
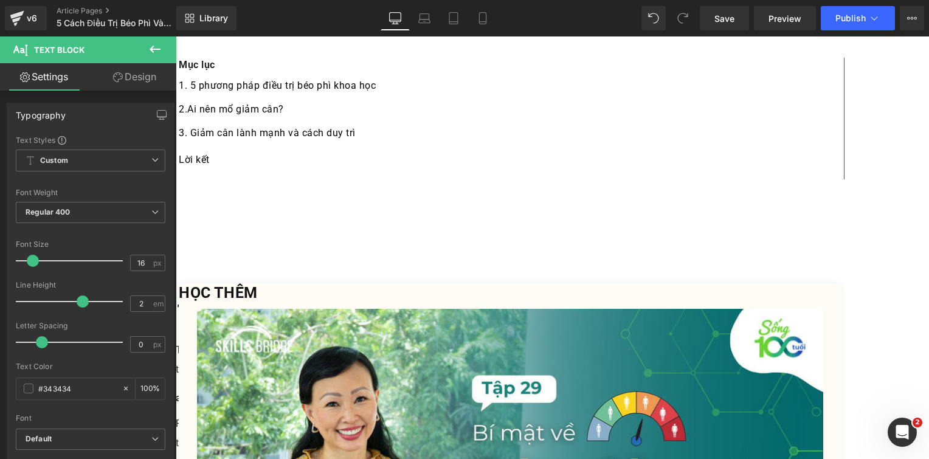
scroll to position [2806, 0]
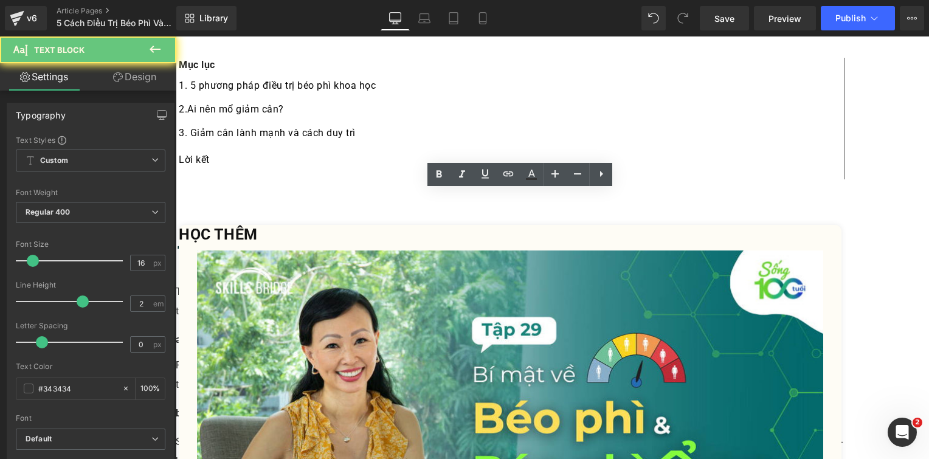
paste div
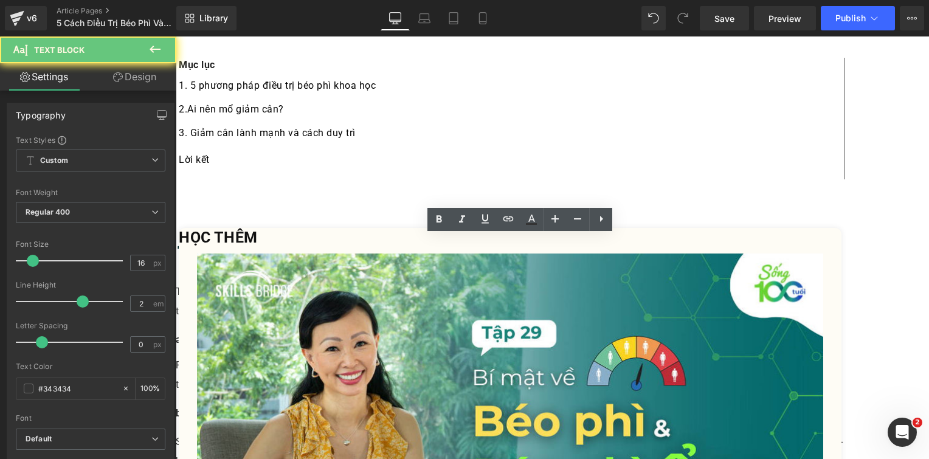
paste div
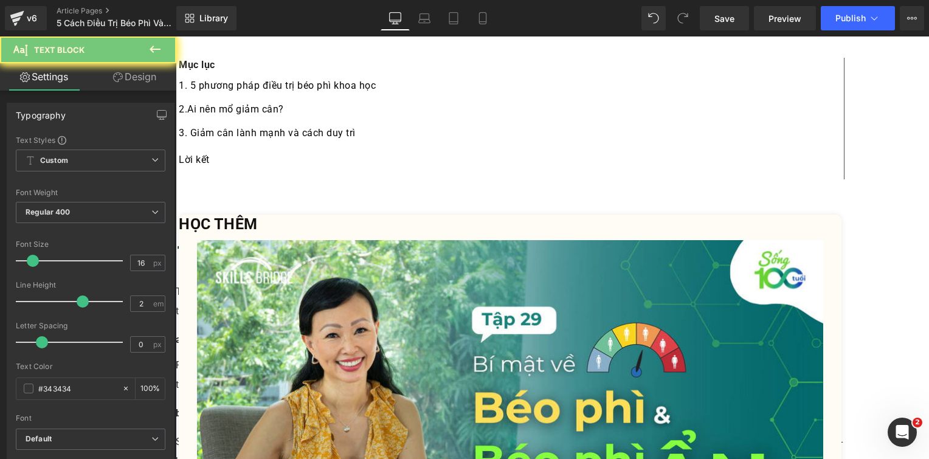
paste div
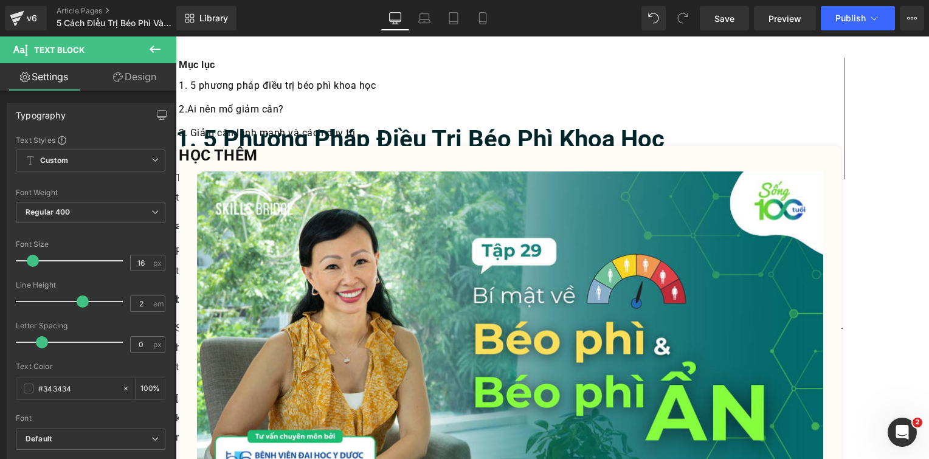
scroll to position [3086, 0]
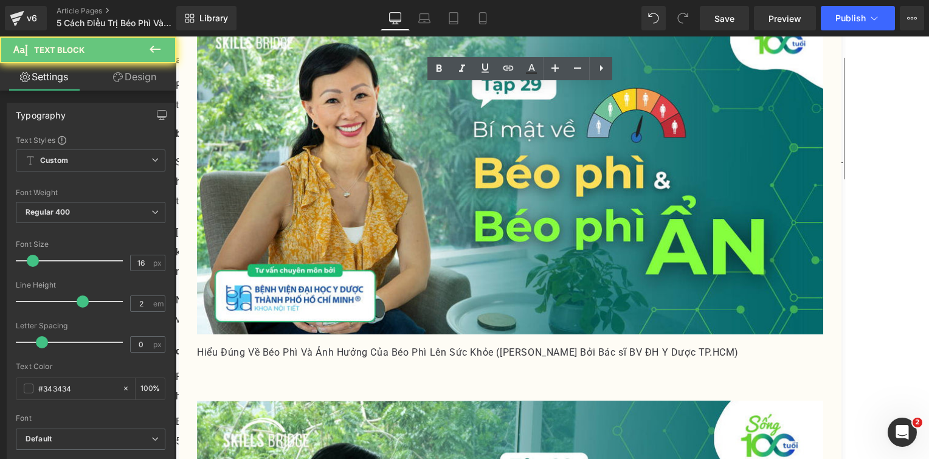
paste div
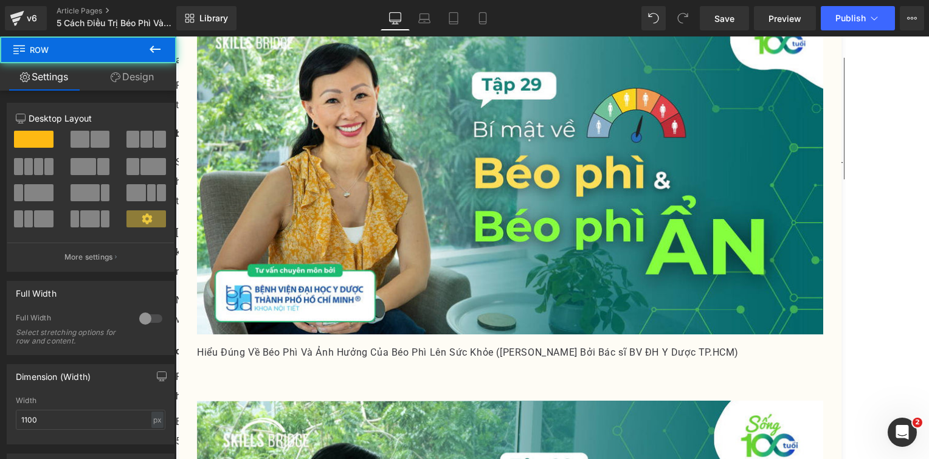
click at [292, 224] on div "5 Cách Điều Trị Béo Phì Và Giảm Cân Lành Mạnh (Tư Vấn Bởi Bác sĩ BV ĐH Y Dược T…" at bounding box center [510, 27] width 669 height 5989
click at [259, 251] on div "5 Cách Điều Trị Béo Phì Và Giảm Cân Lành Mạnh (Tư Vấn Bởi Bác sĩ BV ĐH Y Dược T…" at bounding box center [510, 27] width 669 height 5989
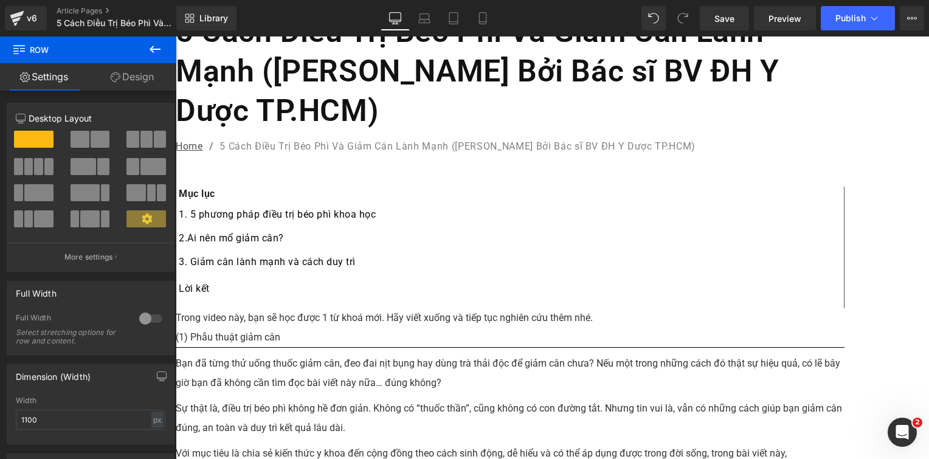
scroll to position [0, 0]
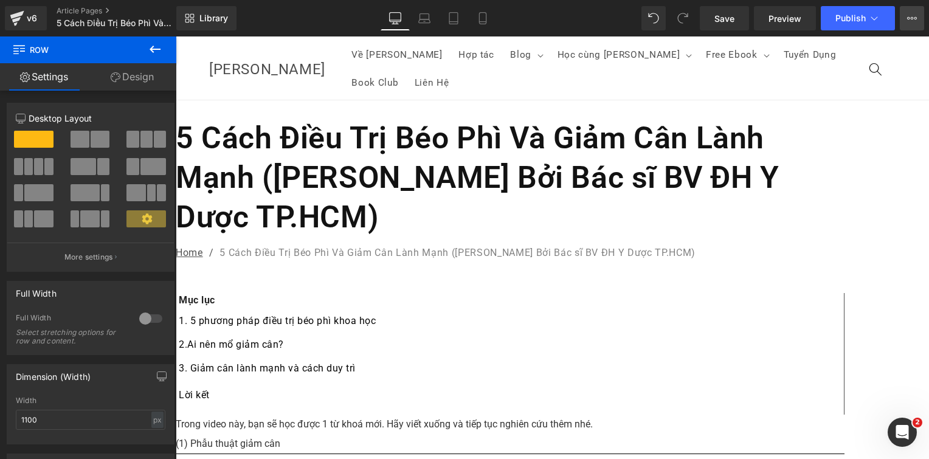
click at [919, 17] on button "View Live Page View with current Template Save Template to Library Schedule Pub…" at bounding box center [912, 18] width 24 height 24
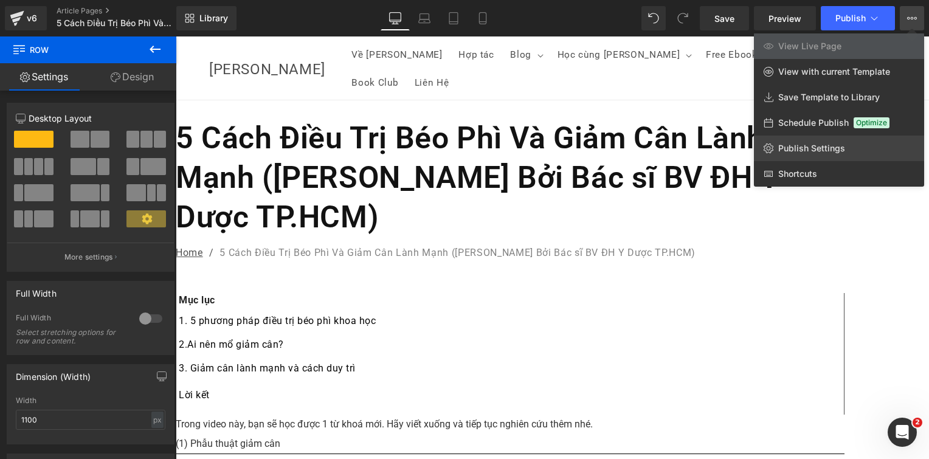
click at [824, 144] on span "Publish Settings" at bounding box center [811, 148] width 67 height 11
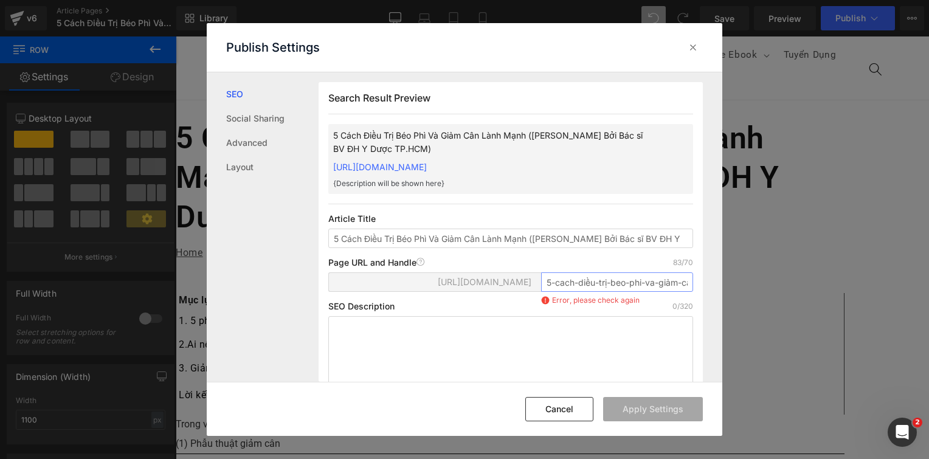
click at [586, 292] on input "5-cach-diều-trị-beo-phi-va-giảm-can-lanh-mạnh-tư-vấn-bởi-bac-si-bv-dh-y-dược-tp…" at bounding box center [617, 281] width 152 height 19
click at [604, 292] on input "5-cach-rị-beo-phi-va-giảm-can-lanh-mạnh-tư-vấn-bởi-bac-si-bv-dh-y-dược-tp-hcm" at bounding box center [617, 281] width 152 height 19
drag, startPoint x: 558, startPoint y: 297, endPoint x: 800, endPoint y: 308, distance: 242.9
click at [800, 308] on div "Publish Settings SEO Social Sharing Advanced Layout Search Result Preview 5 Các…" at bounding box center [464, 229] width 929 height 459
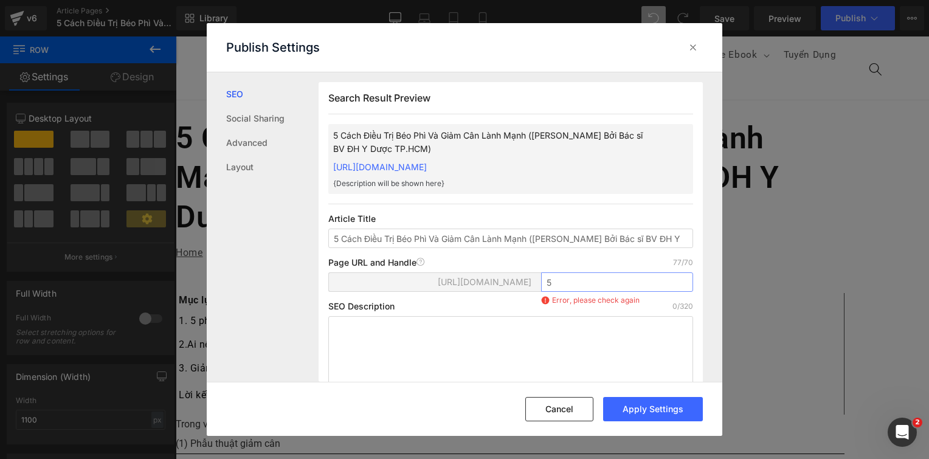
scroll to position [0, 0]
type input "5-cach-dieu-tri-beo-phi"
click at [606, 334] on textarea at bounding box center [510, 350] width 365 height 68
paste textarea "Bạn đã từng thử uống thuốc giảm cân, đeo đai nịt bụng hay dùng trà thải độc để …"
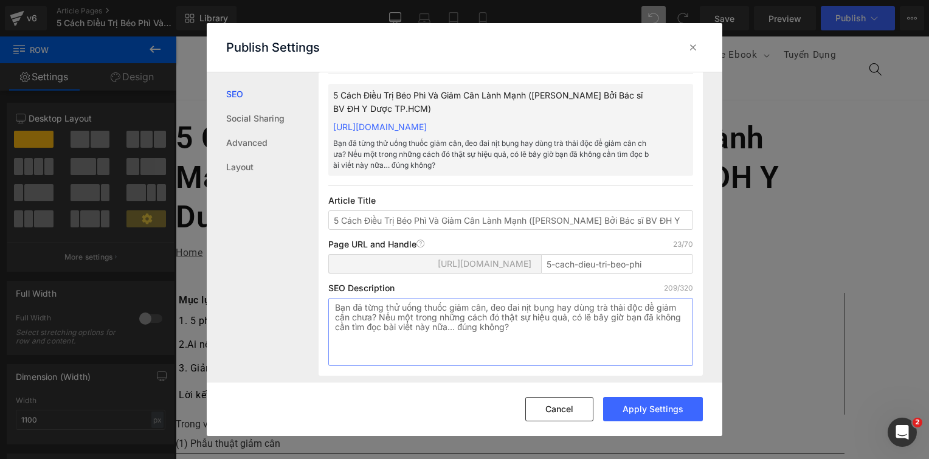
scroll to position [61, 0]
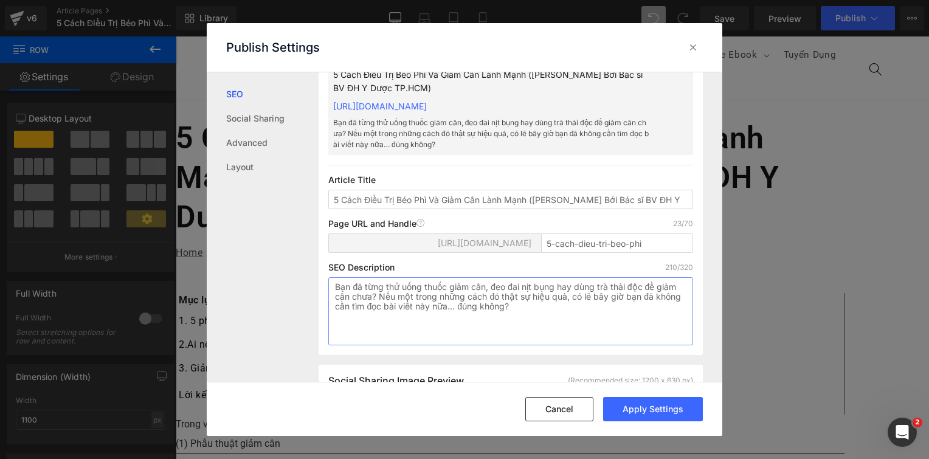
paste textarea "Sự thật là, điều trị béo phì không hề đơn giản. Không có “thuốc thần”, cũng khô…"
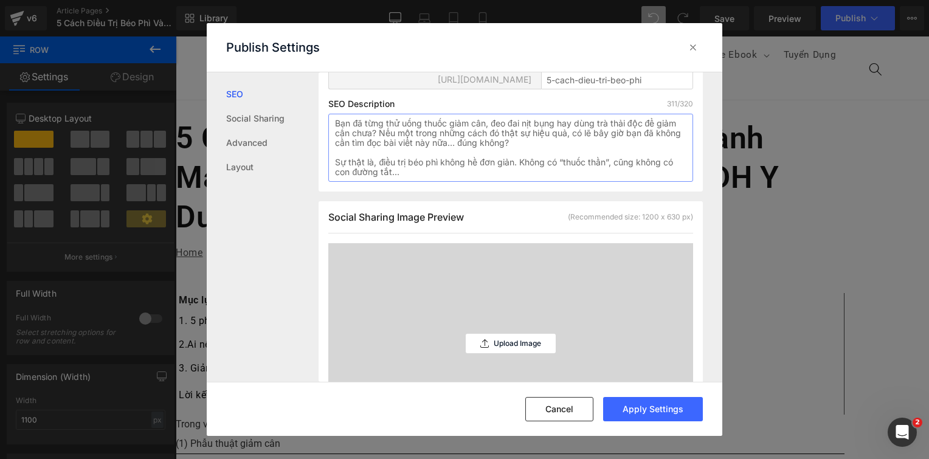
scroll to position [243, 0]
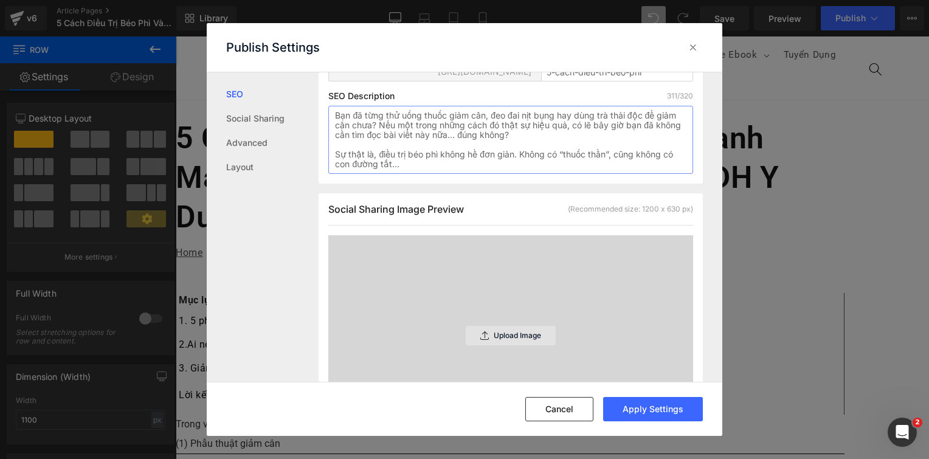
type textarea "Bạn đã từng thử uống thuốc giảm cân, đeo đai nịt bụng hay dùng trà thải độc để …"
click at [488, 333] on div "Upload Image" at bounding box center [511, 335] width 90 height 19
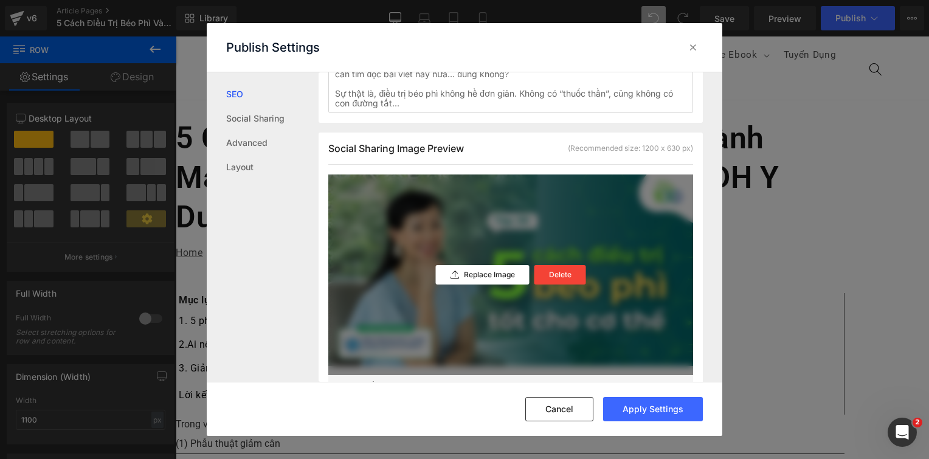
scroll to position [61, 0]
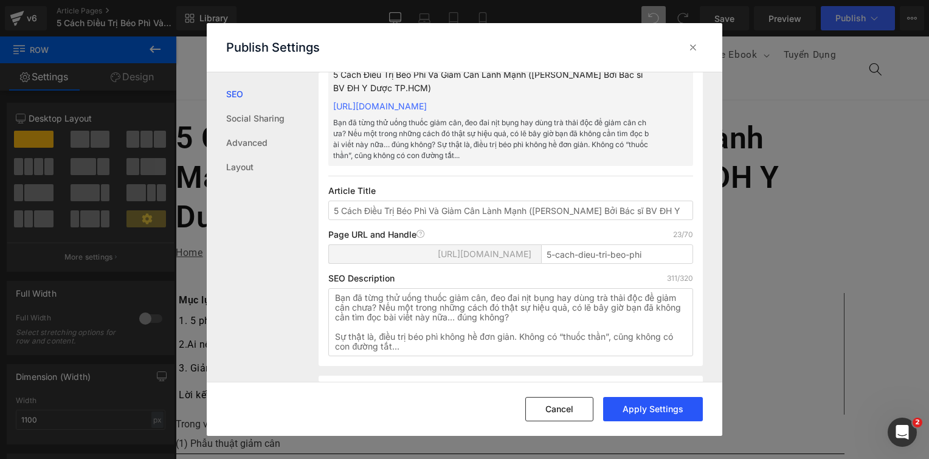
click at [628, 398] on button "Apply Settings" at bounding box center [653, 409] width 100 height 24
click at [693, 47] on icon at bounding box center [693, 47] width 12 height 12
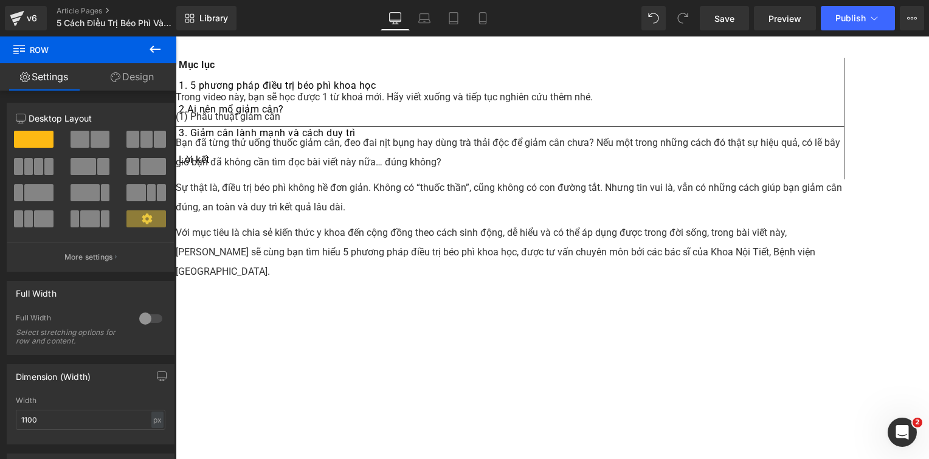
scroll to position [1703, 0]
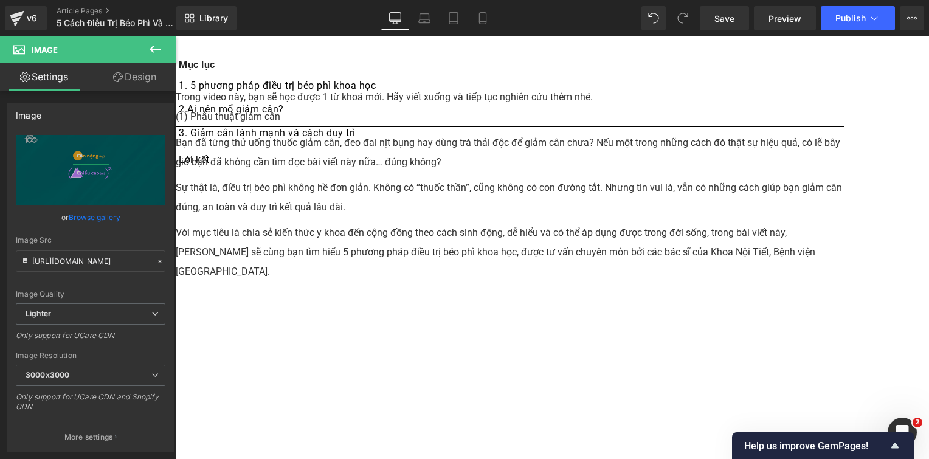
scroll to position [1642, 0]
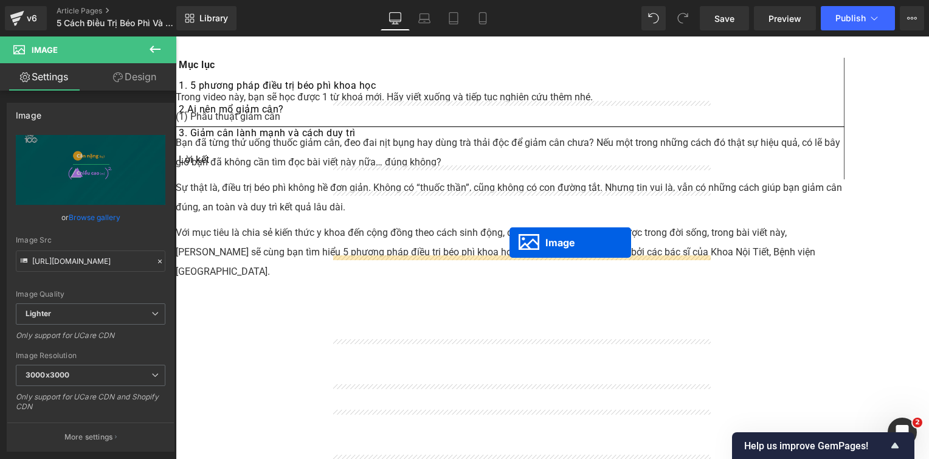
scroll to position [973, 0]
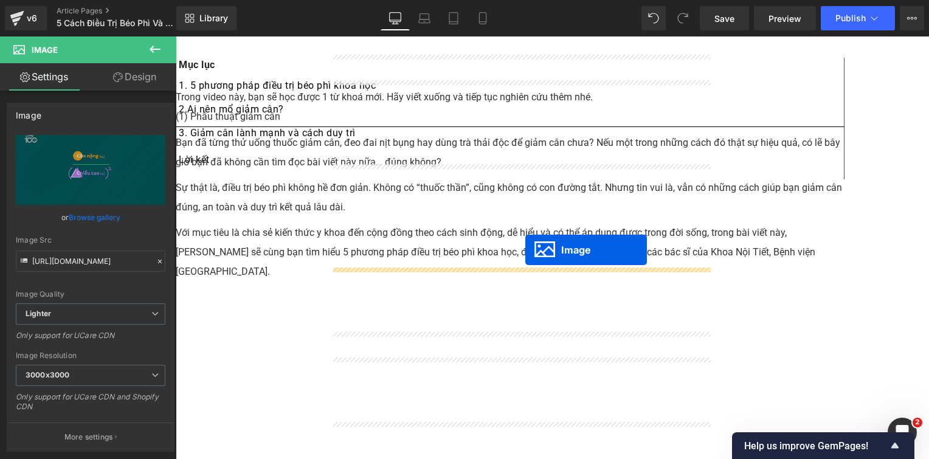
drag, startPoint x: 502, startPoint y: 299, endPoint x: 525, endPoint y: 250, distance: 54.4
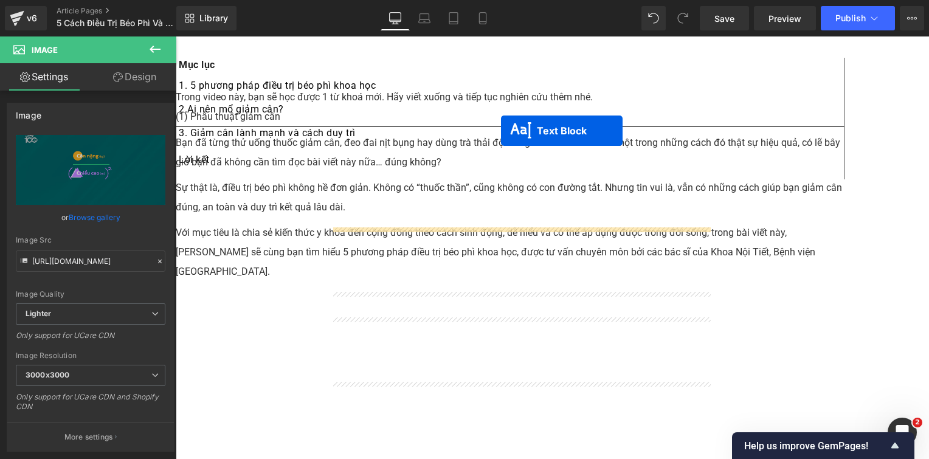
scroll to position [1228, 0]
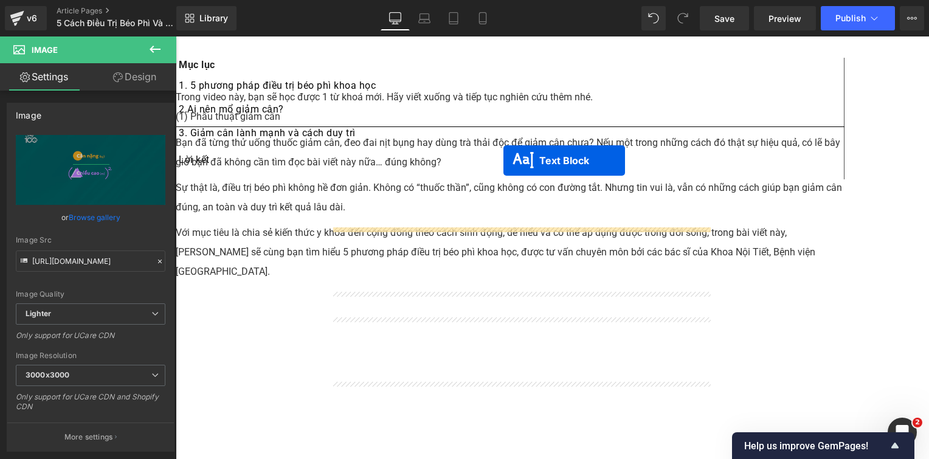
drag, startPoint x: 489, startPoint y: 441, endPoint x: 503, endPoint y: 161, distance: 280.7
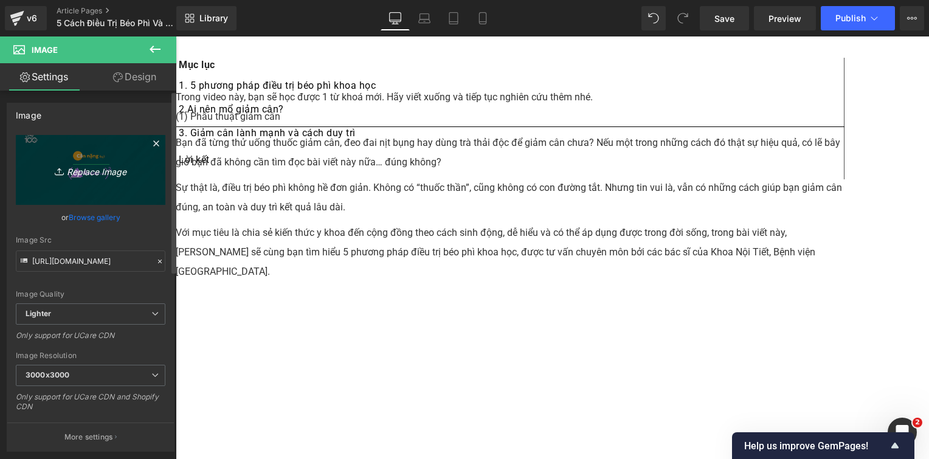
click at [54, 156] on link "Replace Image" at bounding box center [91, 170] width 150 height 70
type input "C:\fakepath\Screenshot 2025-10-11 140721.png"
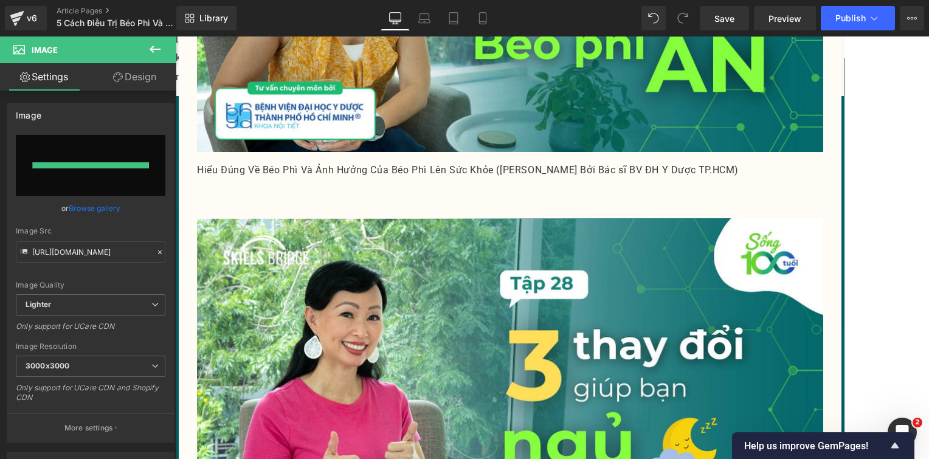
type input "[URL][DOMAIN_NAME]"
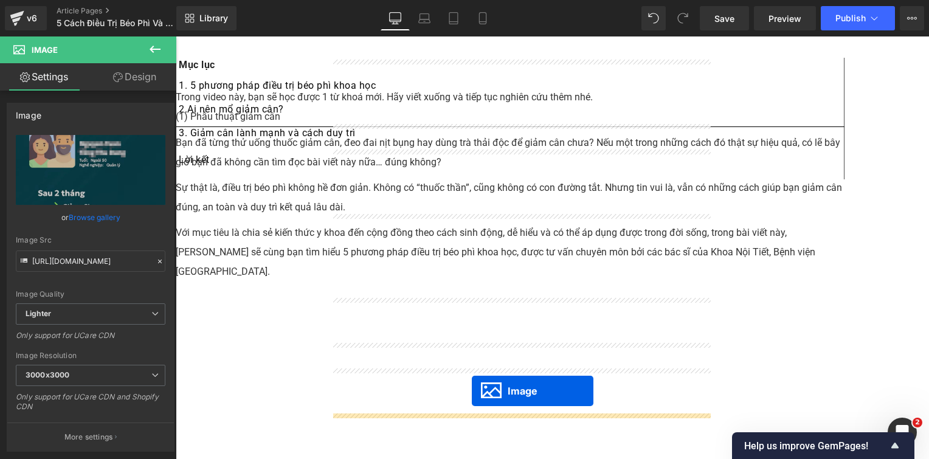
scroll to position [1594, 0]
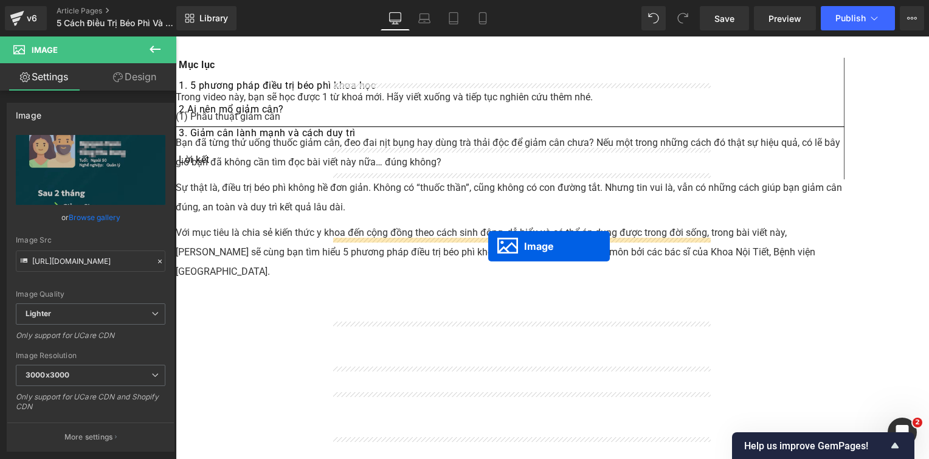
drag, startPoint x: 501, startPoint y: 282, endPoint x: 488, endPoint y: 246, distance: 37.5
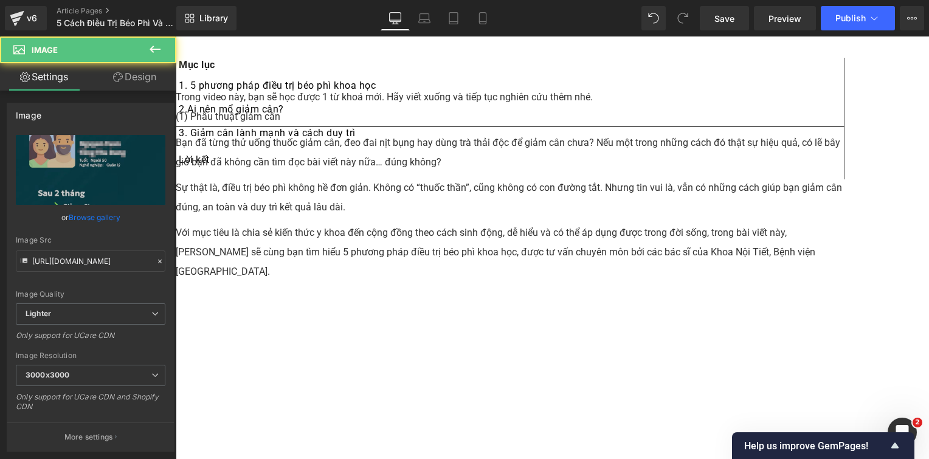
scroll to position [1412, 0]
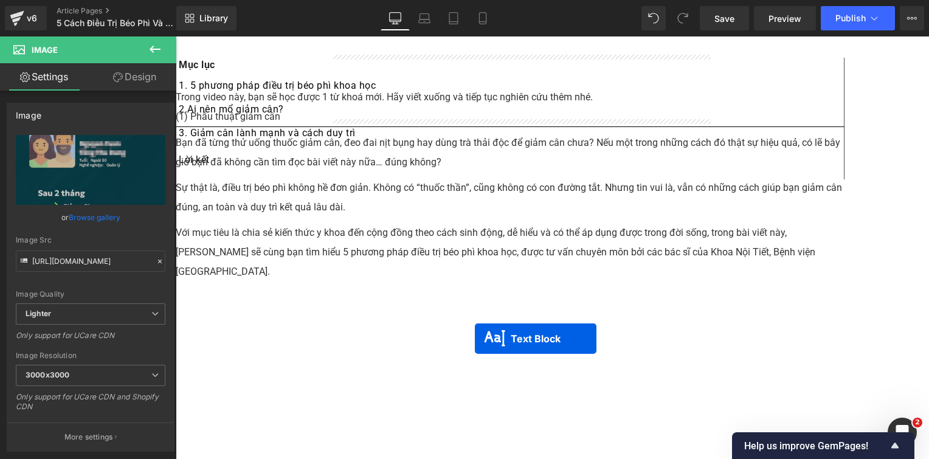
drag, startPoint x: 486, startPoint y: 241, endPoint x: 474, endPoint y: 339, distance: 99.3
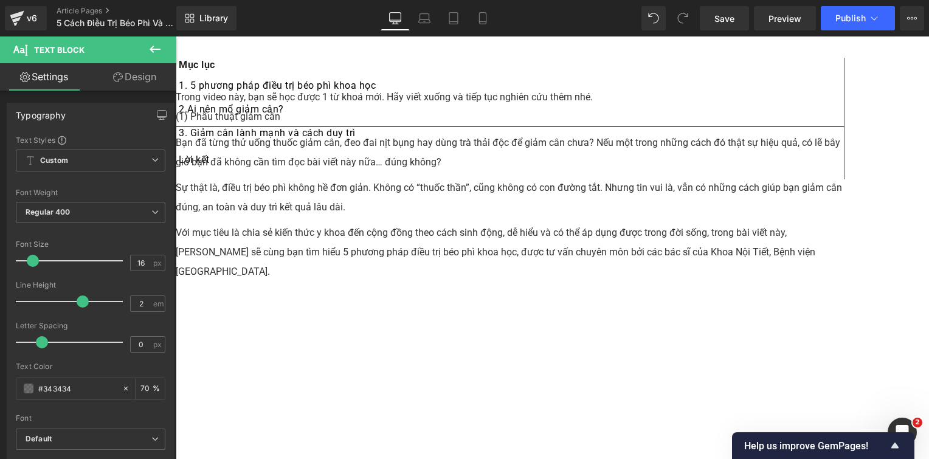
scroll to position [1230, 0]
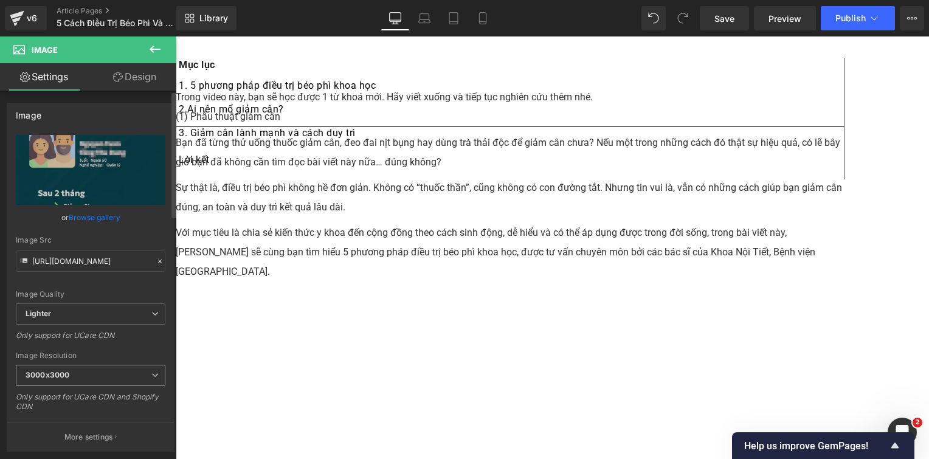
click at [79, 374] on span "3000x3000" at bounding box center [91, 375] width 150 height 21
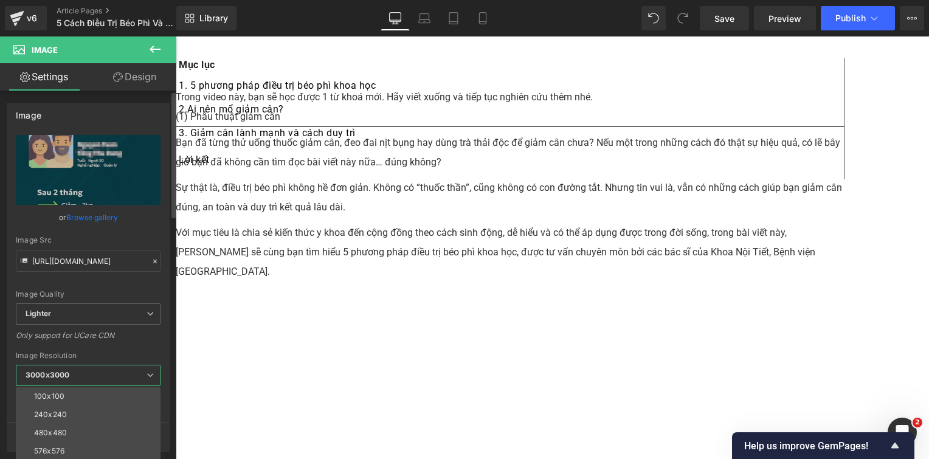
click at [91, 353] on div "Image Resolution" at bounding box center [88, 355] width 145 height 9
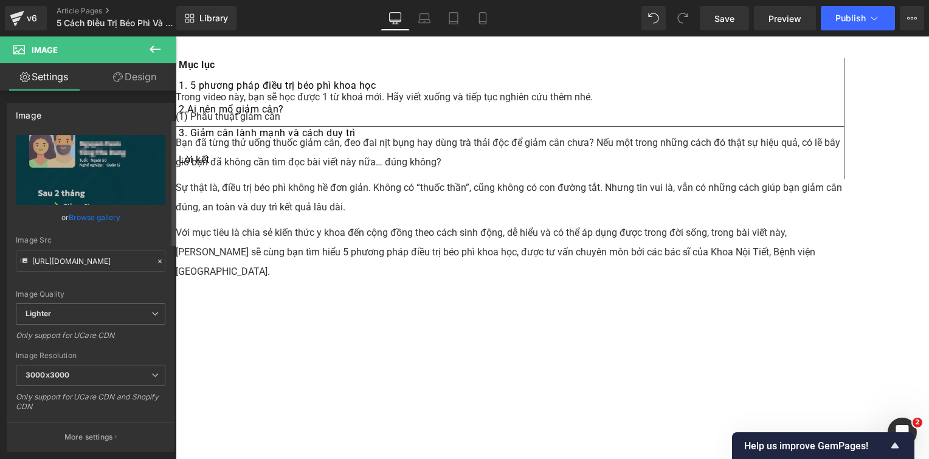
scroll to position [243, 0]
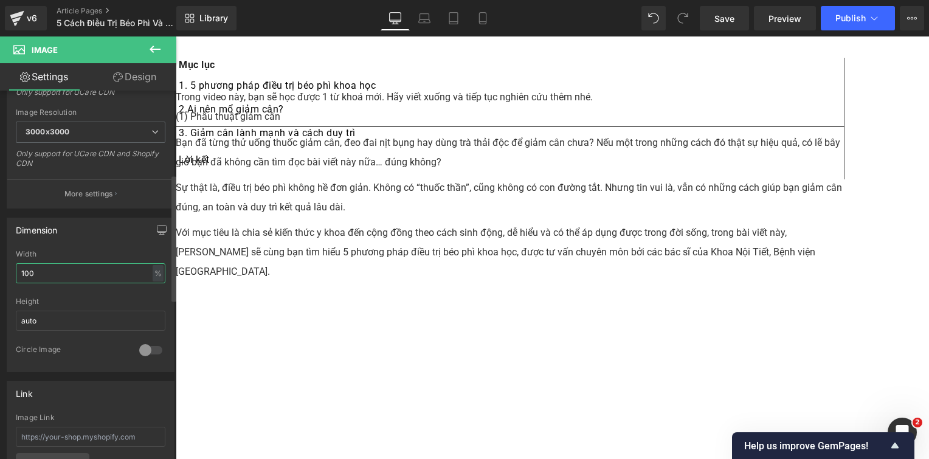
click at [107, 270] on input "100" at bounding box center [91, 273] width 150 height 20
type input "70"
click at [176, 36] on span at bounding box center [176, 36] width 0 height 0
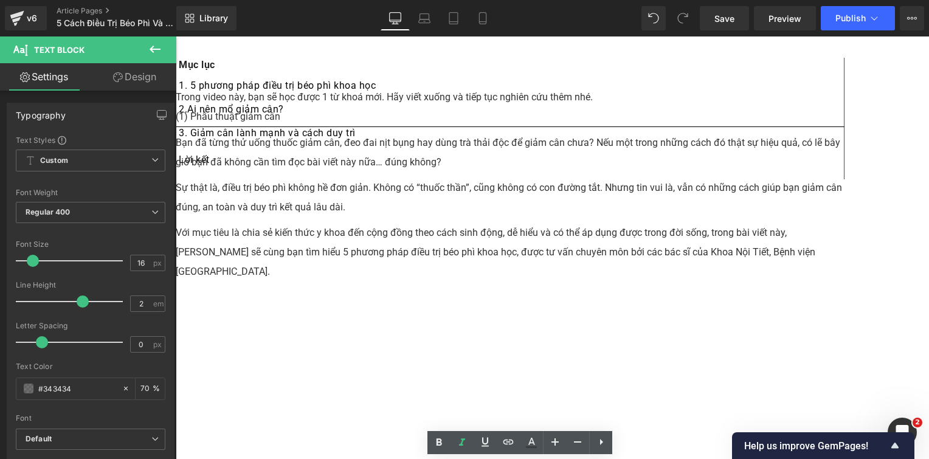
scroll to position [1169, 0]
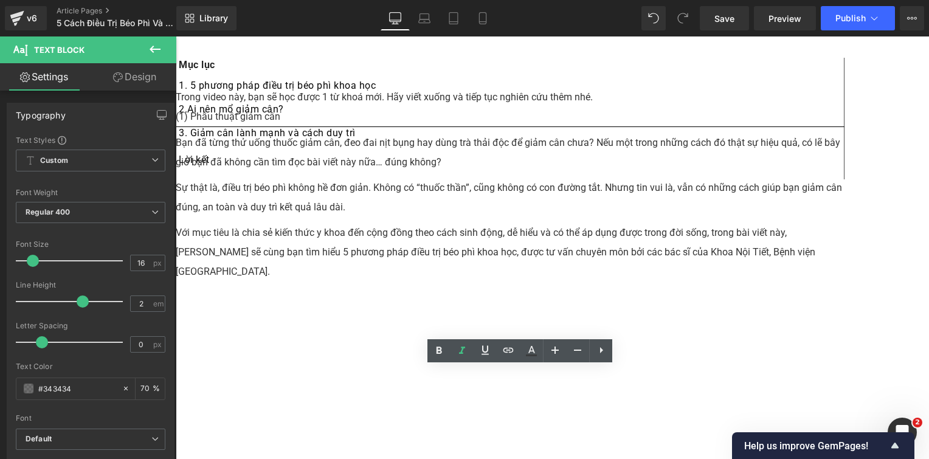
scroll to position [1230, 0]
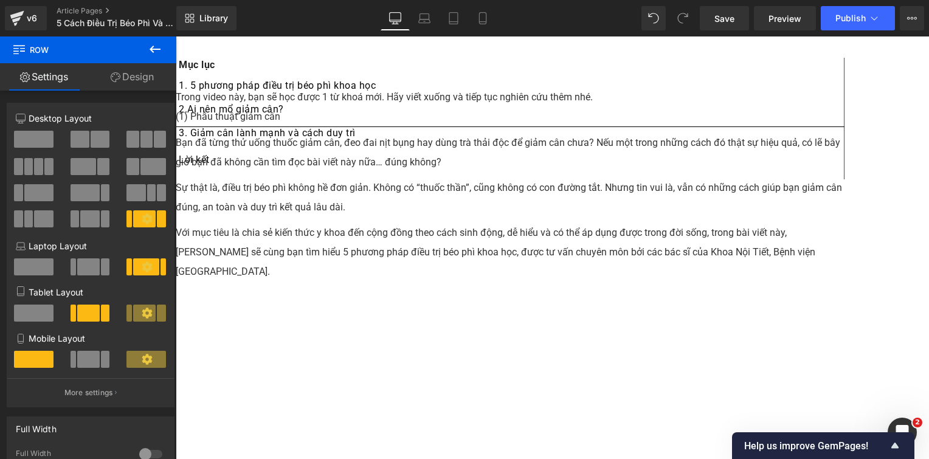
scroll to position [1655, 0]
drag, startPoint x: 513, startPoint y: 221, endPoint x: 285, endPoint y: 210, distance: 228.9
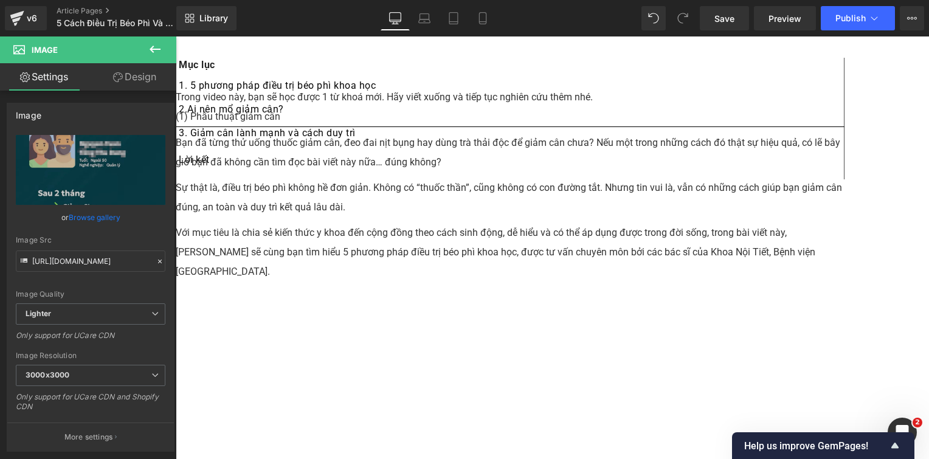
scroll to position [1849, 0]
drag, startPoint x: 613, startPoint y: 376, endPoint x: 443, endPoint y: 317, distance: 179.8
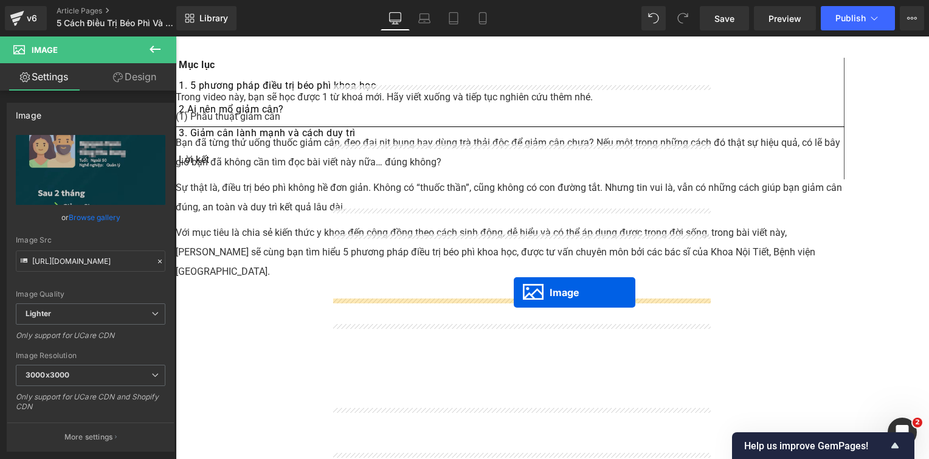
drag, startPoint x: 497, startPoint y: 212, endPoint x: 514, endPoint y: 292, distance: 81.9
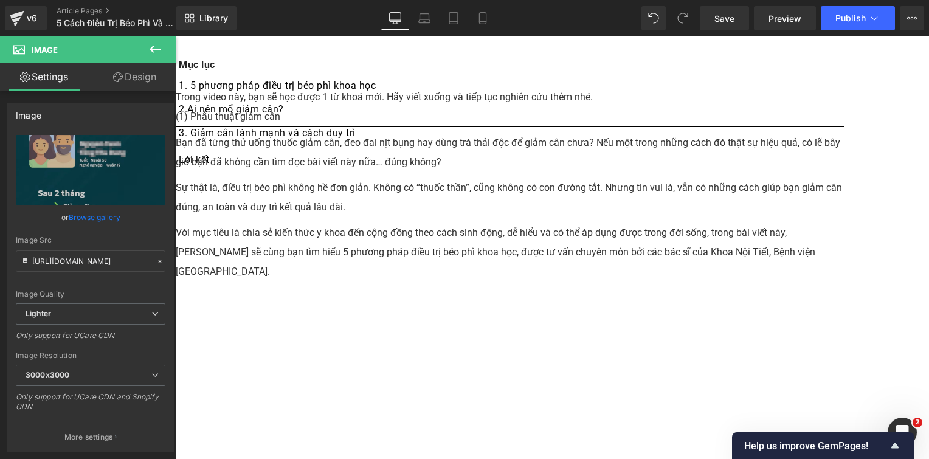
scroll to position [2345, 0]
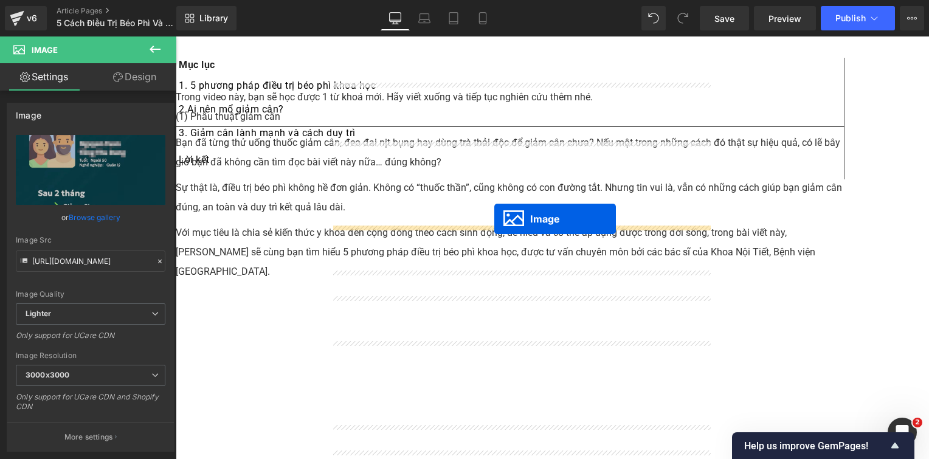
drag, startPoint x: 499, startPoint y: 209, endPoint x: 494, endPoint y: 219, distance: 10.6
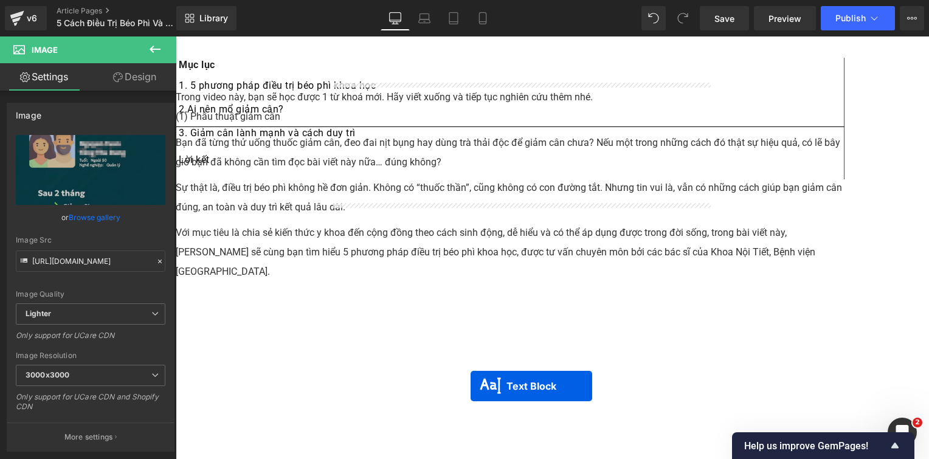
drag, startPoint x: 484, startPoint y: 91, endPoint x: 471, endPoint y: 388, distance: 297.0
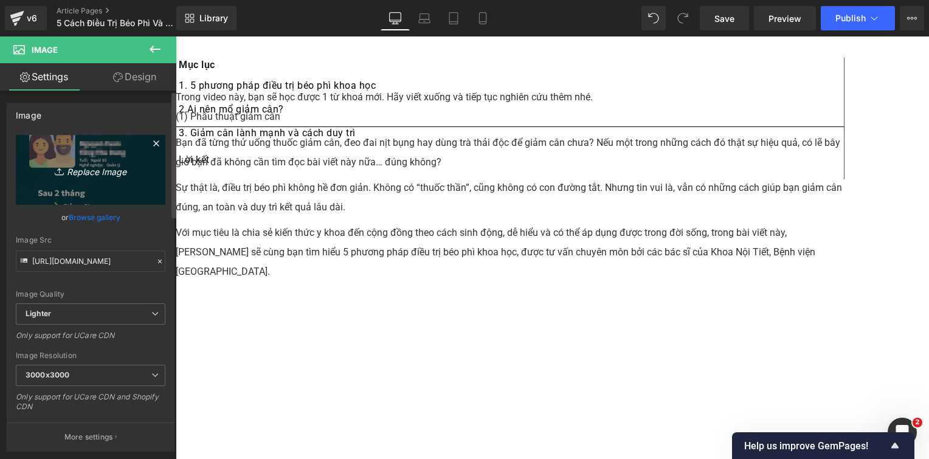
click at [65, 155] on link "Replace Image" at bounding box center [91, 170] width 150 height 70
type input "C:\fakepath\Screenshot 2025-10-11 140943.png"
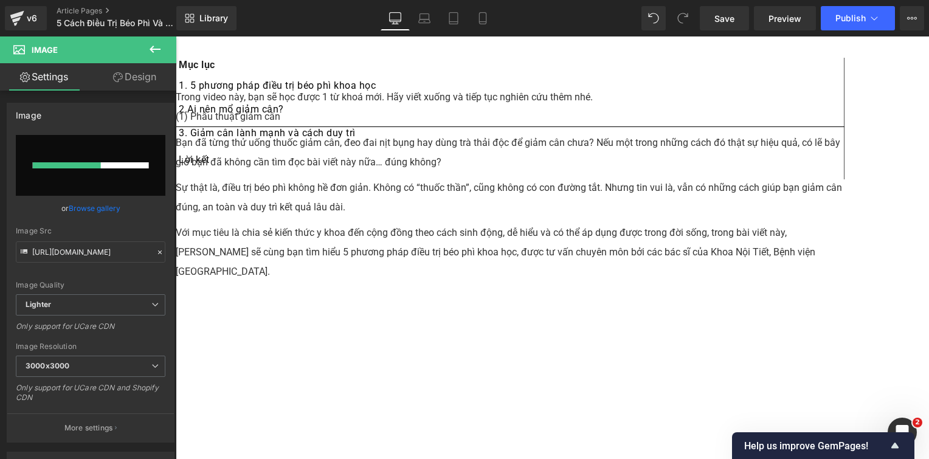
scroll to position [2466, 0]
type input "https://ucarecdn.com/a410d7f4-1c7a-4cd3-9984-d2ffcff0b821/-/format/auto/-/previ…"
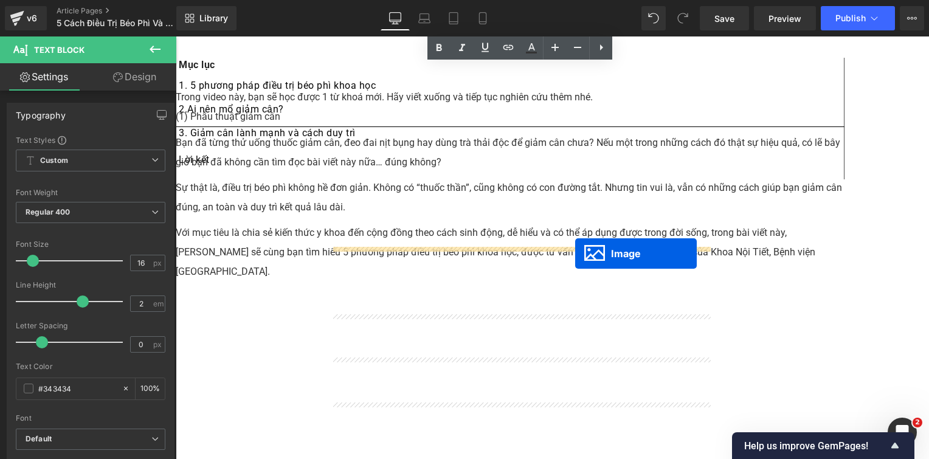
scroll to position [2953, 0]
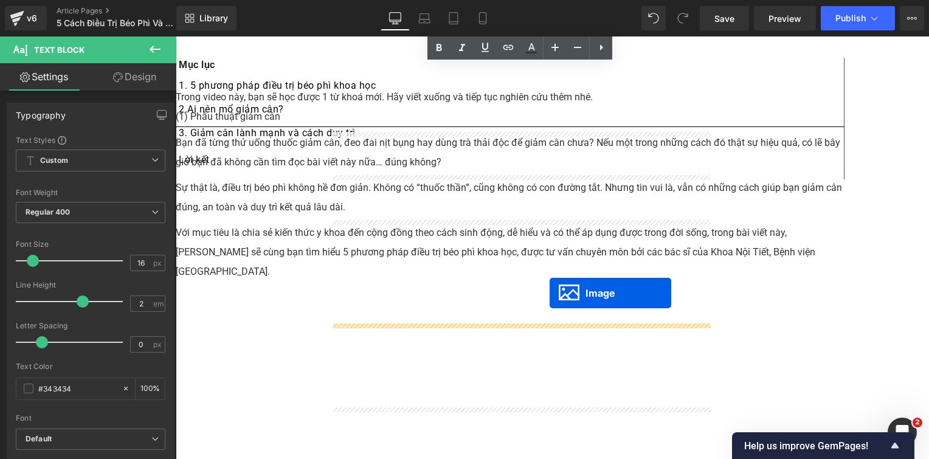
drag, startPoint x: 500, startPoint y: 375, endPoint x: 550, endPoint y: 293, distance: 95.2
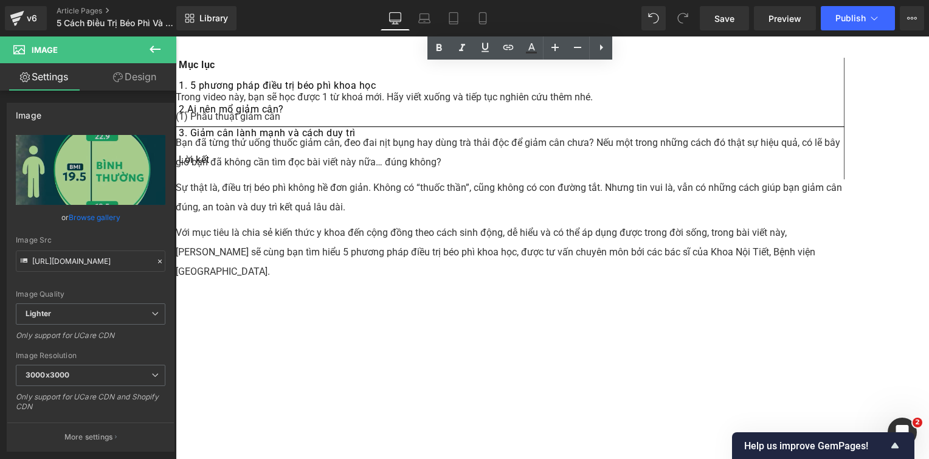
scroll to position [2588, 0]
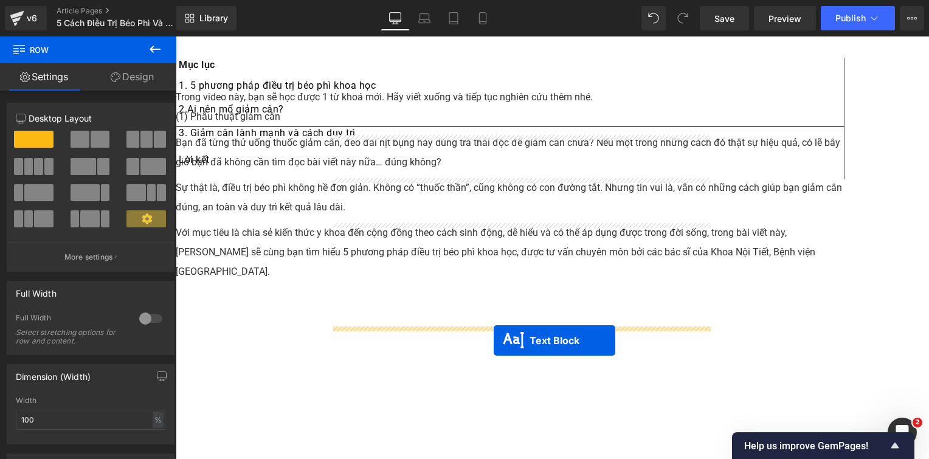
scroll to position [3257, 0]
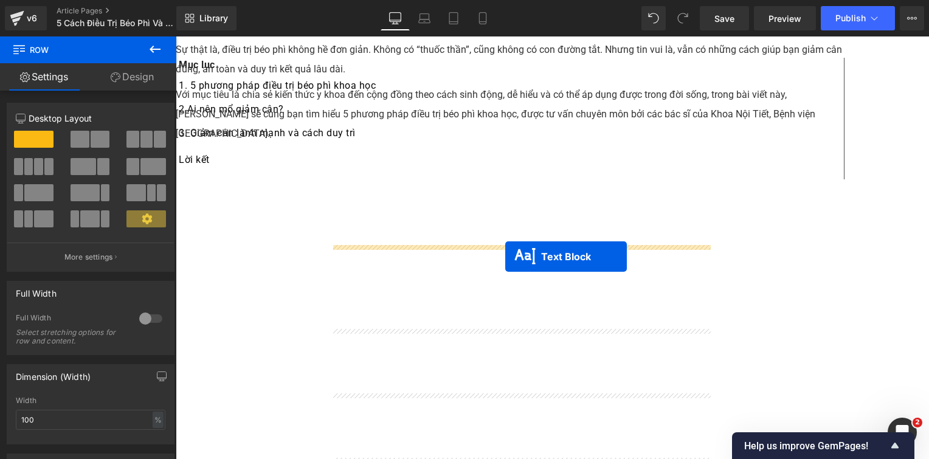
drag, startPoint x: 490, startPoint y: 179, endPoint x: 502, endPoint y: 150, distance: 30.8
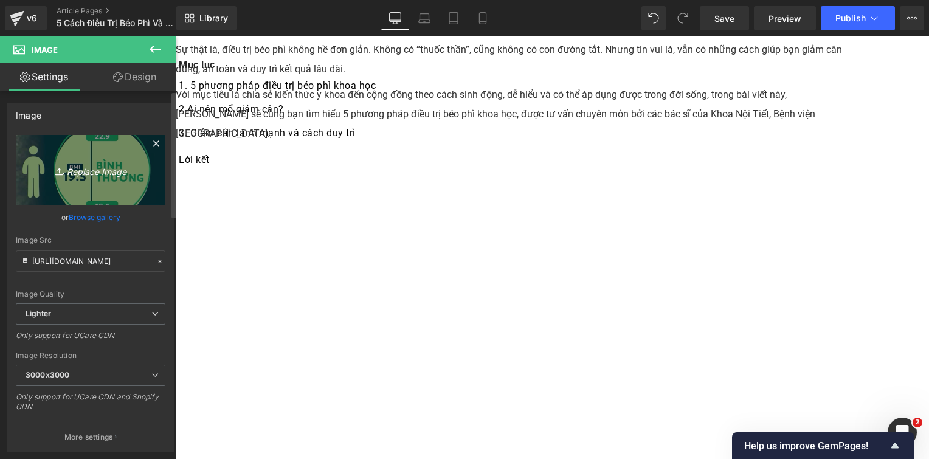
click at [112, 171] on icon "Replace Image" at bounding box center [90, 169] width 97 height 15
type input "C:\fakepath\Screenshot 2025-10-11 141110.png"
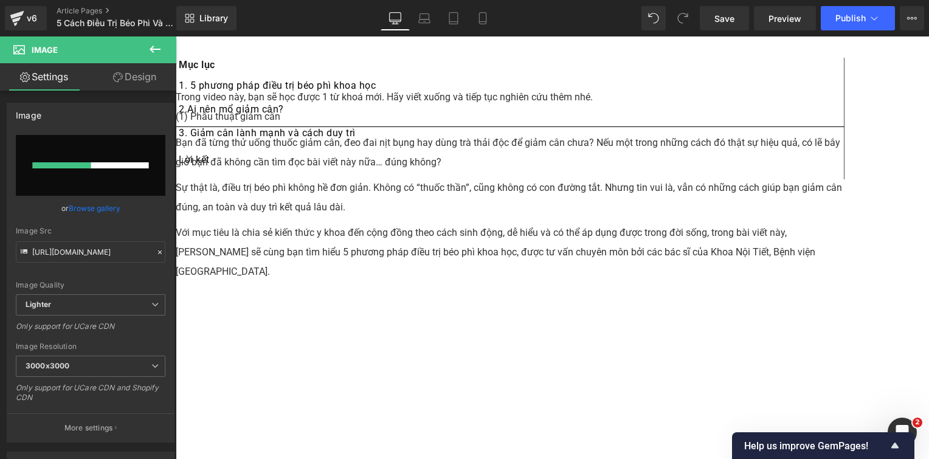
scroll to position [3075, 0]
type input "[URL][DOMAIN_NAME]"
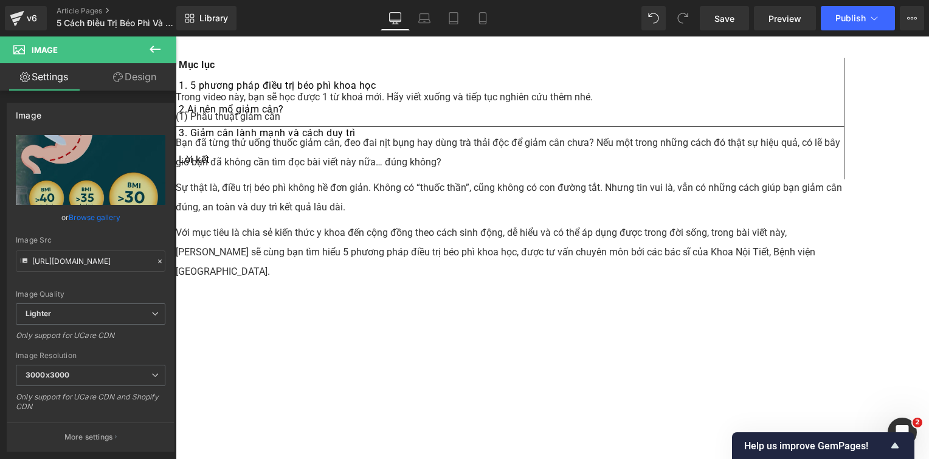
scroll to position [3135, 0]
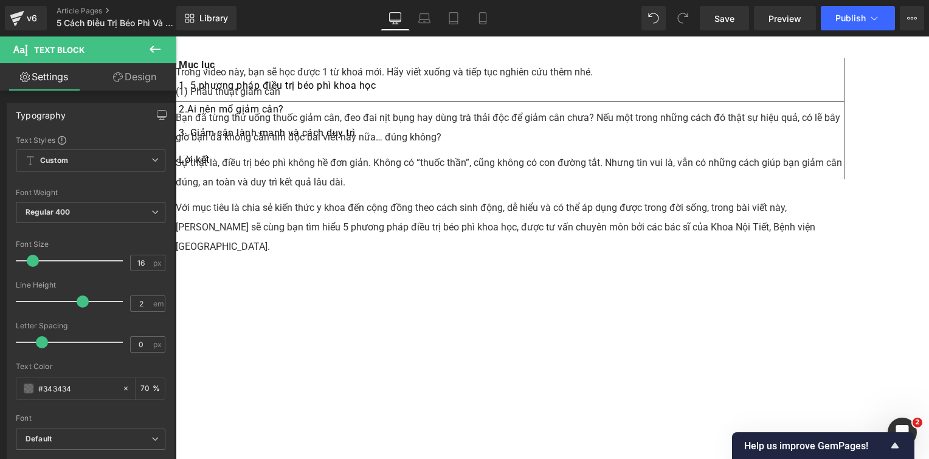
scroll to position [3150, 0]
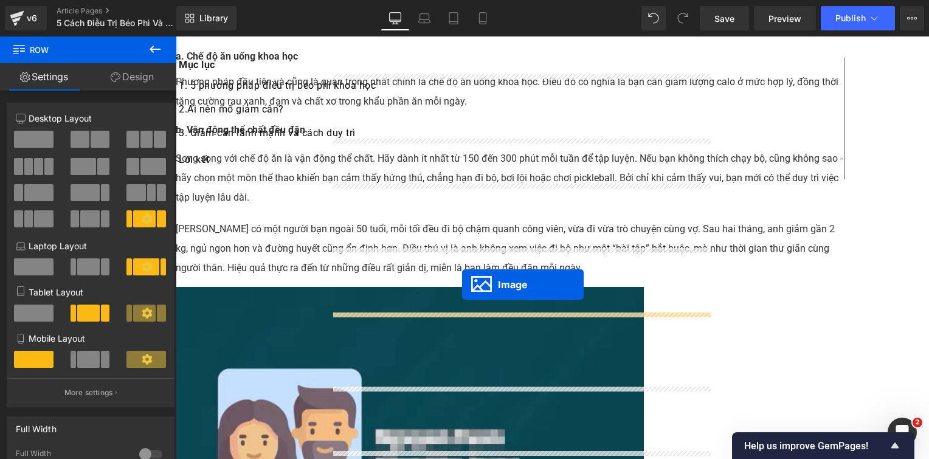
scroll to position [3724, 0]
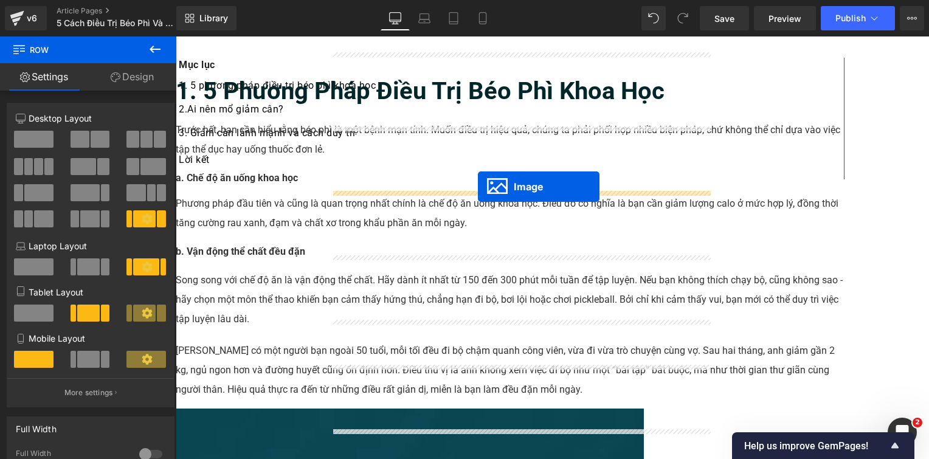
drag, startPoint x: 492, startPoint y: 246, endPoint x: 477, endPoint y: 187, distance: 60.2
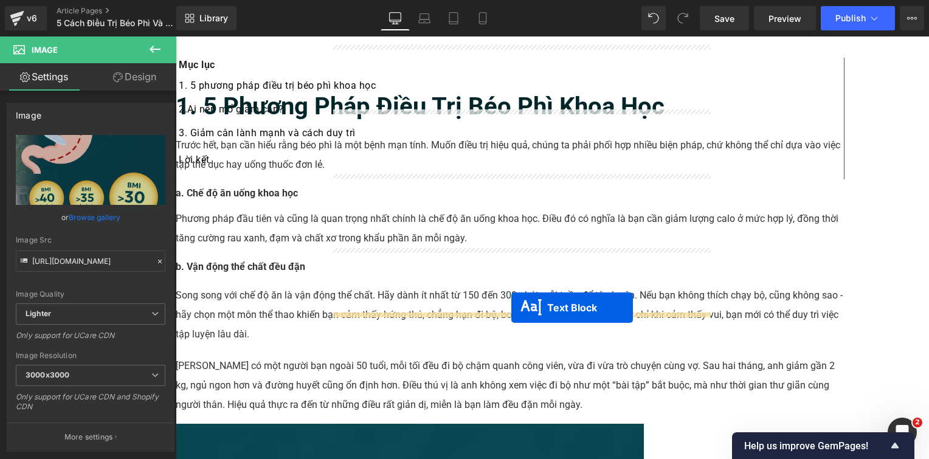
scroll to position [3785, 0]
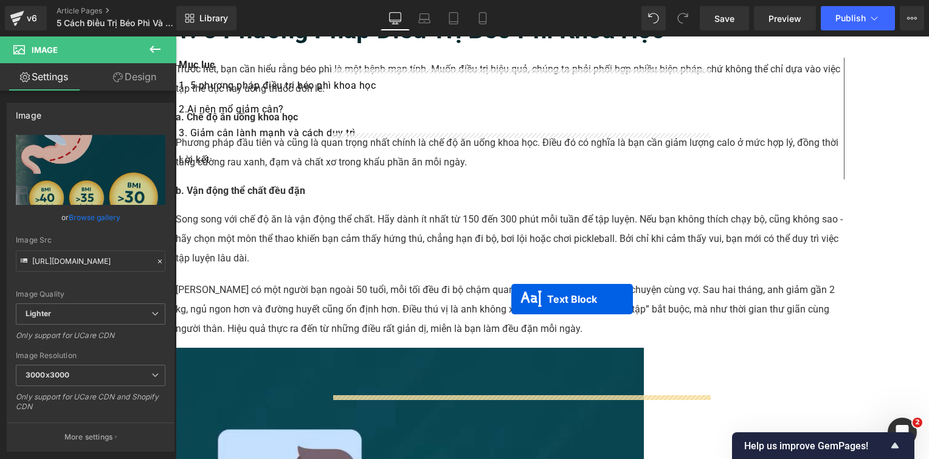
drag, startPoint x: 491, startPoint y: 240, endPoint x: 516, endPoint y: 291, distance: 56.8
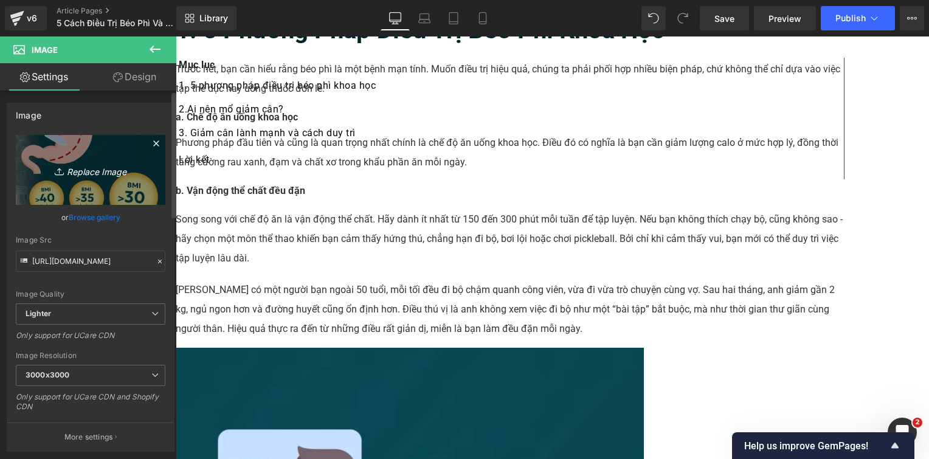
click at [102, 161] on link "Replace Image" at bounding box center [91, 170] width 150 height 70
type input "C:\fakepath\Screenshot [DATE] 141233.png"
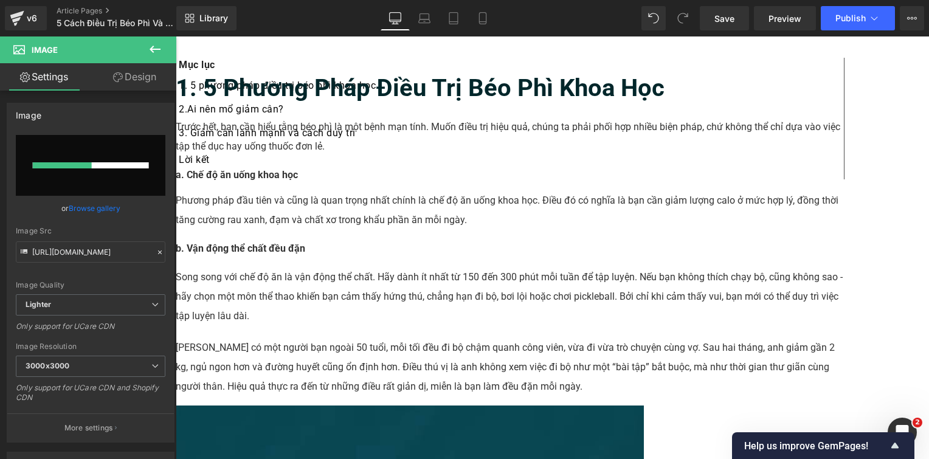
scroll to position [3663, 0]
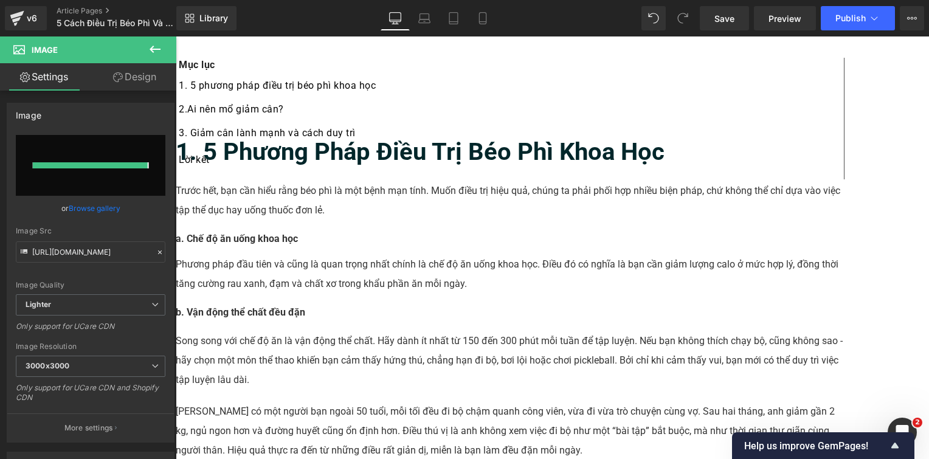
type input "[URL][DOMAIN_NAME]"
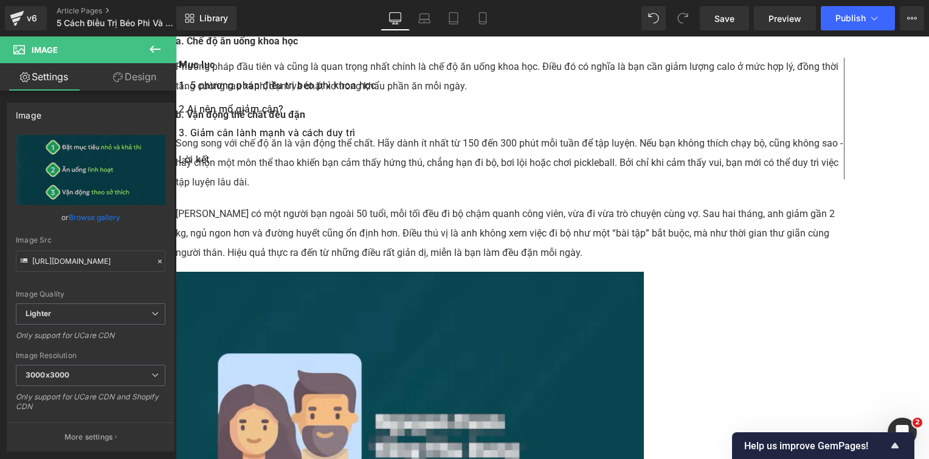
scroll to position [3846, 0]
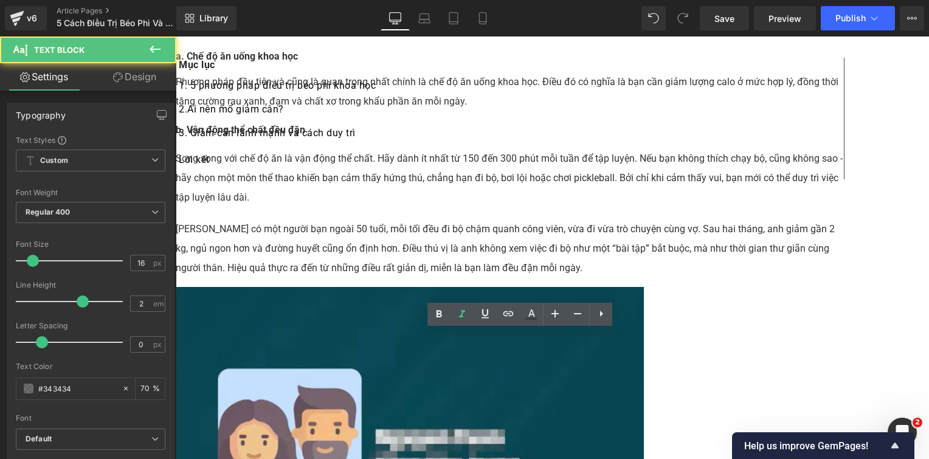
click at [222, 372] on div "Mục lục Text Block 1. 5 phương pháp điều trị béo phì khoa học Text Block 2. Ai …" at bounding box center [510, 389] width 669 height 6414
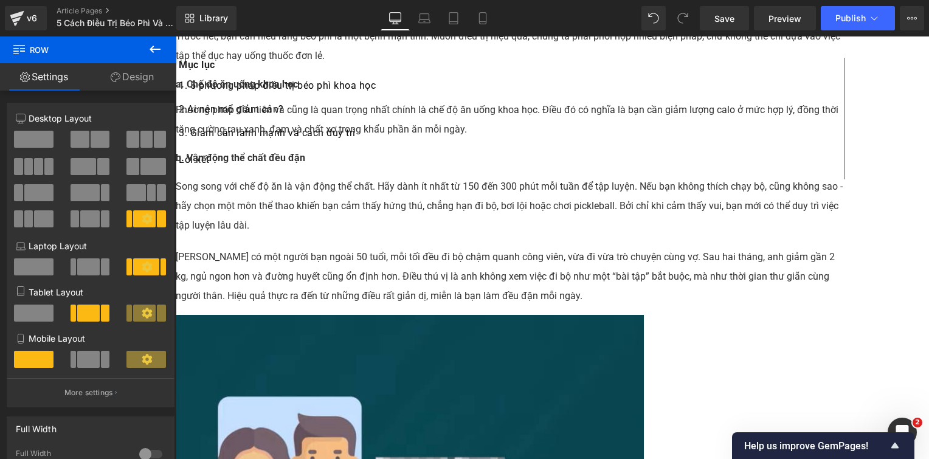
scroll to position [3785, 0]
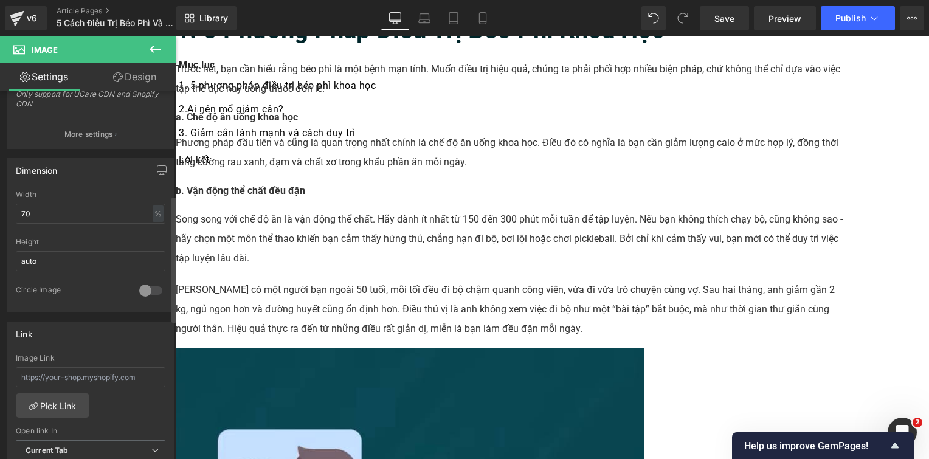
scroll to position [304, 0]
click at [56, 204] on input "70" at bounding box center [91, 212] width 150 height 20
click at [56, 203] on input "70" at bounding box center [91, 212] width 150 height 20
type input "90"
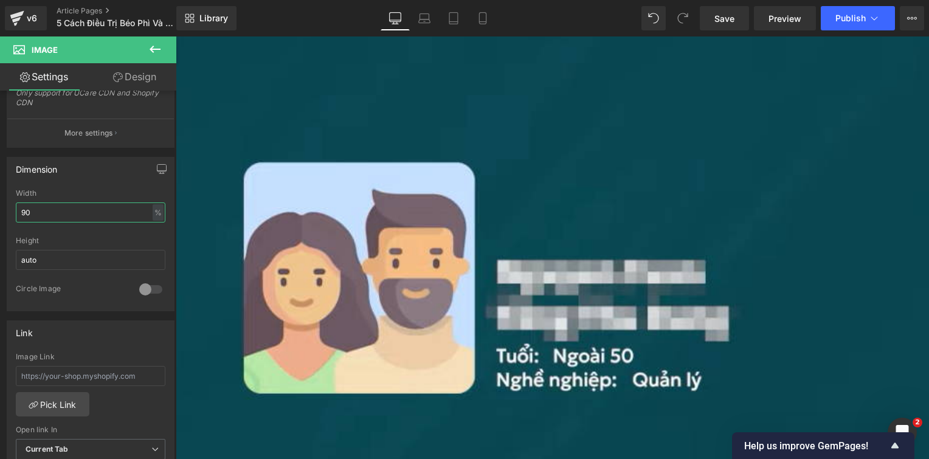
scroll to position [0, 0]
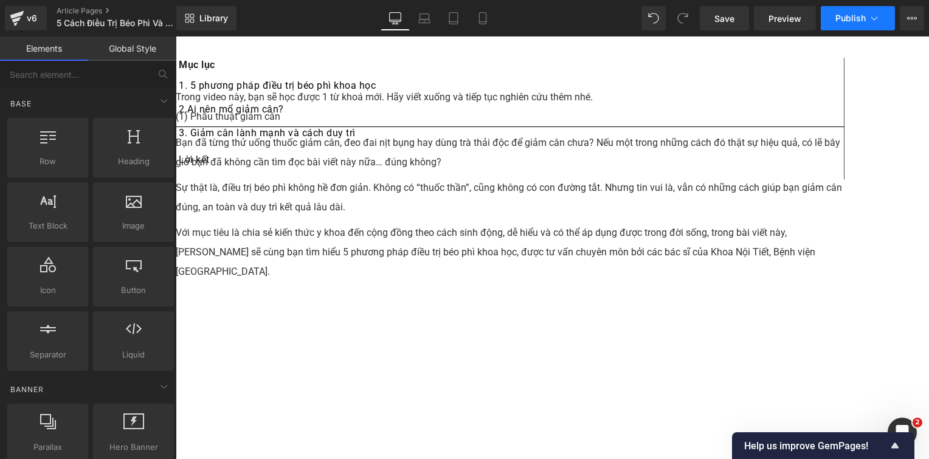
scroll to position [2007, 0]
click at [724, 18] on span "Save" at bounding box center [725, 18] width 20 height 13
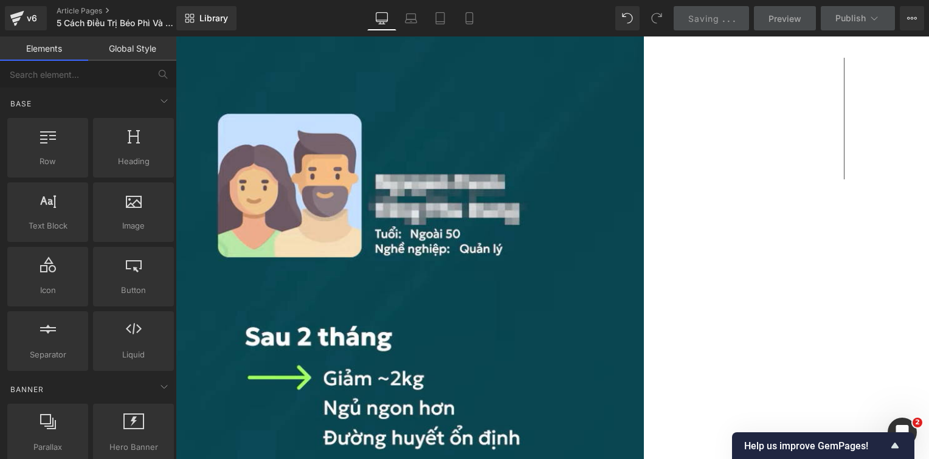
scroll to position [2980, 0]
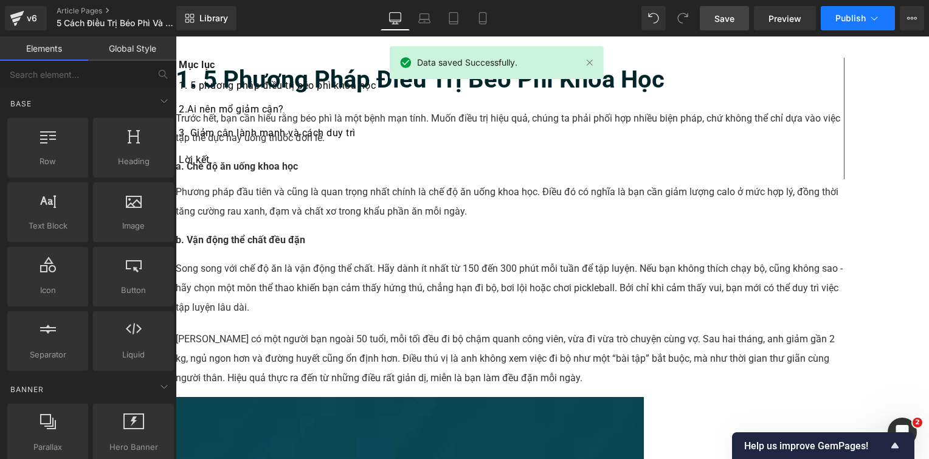
click at [838, 20] on span "Publish" at bounding box center [851, 18] width 30 height 10
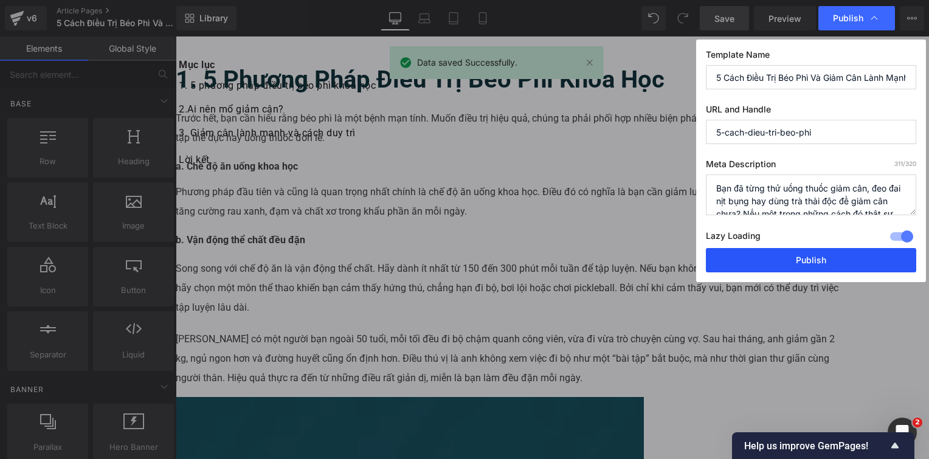
drag, startPoint x: 809, startPoint y: 260, endPoint x: 305, endPoint y: 133, distance: 519.3
click at [809, 260] on button "Publish" at bounding box center [811, 260] width 210 height 24
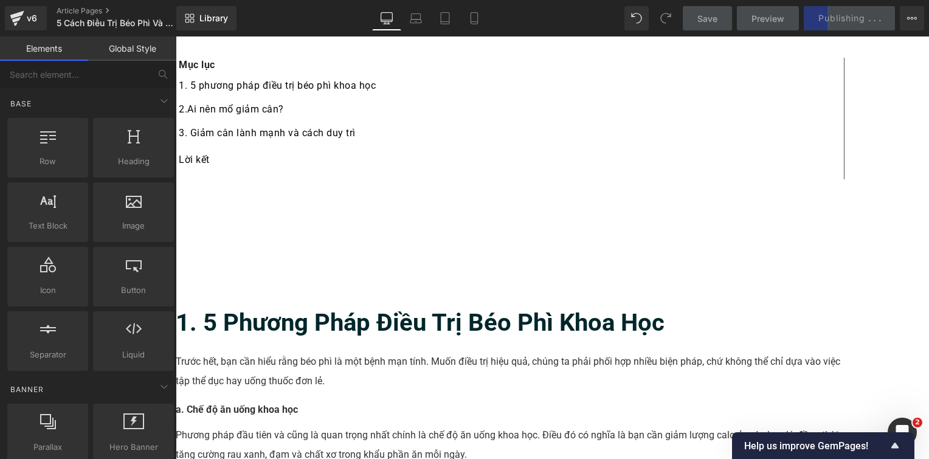
scroll to position [2736, 0]
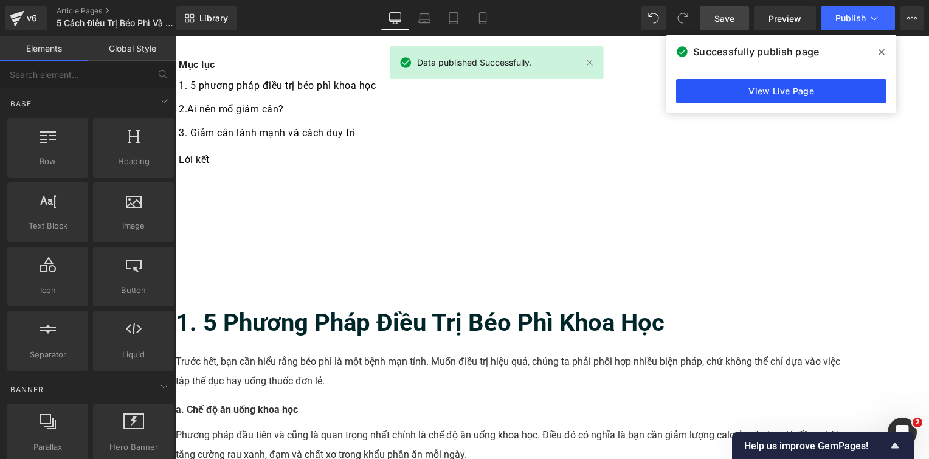
click at [808, 84] on link "View Live Page" at bounding box center [781, 91] width 210 height 24
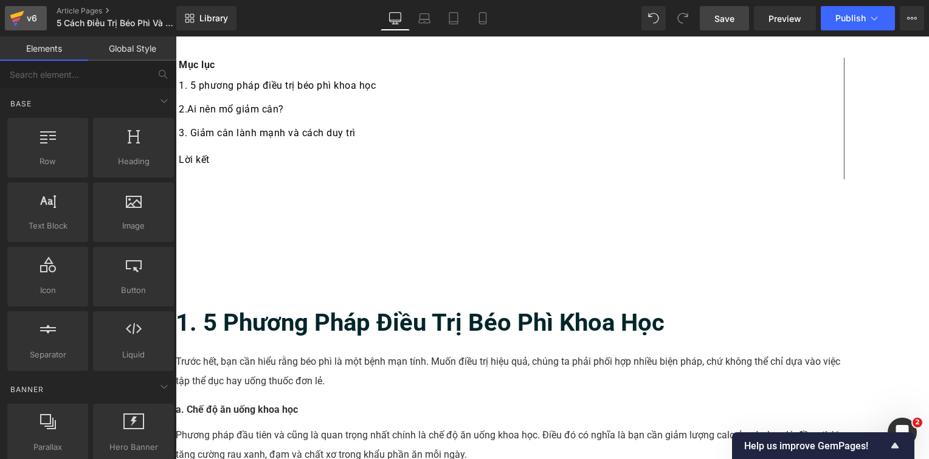
click at [30, 21] on div "v6" at bounding box center [31, 18] width 15 height 16
